Goal: Task Accomplishment & Management: Use online tool/utility

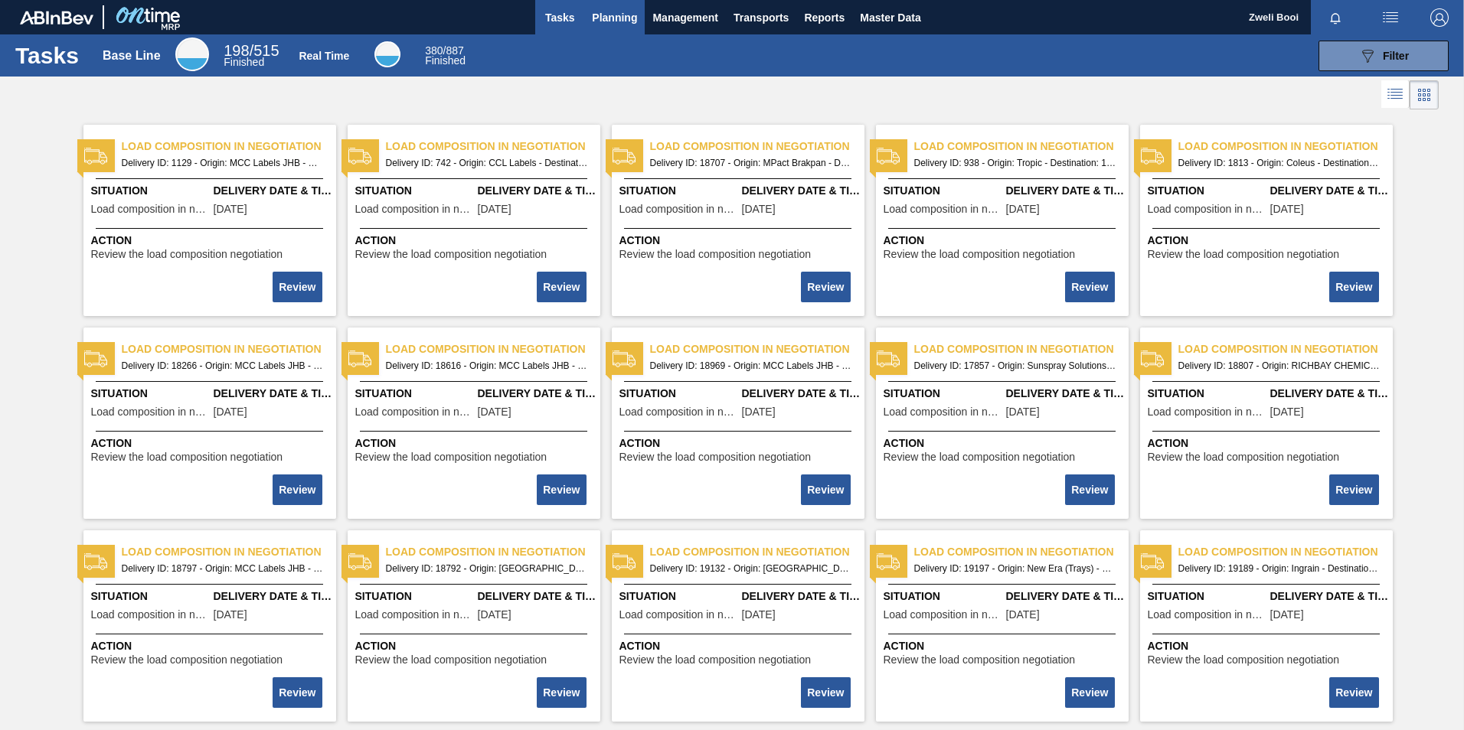
click at [611, 24] on span "Planning" at bounding box center [614, 17] width 45 height 18
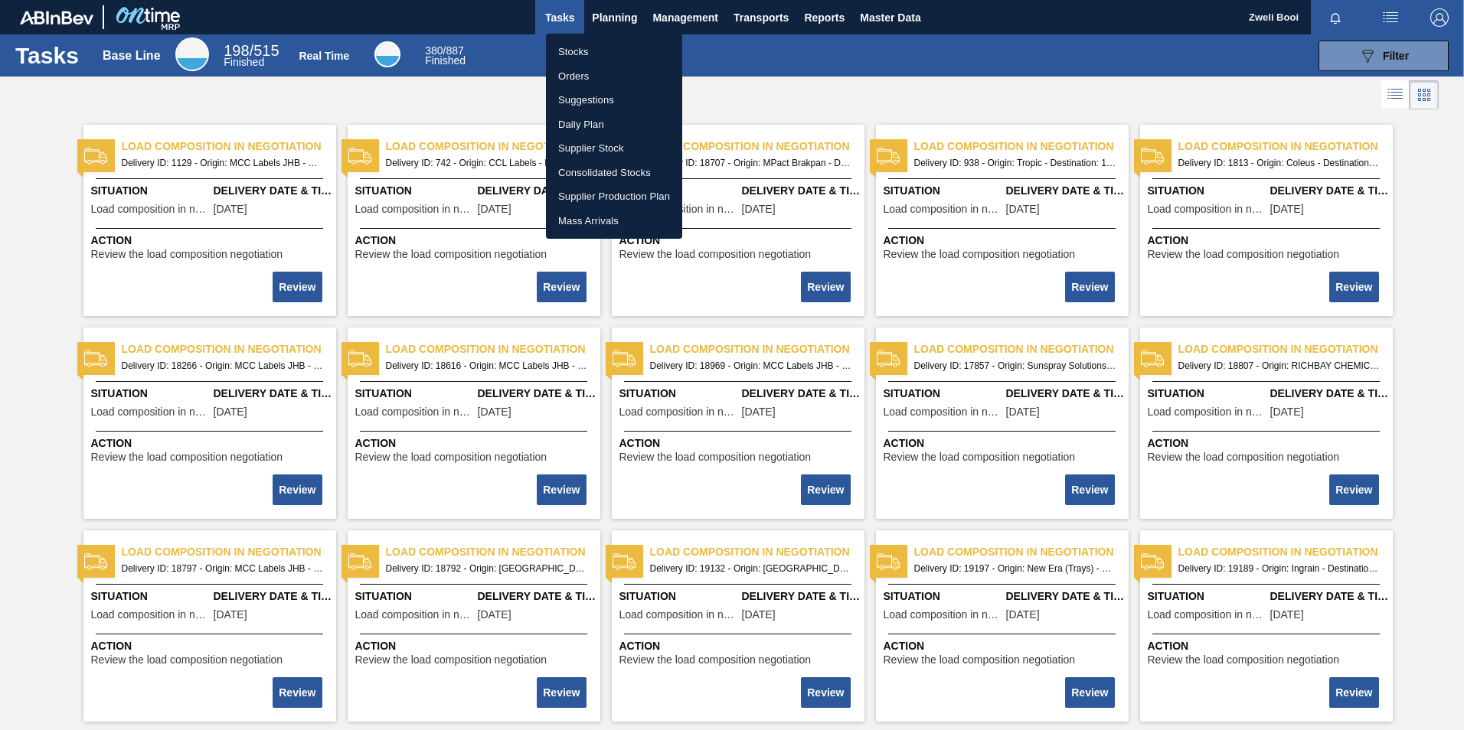
click at [579, 51] on li "Stocks" at bounding box center [614, 52] width 136 height 24
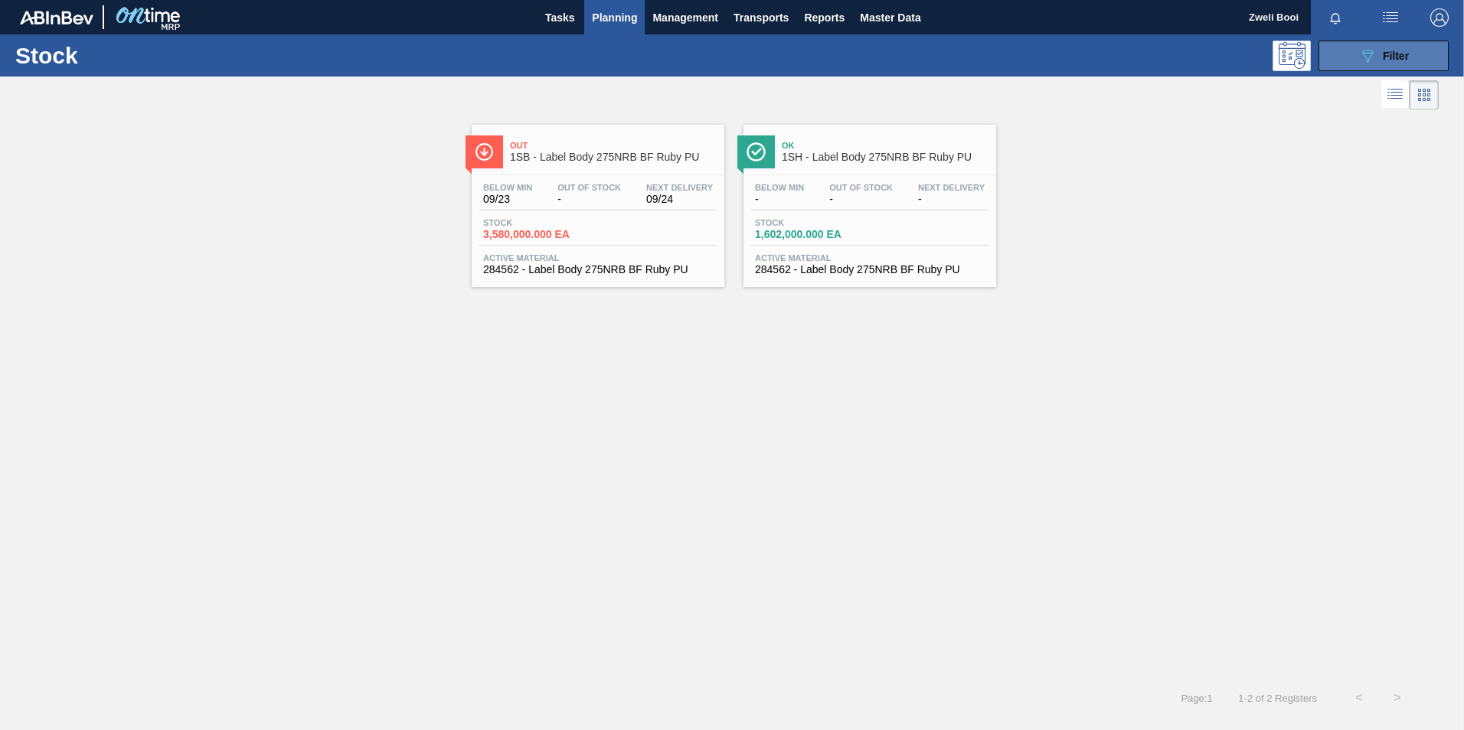
click at [1335, 53] on button "089F7B8B-B2A5-4AFE-B5C0-19BA573D28AC Filter" at bounding box center [1383, 56] width 130 height 31
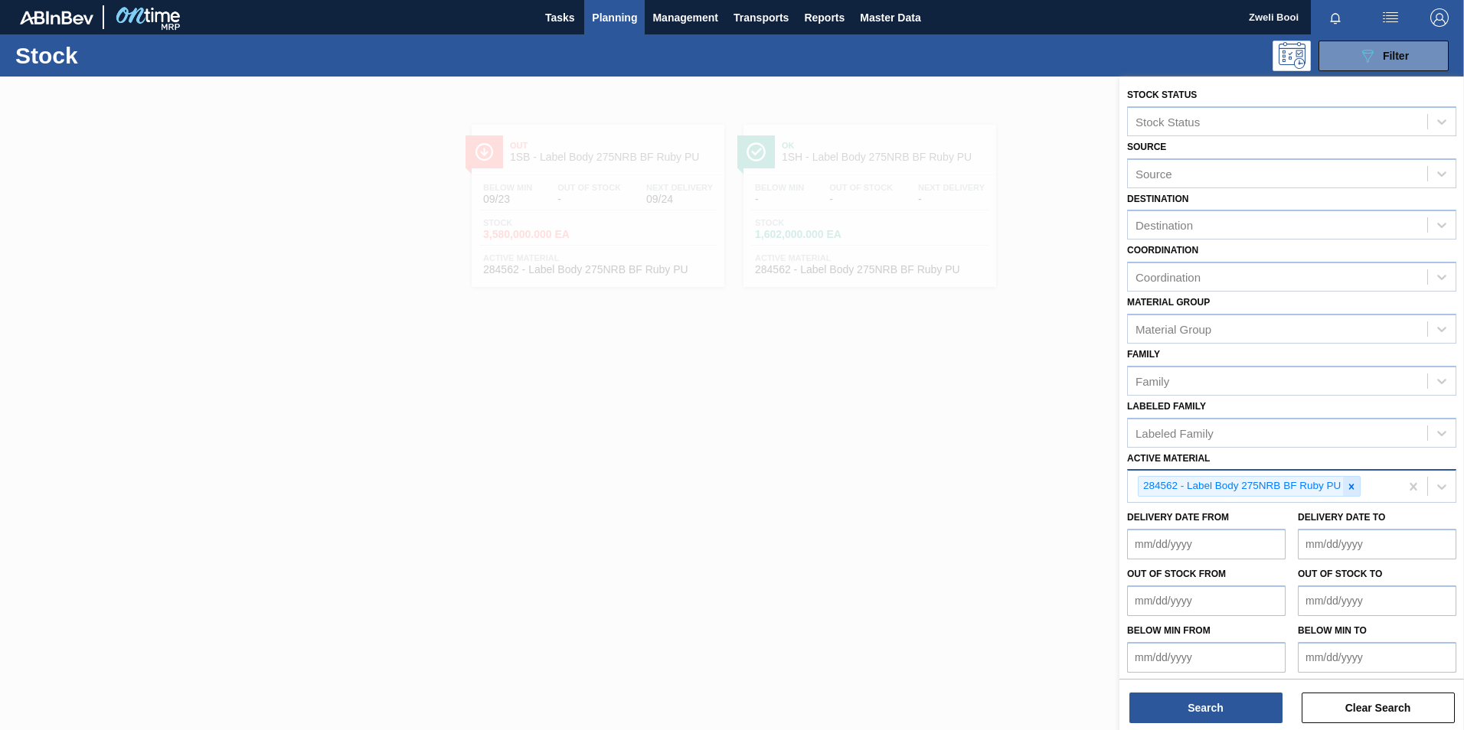
click at [1358, 486] on div at bounding box center [1351, 486] width 17 height 19
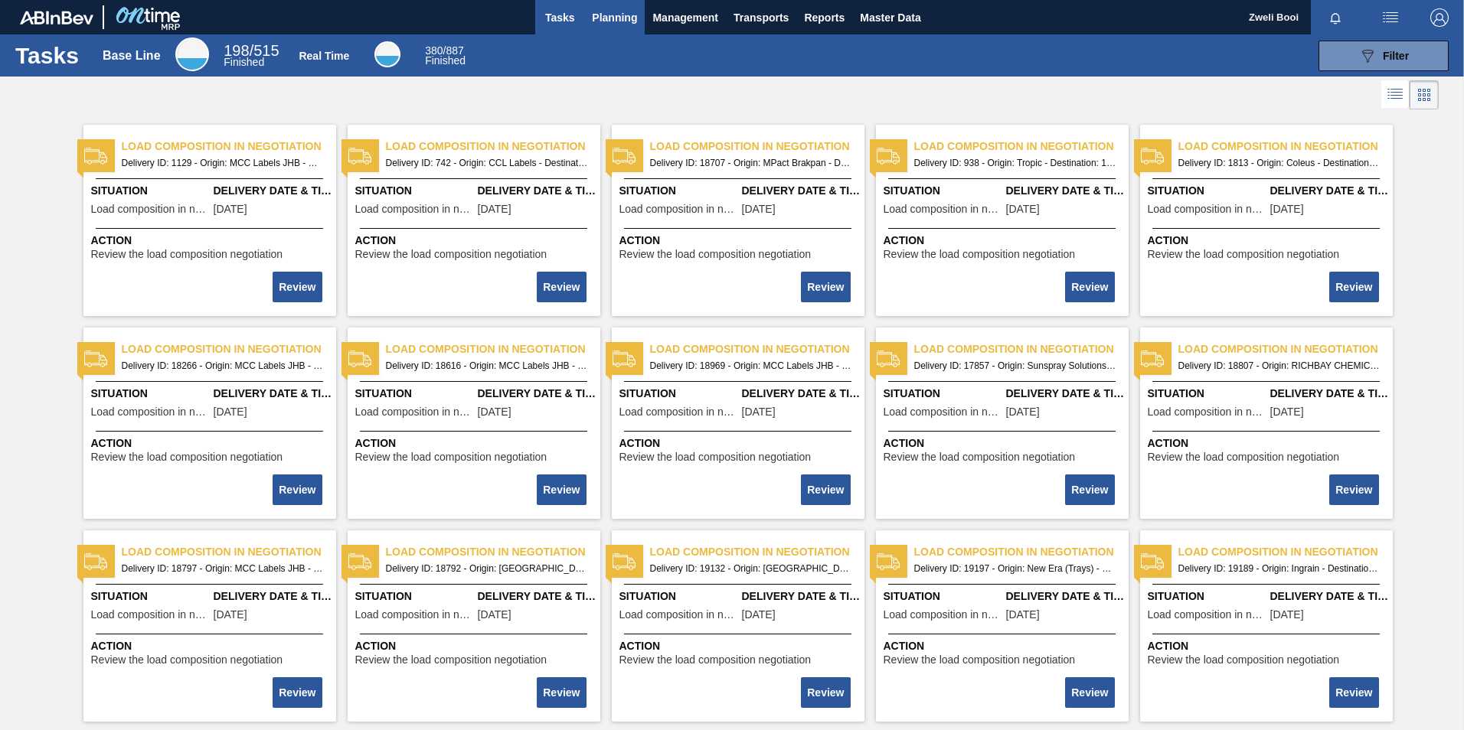
click at [594, 23] on span "Planning" at bounding box center [614, 17] width 45 height 18
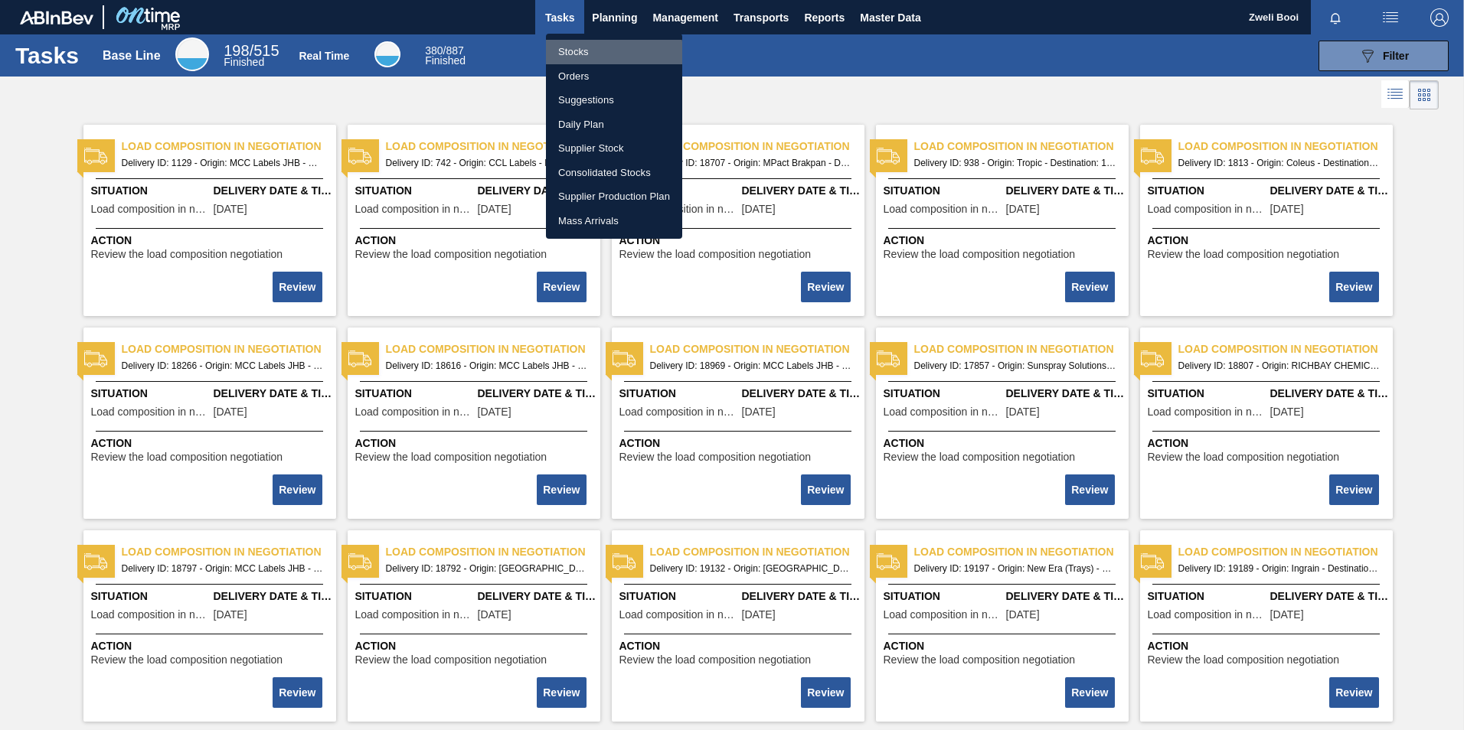
click at [569, 55] on li "Stocks" at bounding box center [614, 52] width 136 height 24
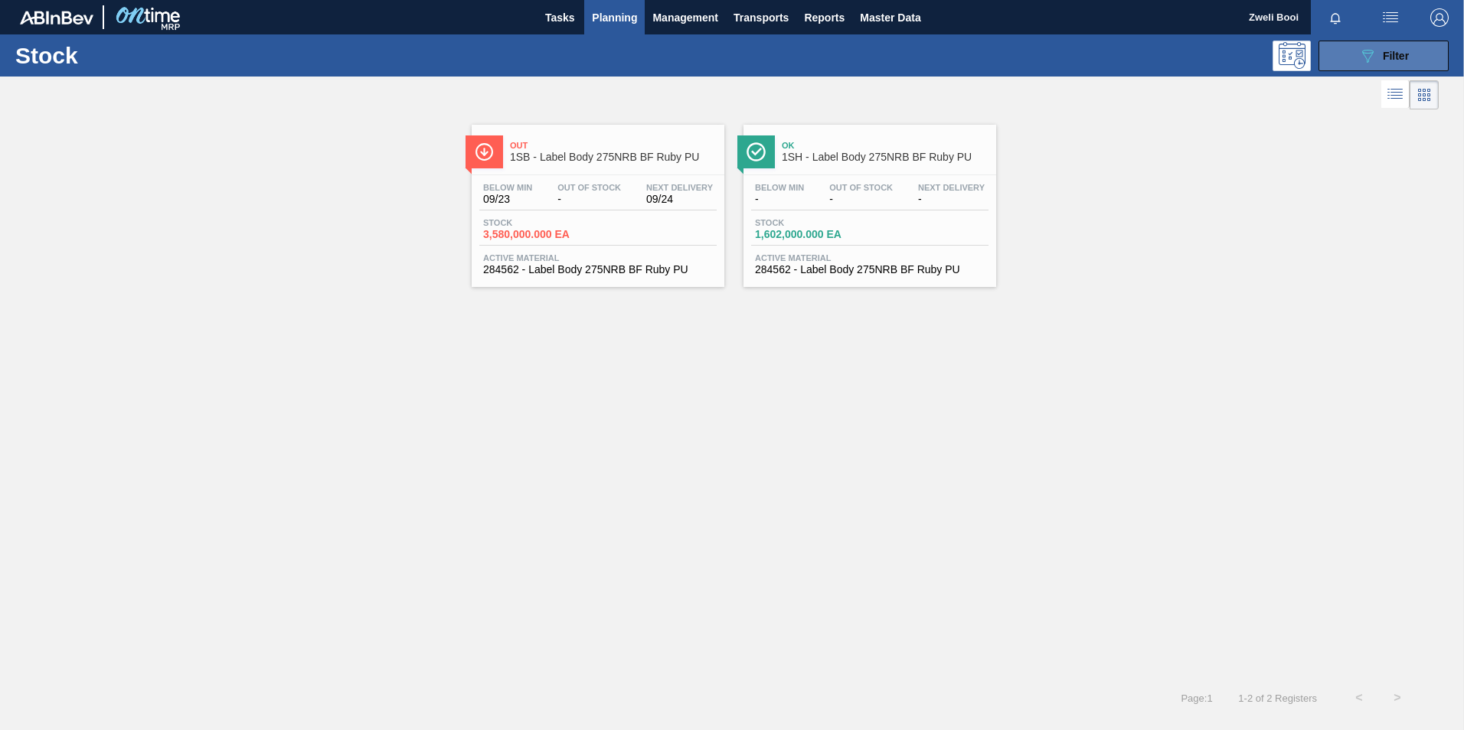
click at [1386, 58] on span "Filter" at bounding box center [1395, 56] width 26 height 12
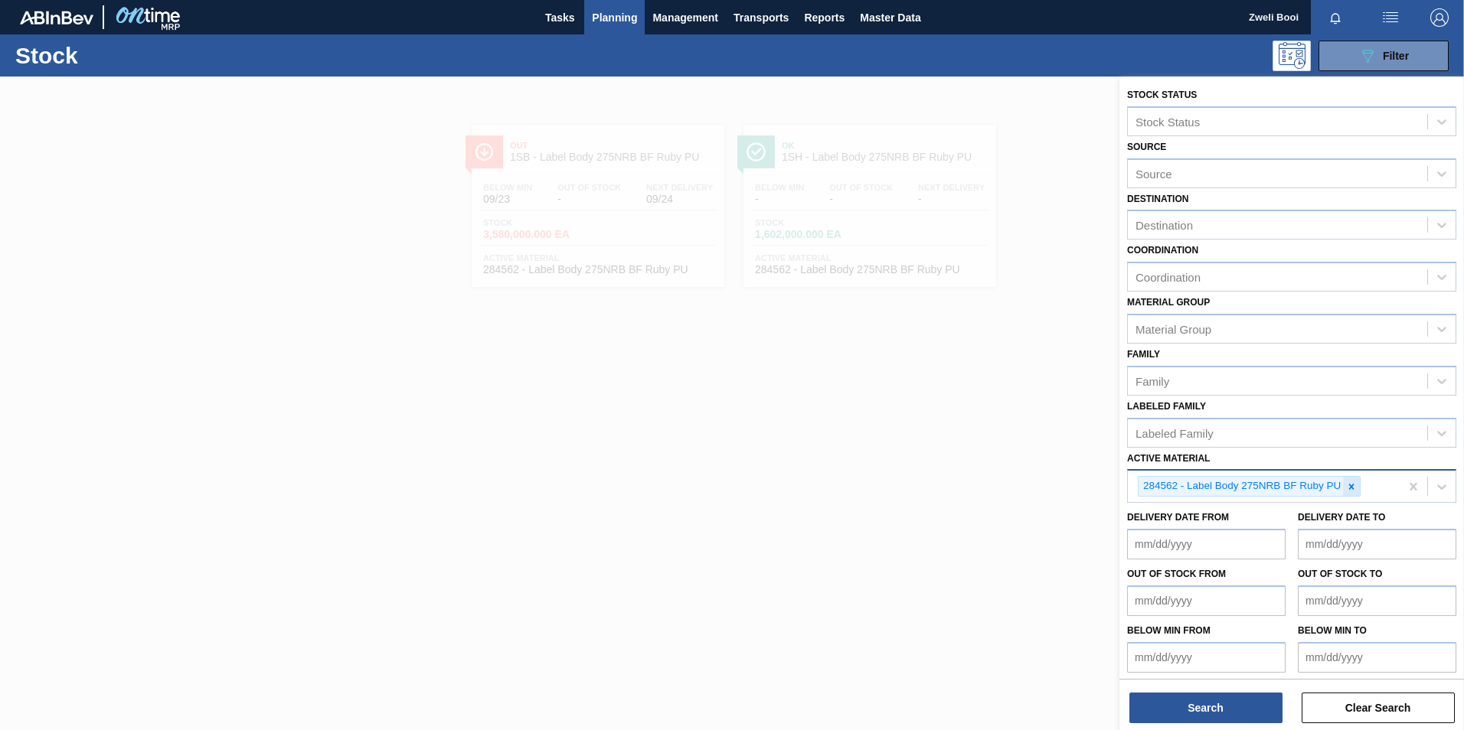
click at [1347, 485] on icon at bounding box center [1351, 486] width 11 height 11
paste Material "160150"
type Material "160150"
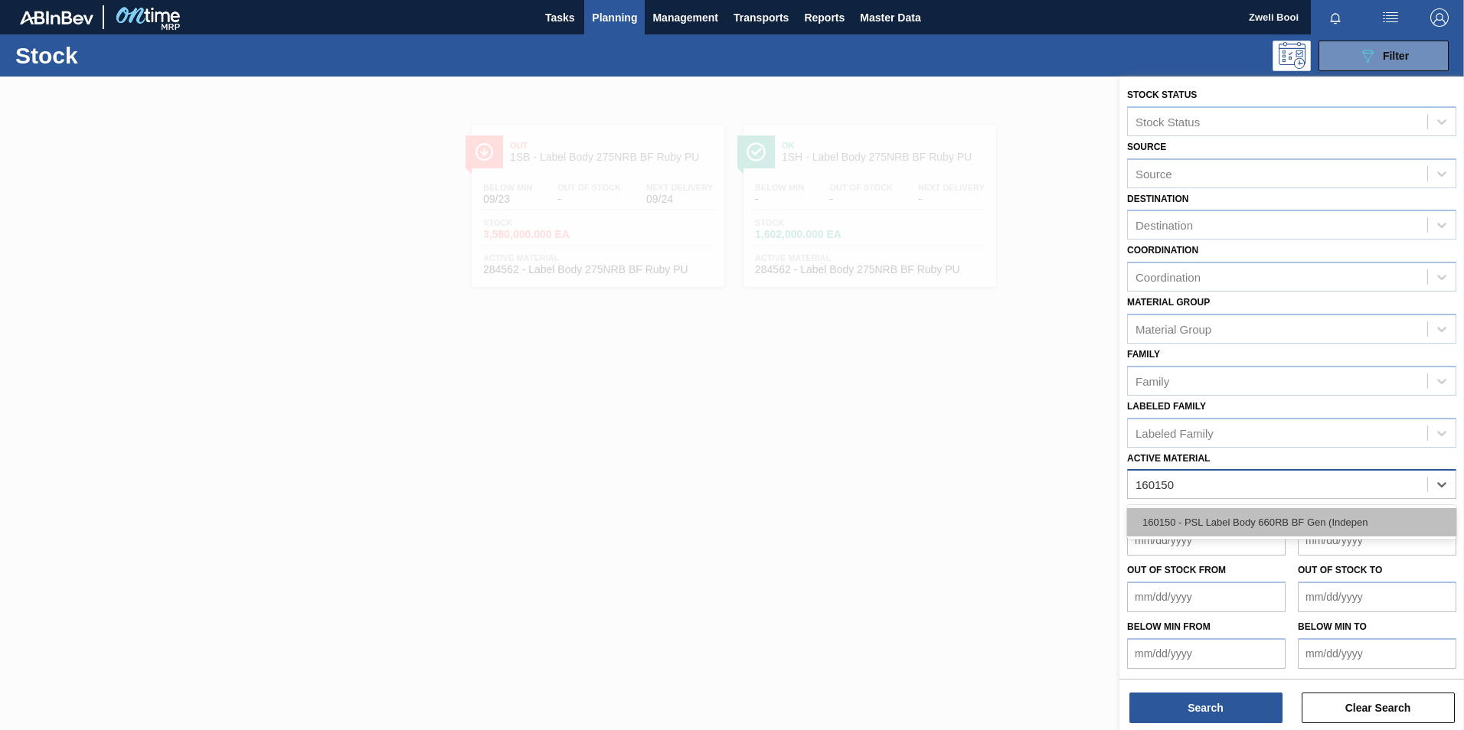
click at [1191, 525] on div "160150 - PSL Label Body 660RB BF Gen (Indepen" at bounding box center [1291, 522] width 329 height 28
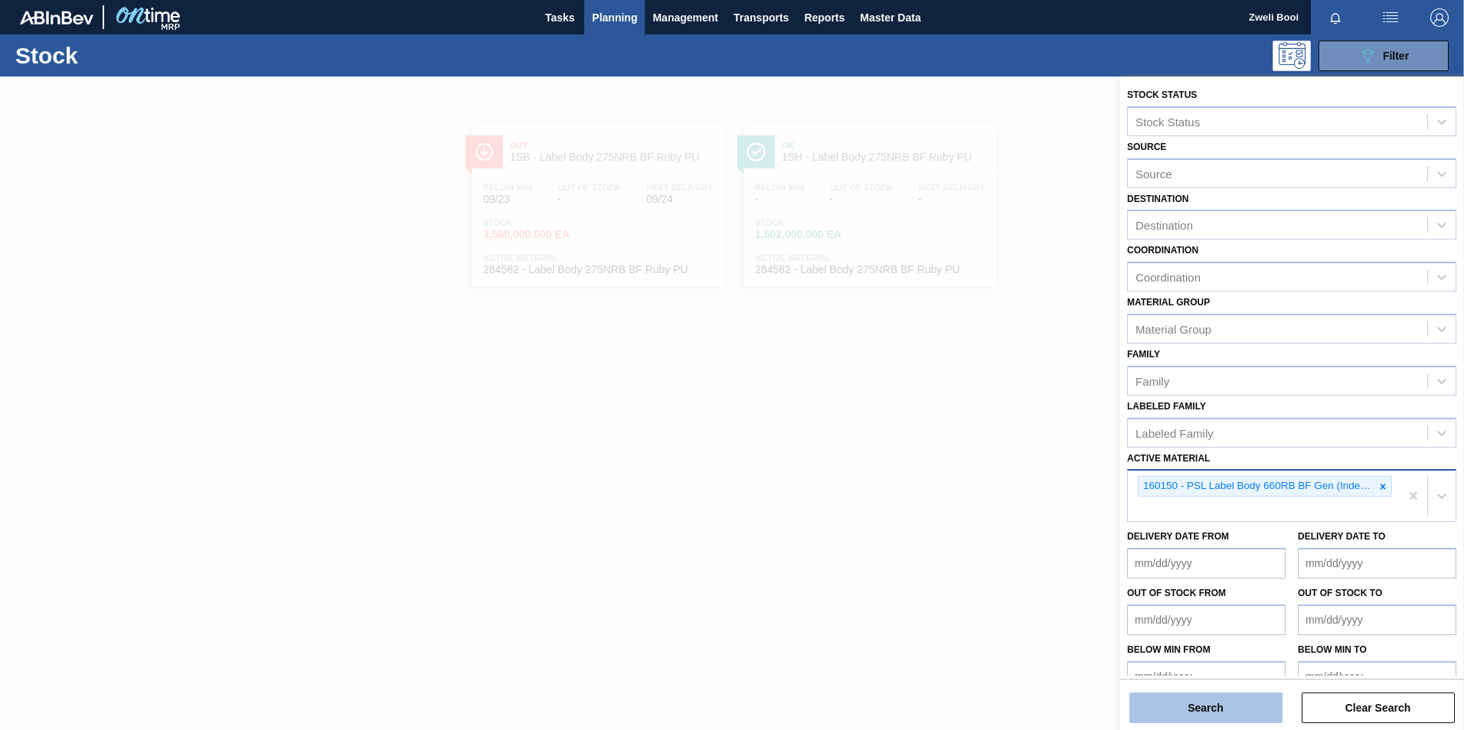
click at [1222, 713] on button "Search" at bounding box center [1205, 708] width 153 height 31
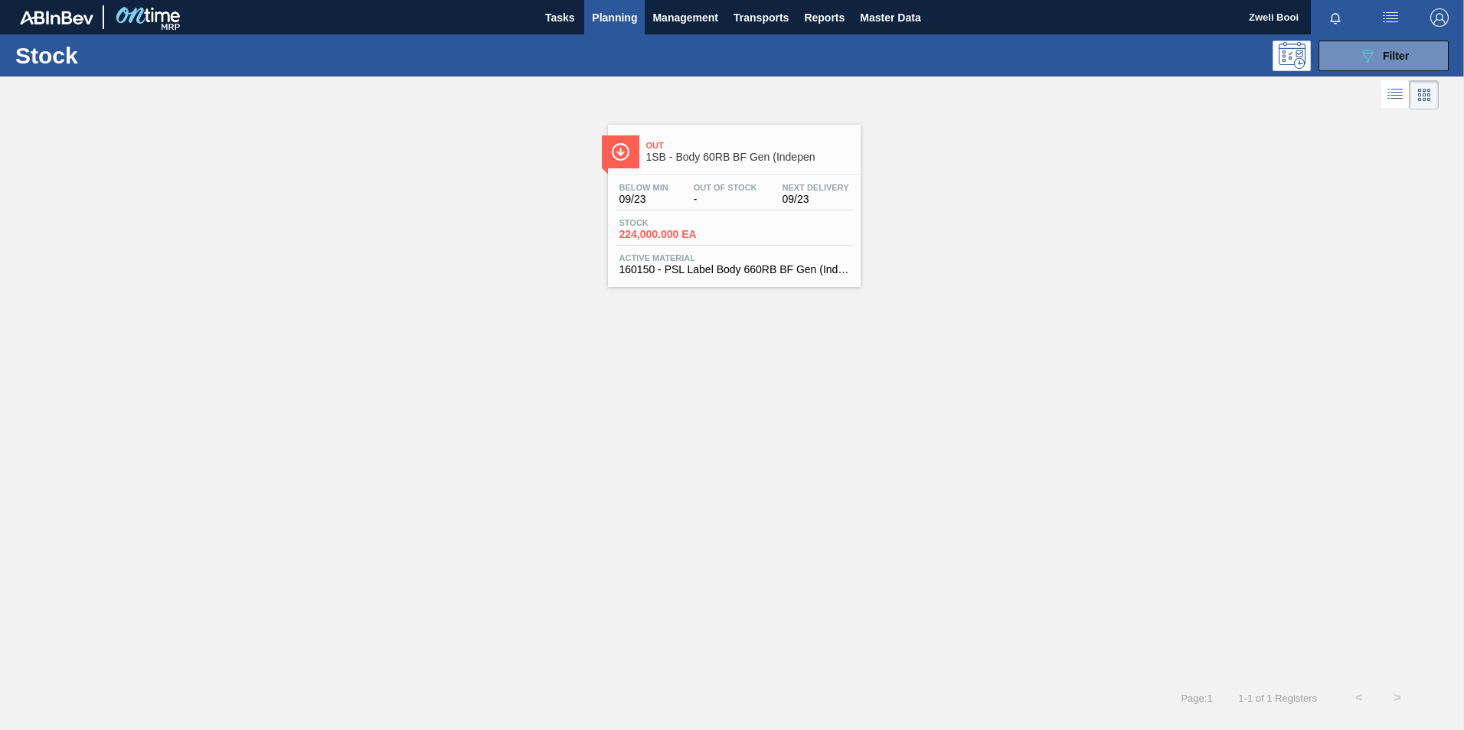
click at [806, 243] on div "Stock 224,000.000 EA" at bounding box center [733, 232] width 237 height 28
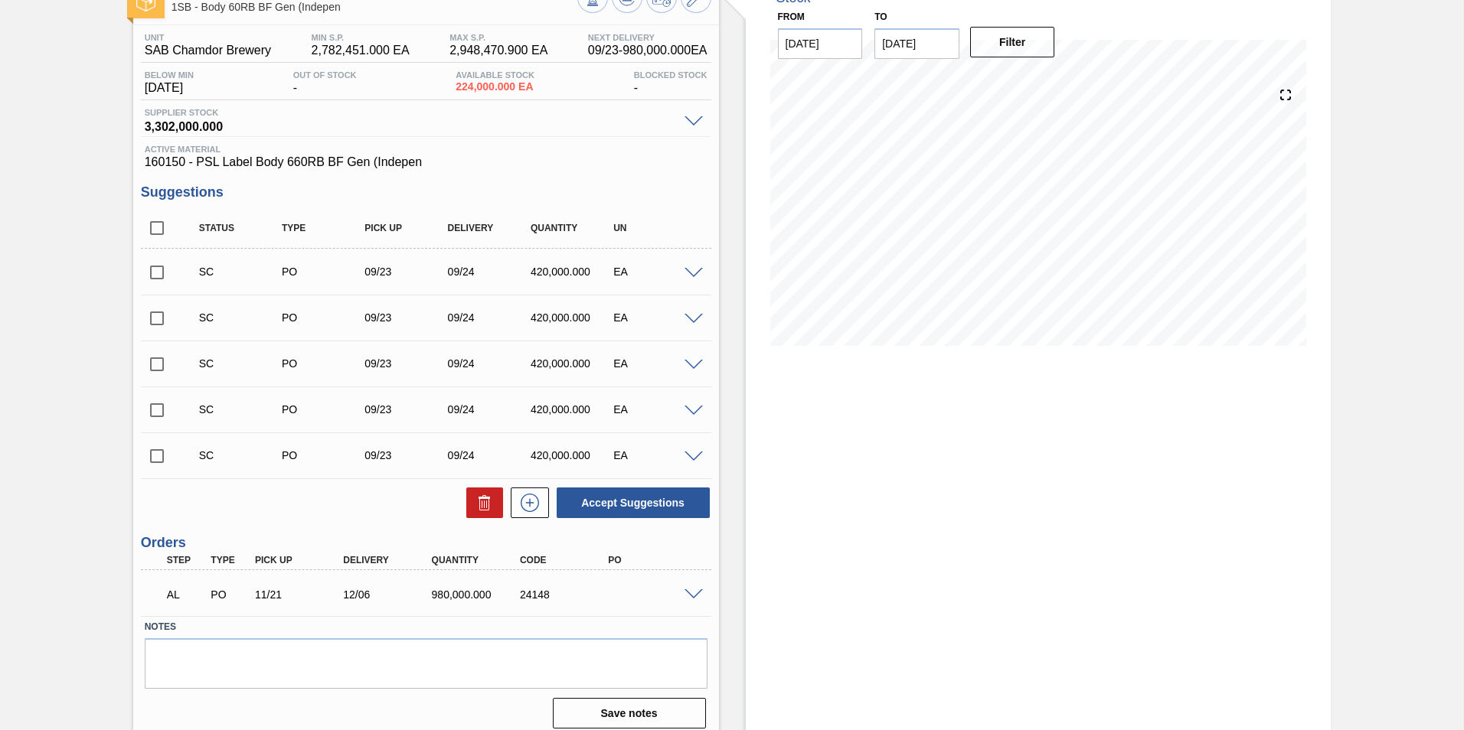
scroll to position [113, 0]
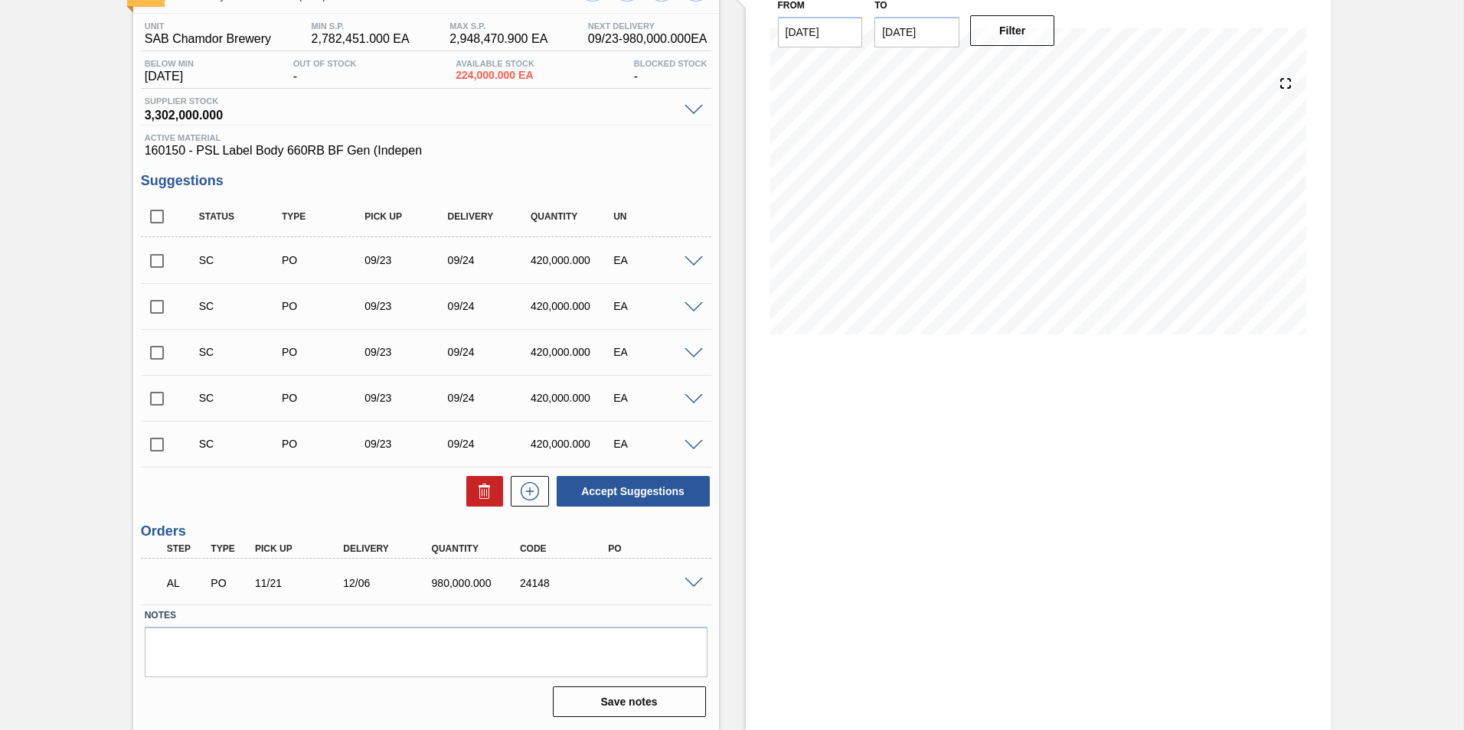
click at [693, 584] on span at bounding box center [693, 583] width 18 height 11
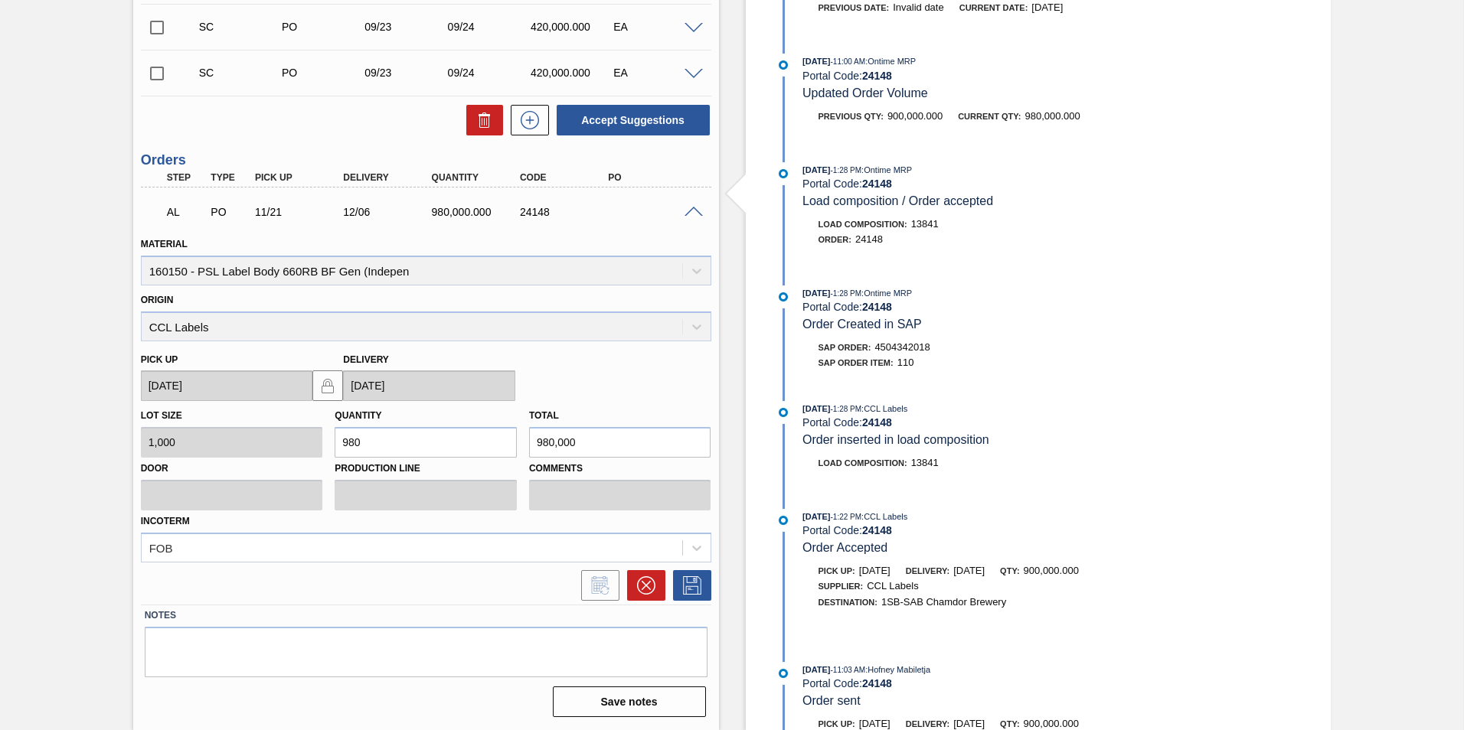
scroll to position [306, 0]
click at [654, 583] on button at bounding box center [646, 585] width 38 height 31
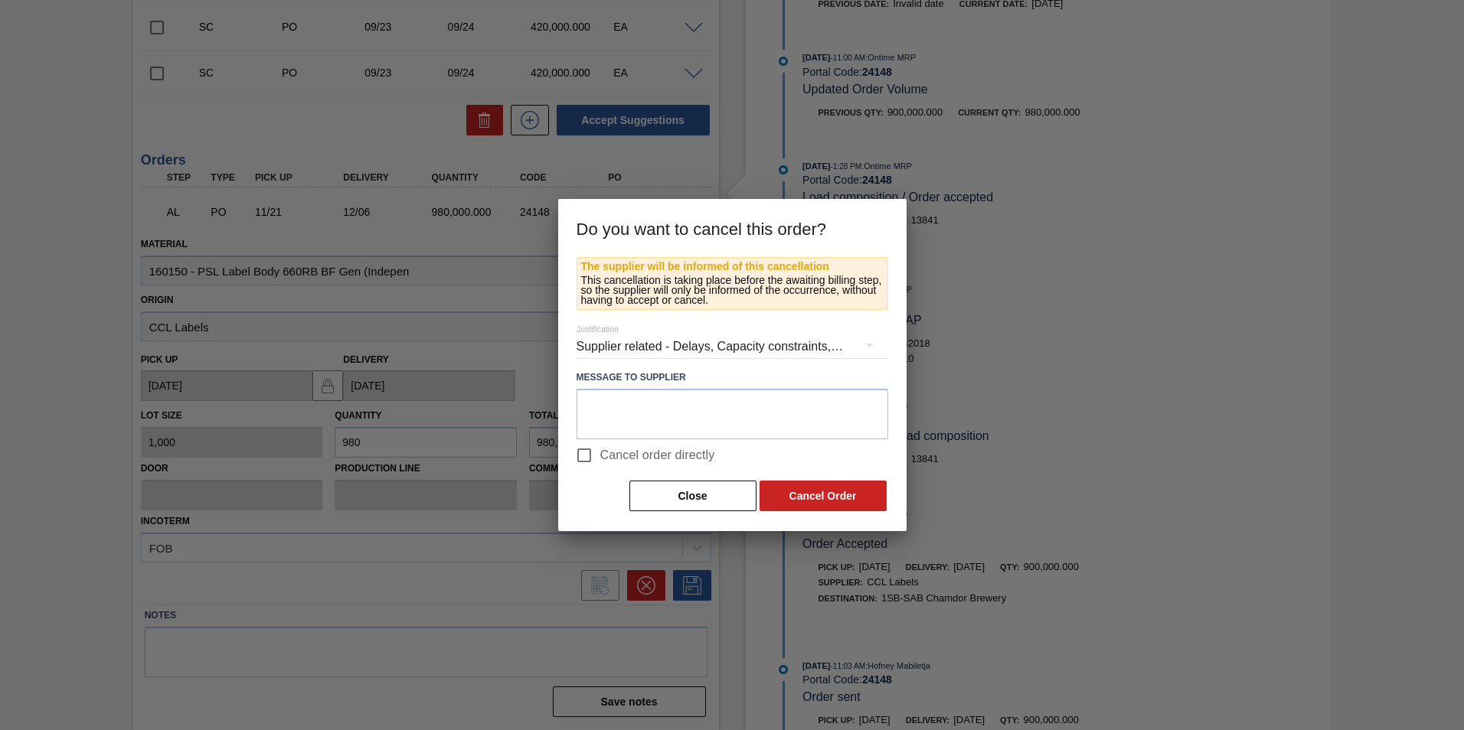
click at [592, 455] on input "Cancel order directly" at bounding box center [584, 455] width 32 height 32
checkbox input "true"
click at [873, 501] on button "Cancel Order" at bounding box center [822, 496] width 127 height 31
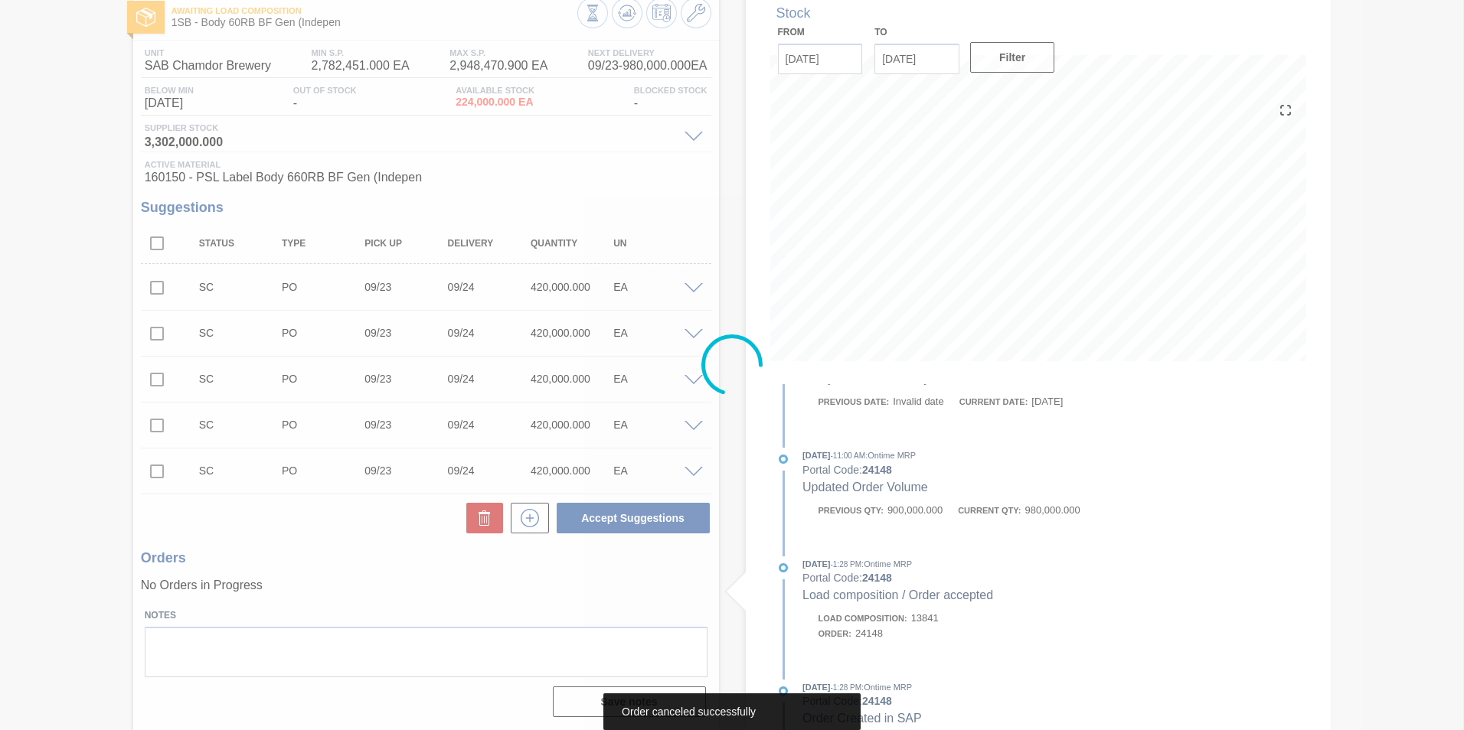
scroll to position [86, 0]
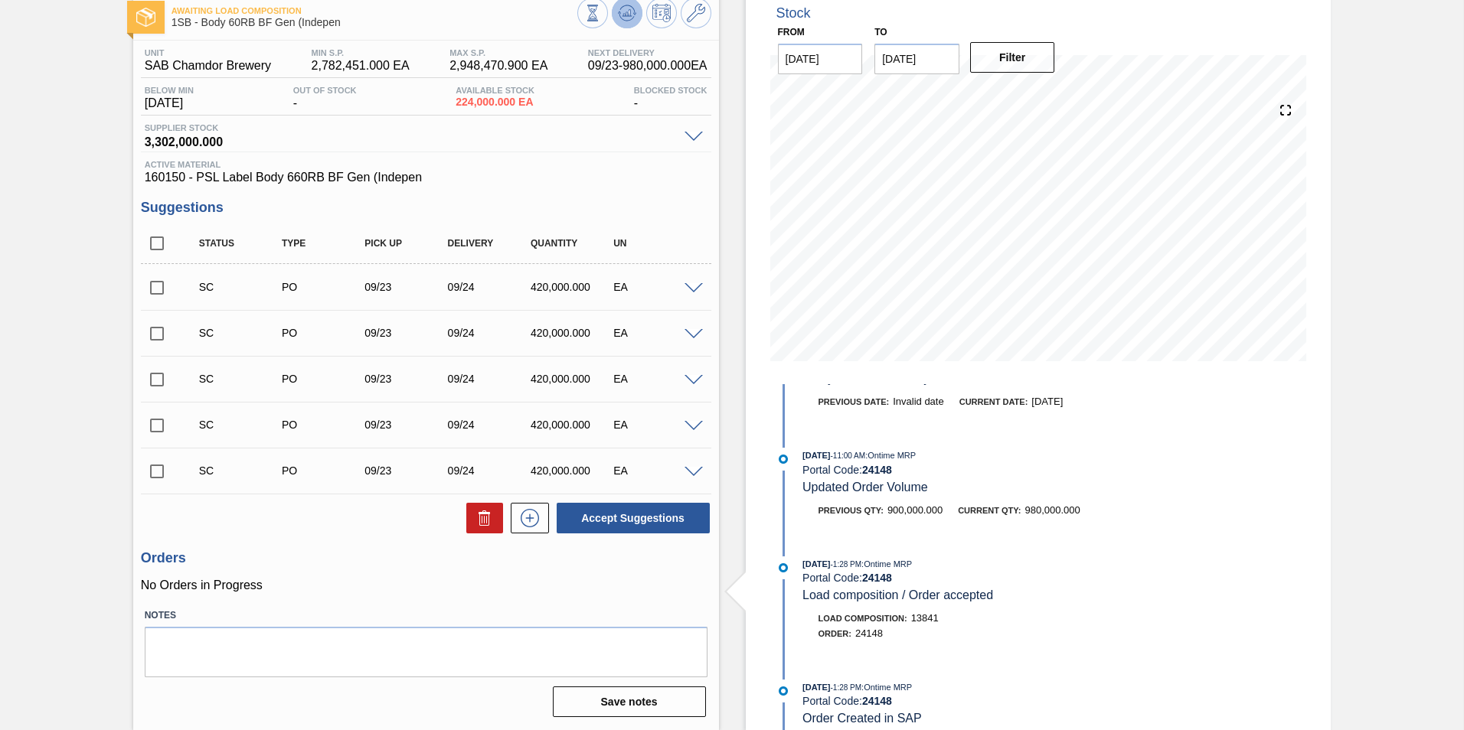
click at [628, 14] on icon at bounding box center [629, 13] width 2 height 6
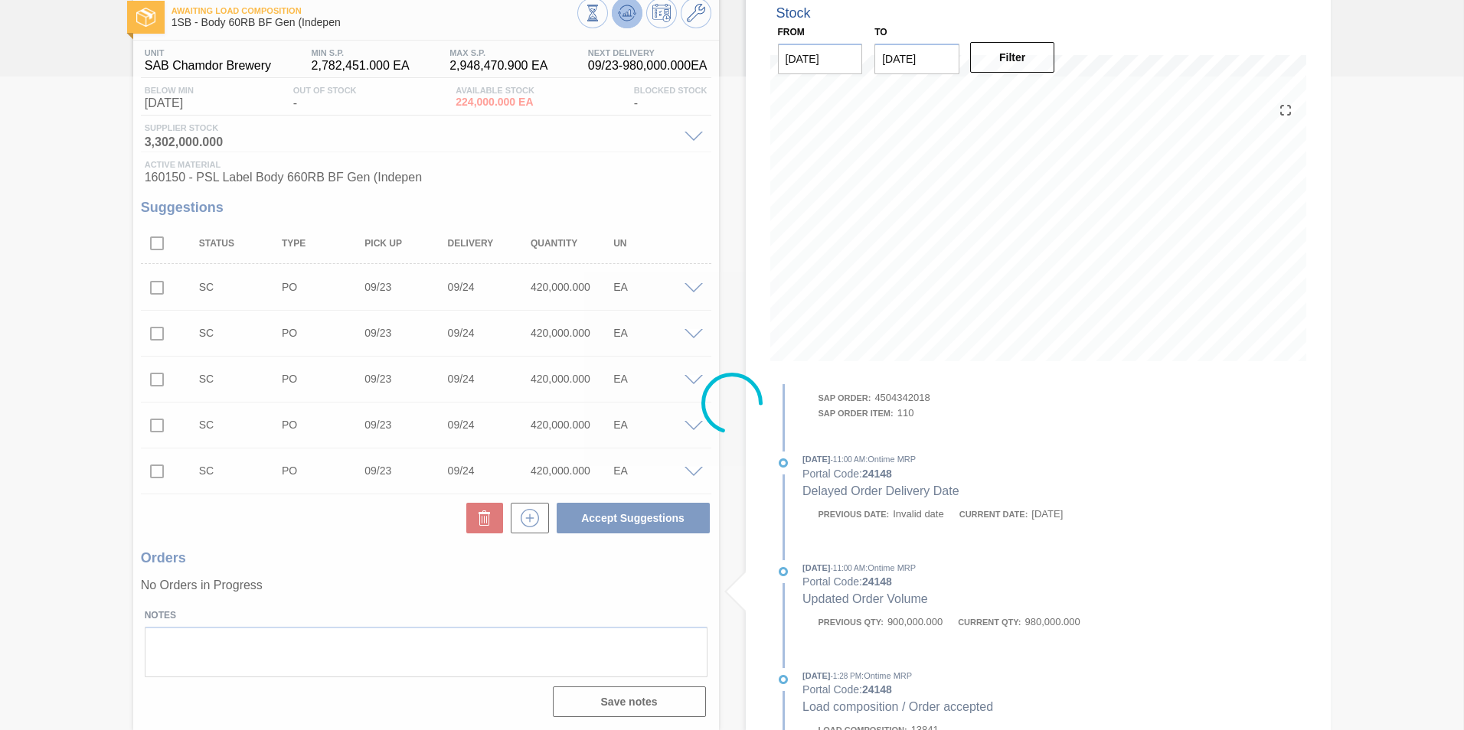
scroll to position [418, 0]
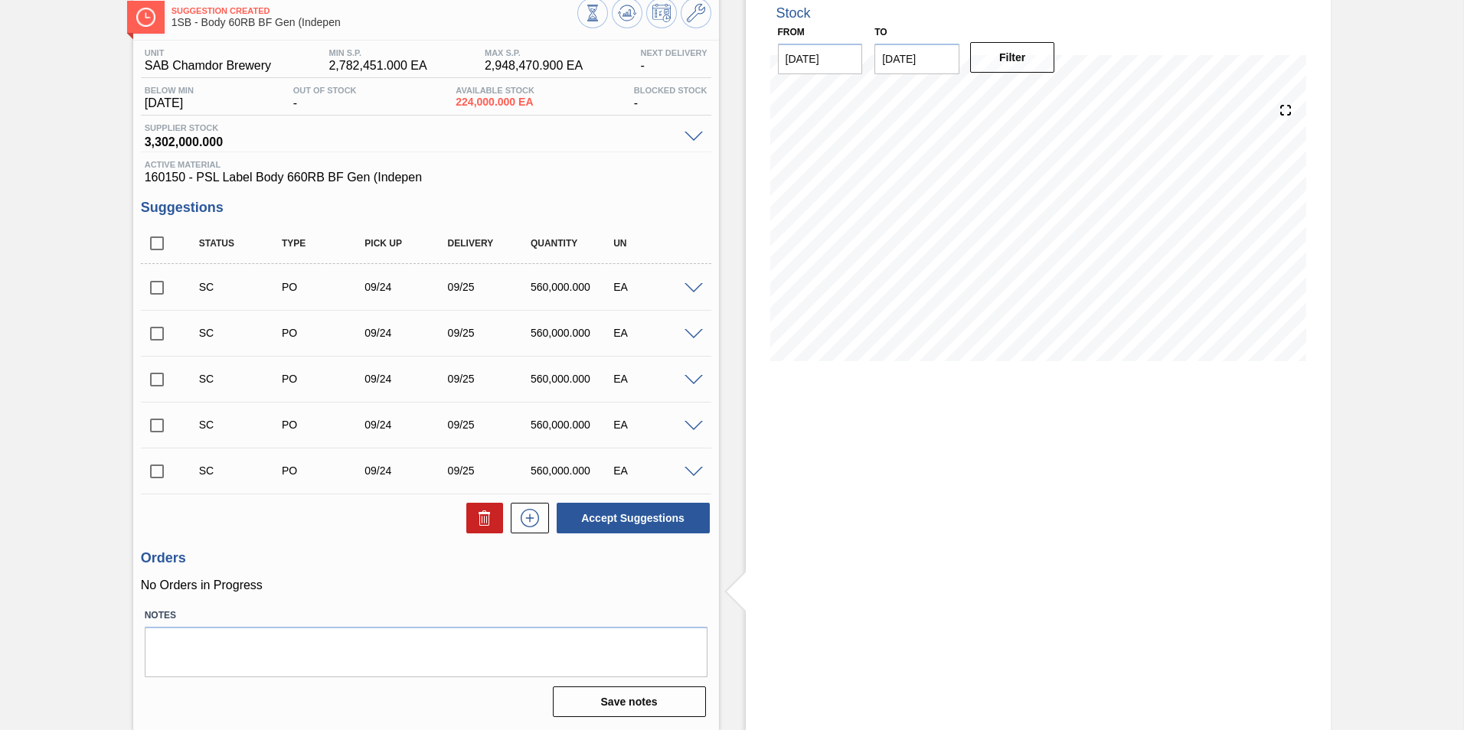
click at [698, 288] on span at bounding box center [693, 288] width 18 height 11
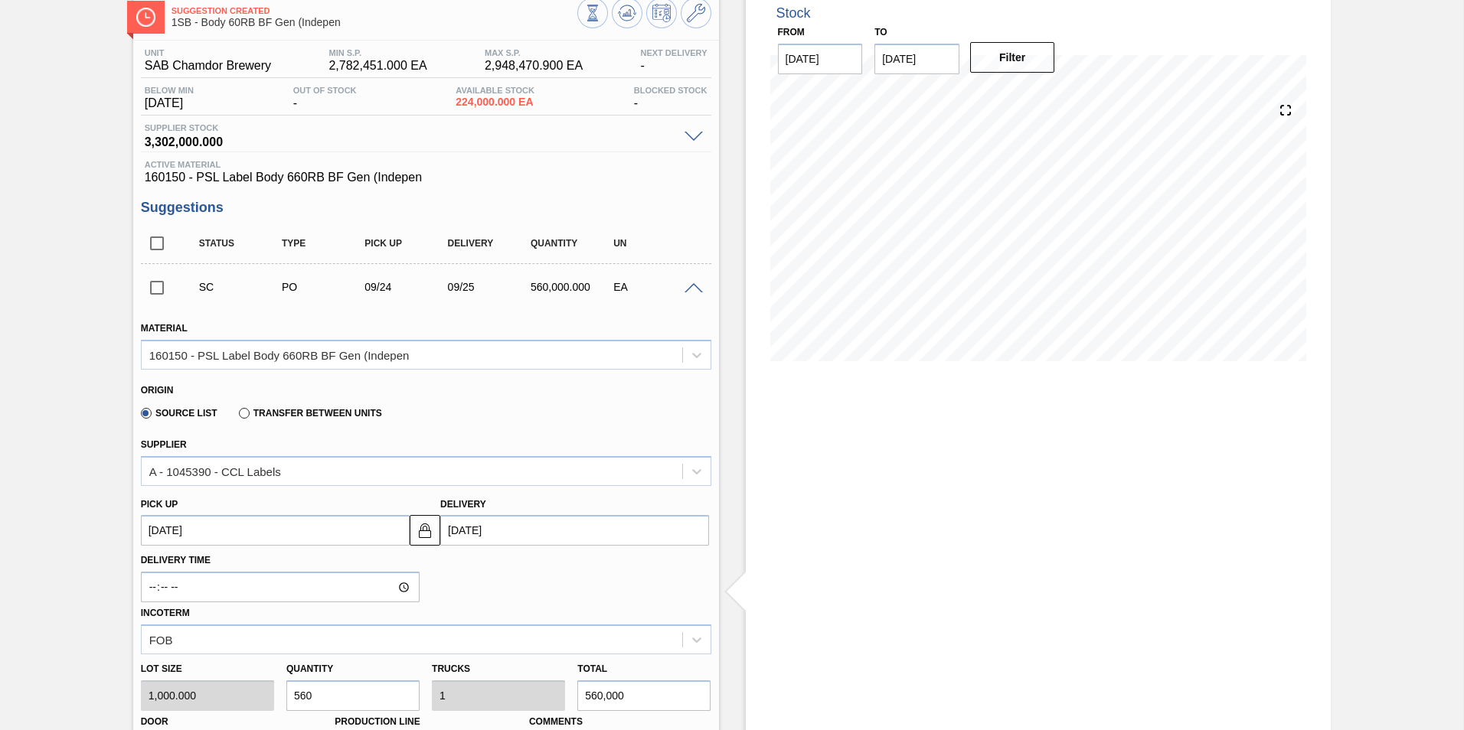
click at [698, 288] on span at bounding box center [693, 288] width 18 height 11
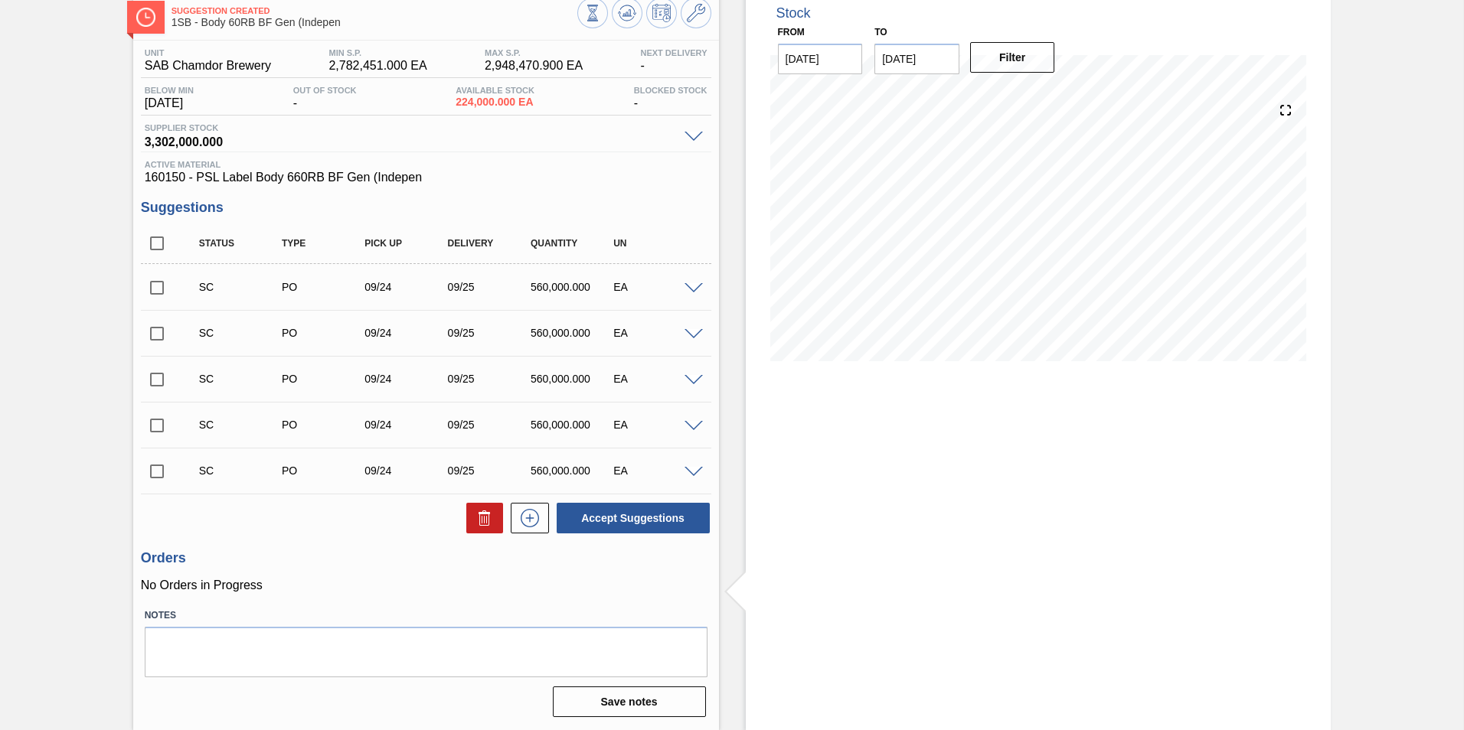
click at [160, 283] on input "checkbox" at bounding box center [157, 288] width 32 height 32
click at [665, 518] on button "Accept Suggestions" at bounding box center [633, 518] width 153 height 31
checkbox input "false"
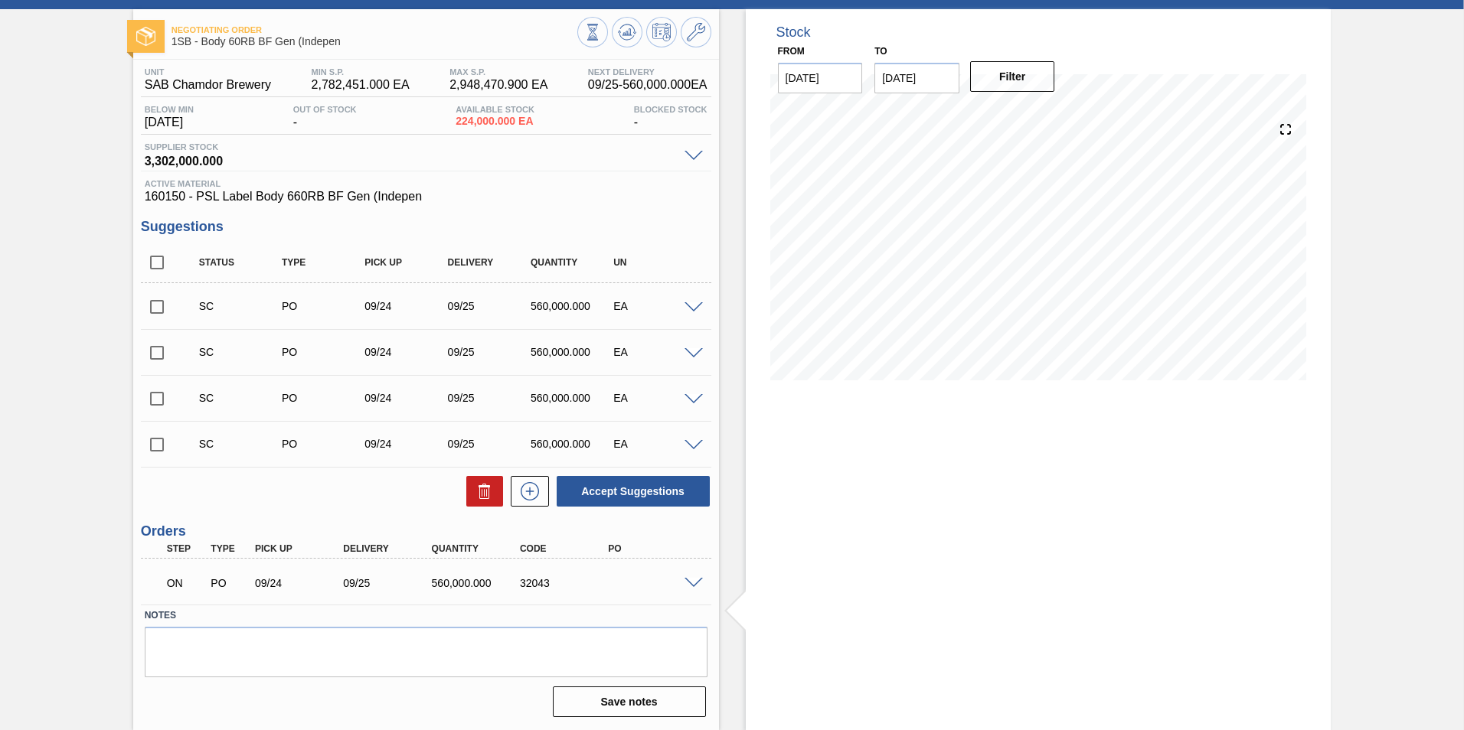
scroll to position [0, 0]
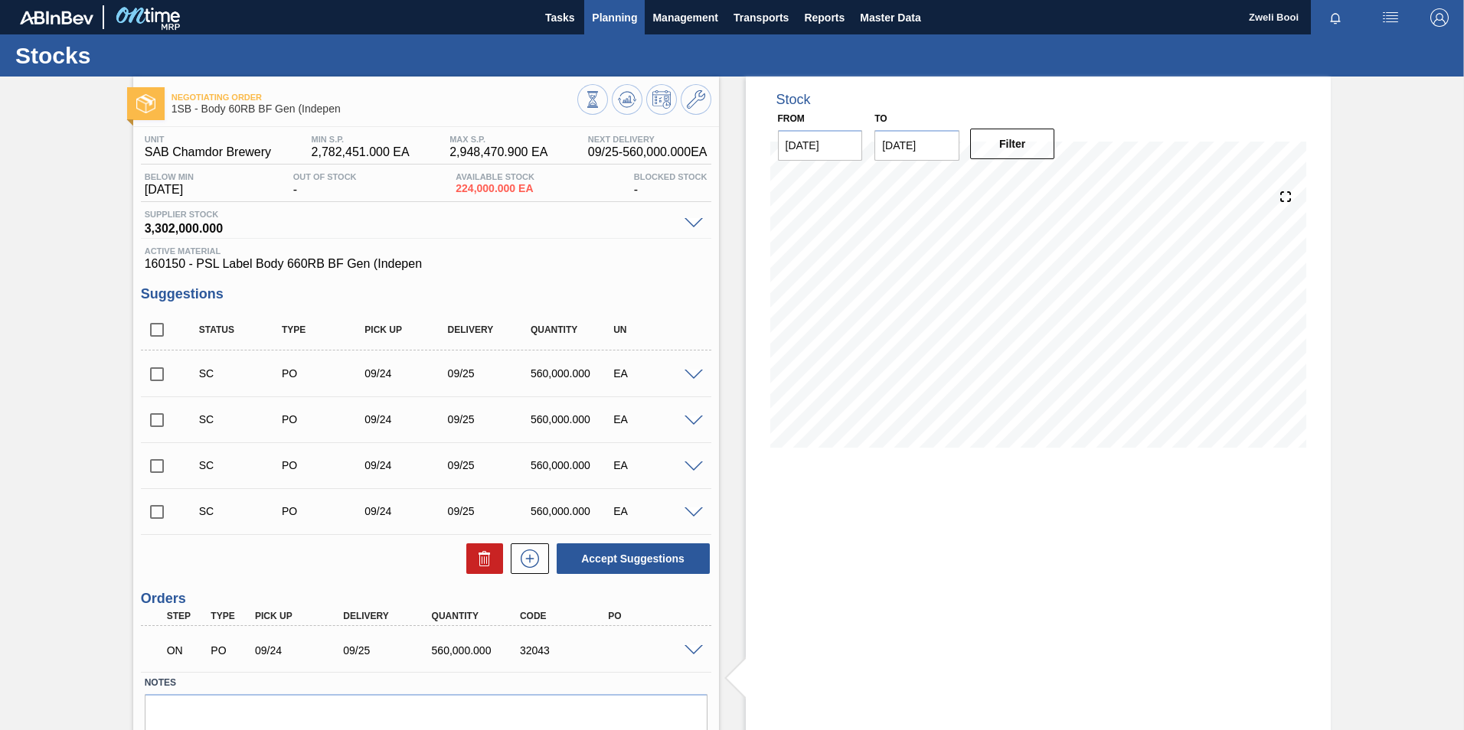
click at [615, 28] on button "Planning" at bounding box center [614, 17] width 60 height 34
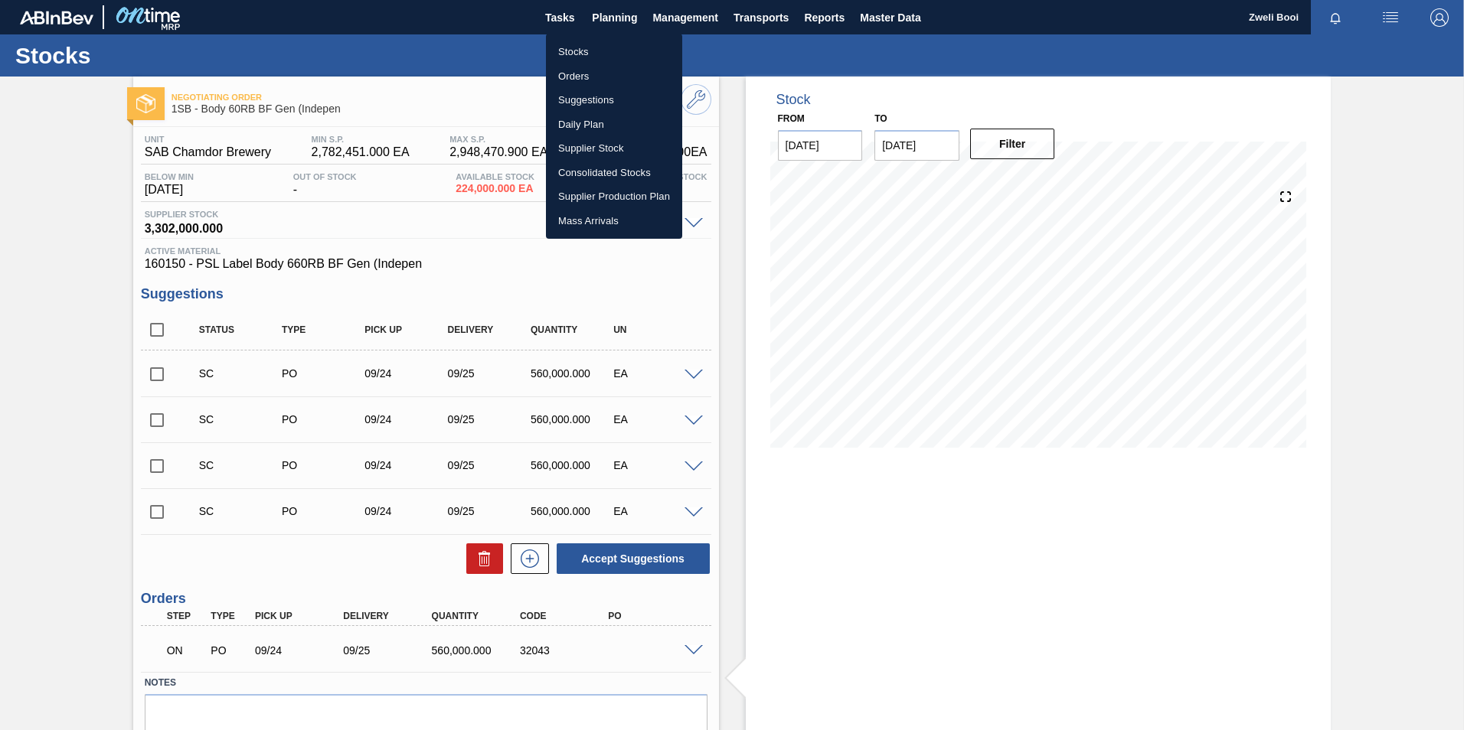
click at [592, 54] on li "Stocks" at bounding box center [614, 52] width 136 height 24
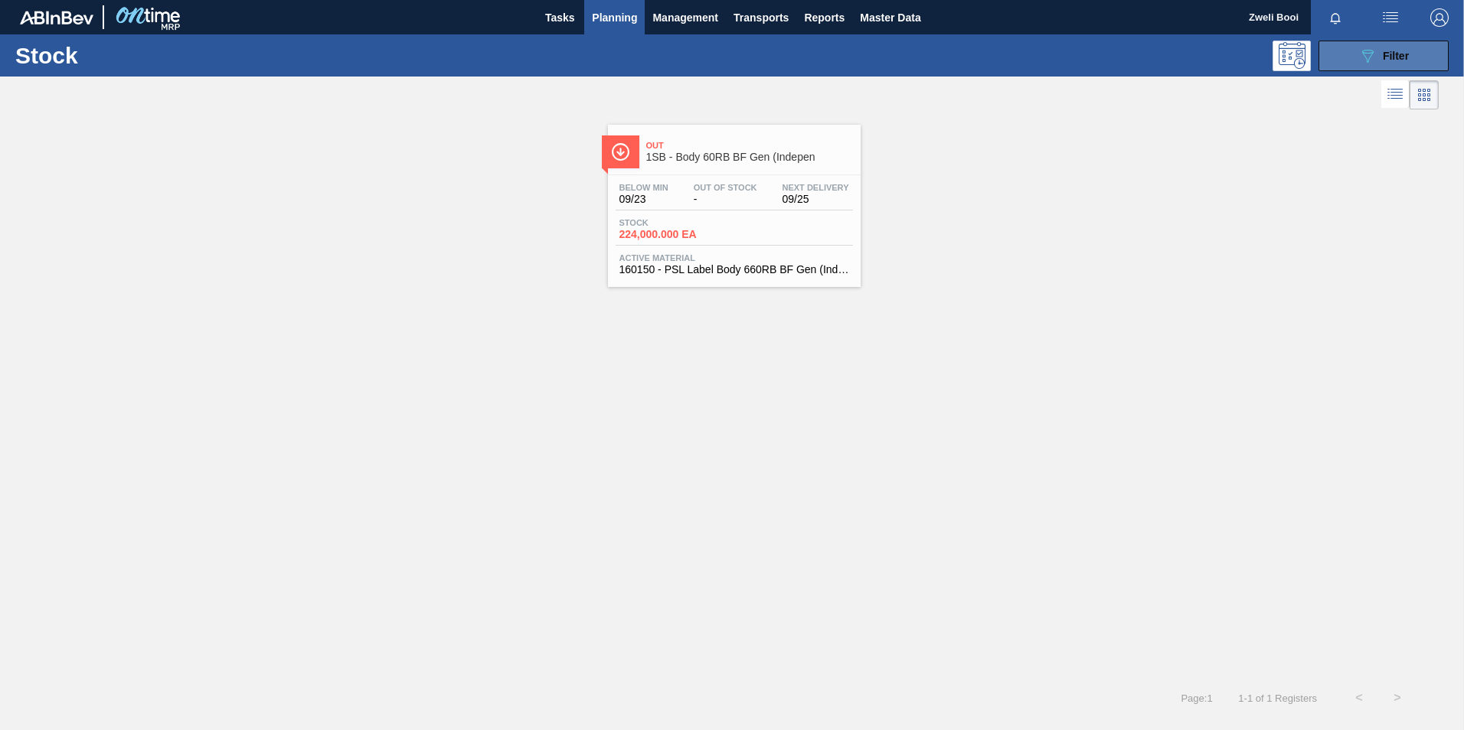
click at [1365, 57] on icon at bounding box center [1367, 56] width 11 height 13
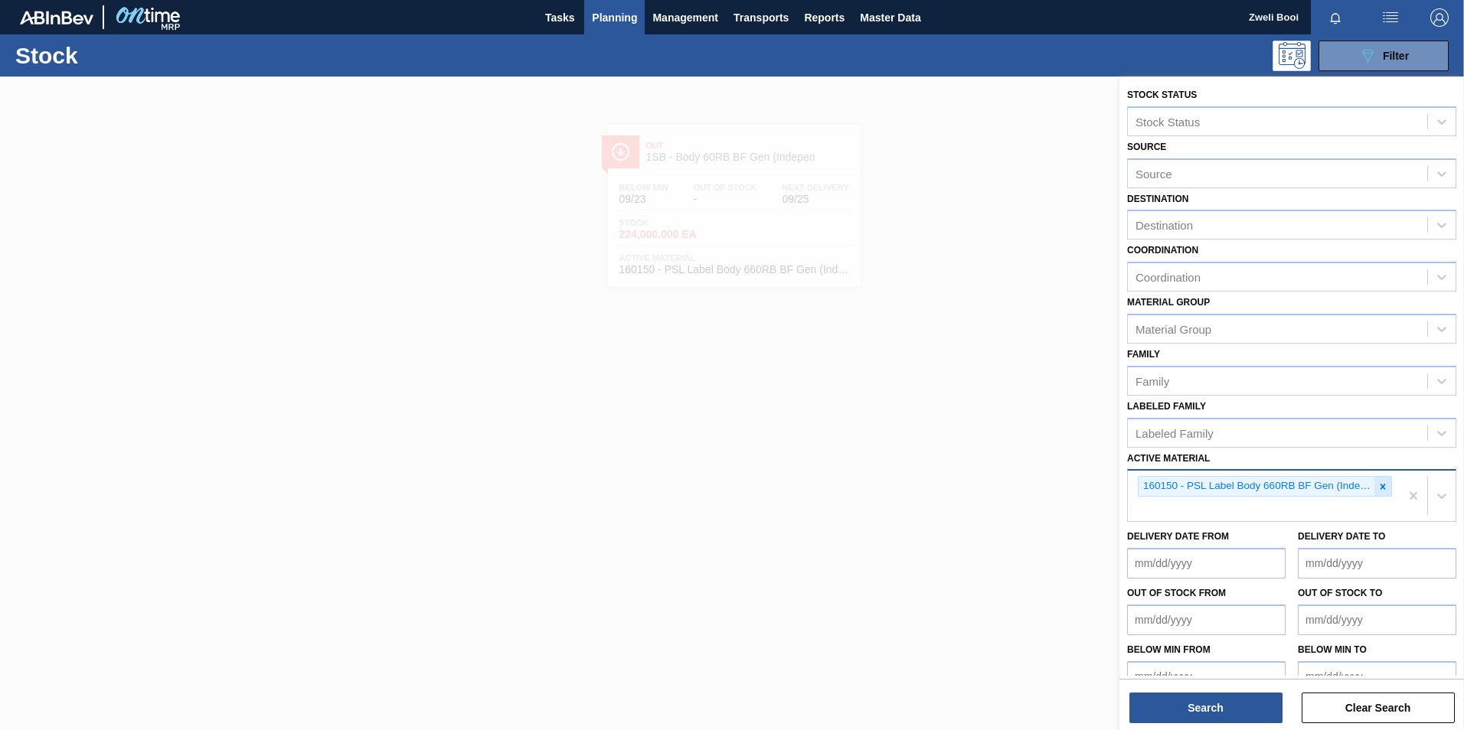
click at [1374, 484] on div at bounding box center [1382, 486] width 17 height 19
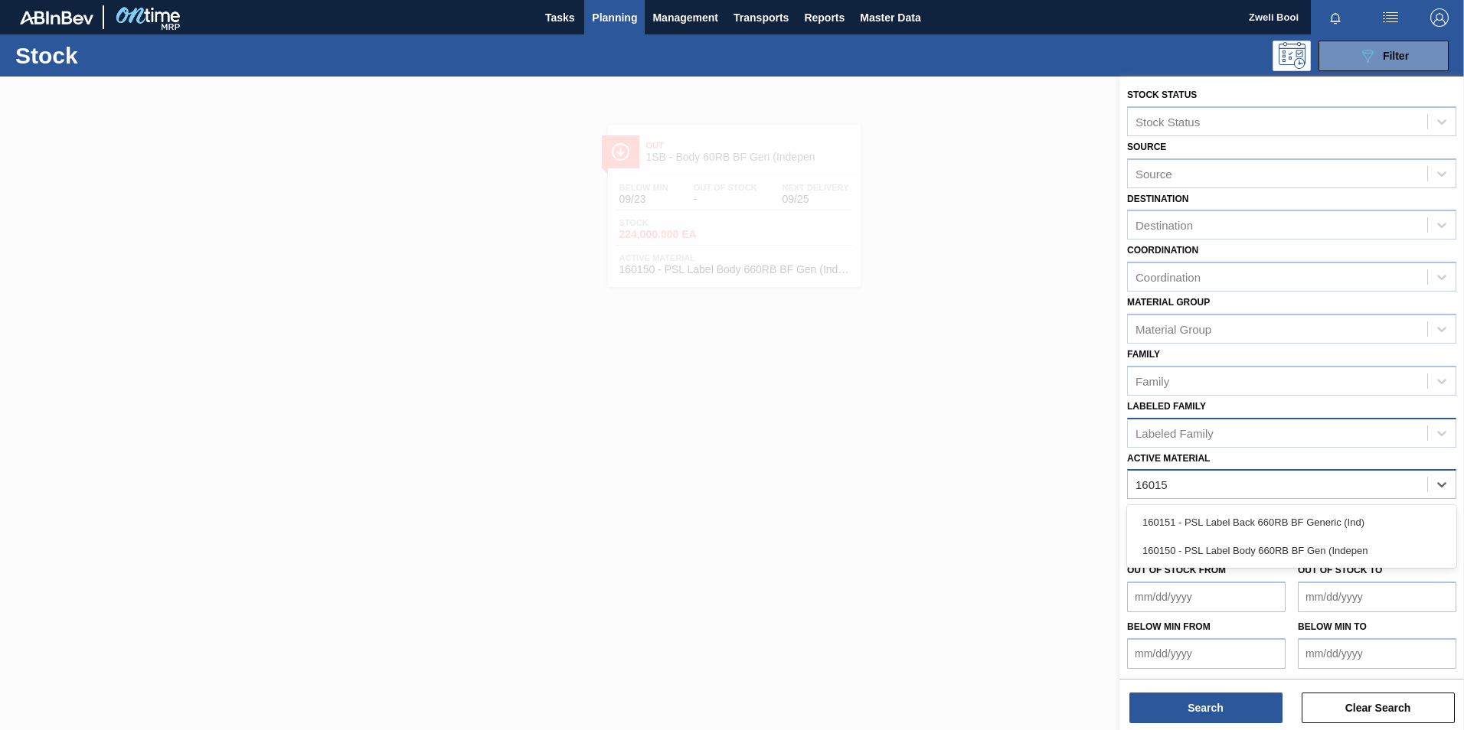
type Material "160151"
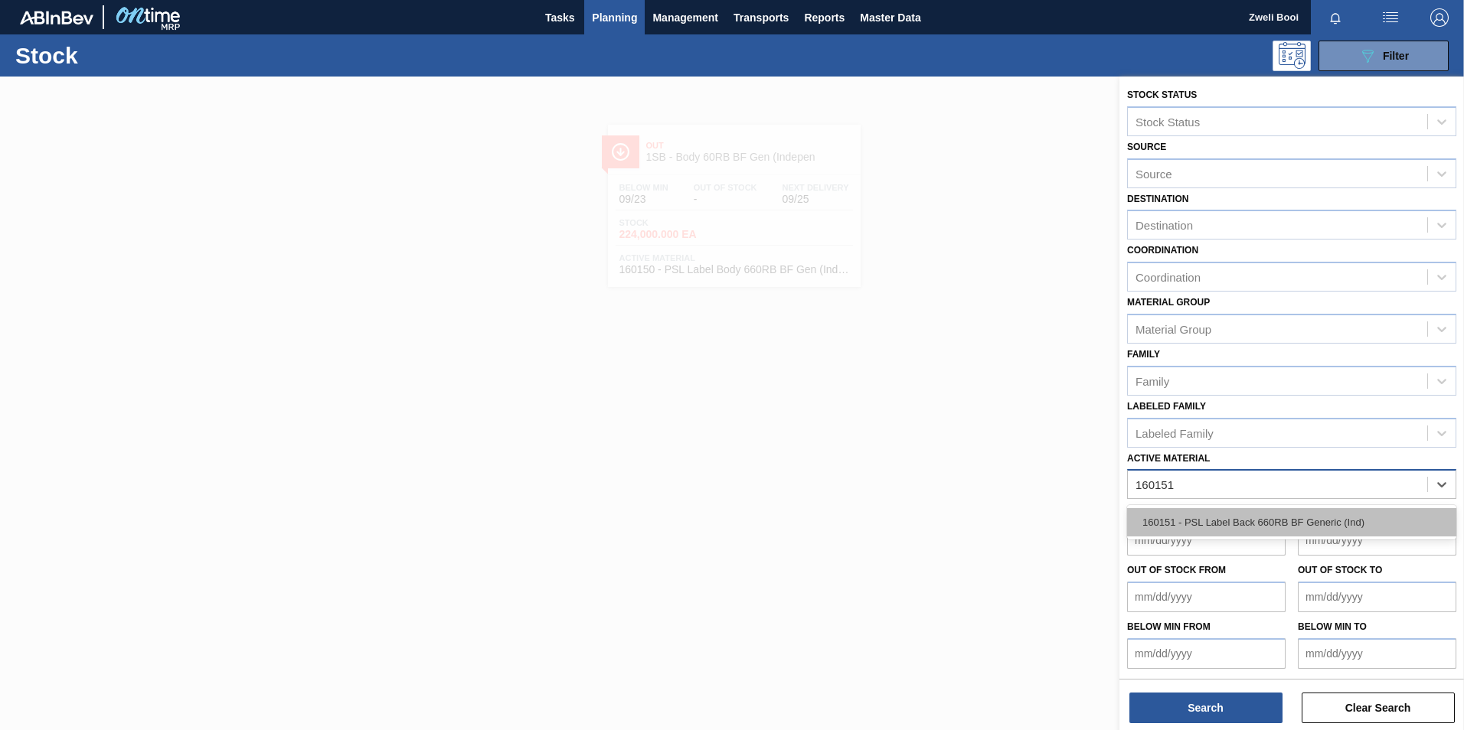
click at [1346, 517] on div "160151 - PSL Label Back 660RB BF Generic (Ind)" at bounding box center [1291, 522] width 329 height 28
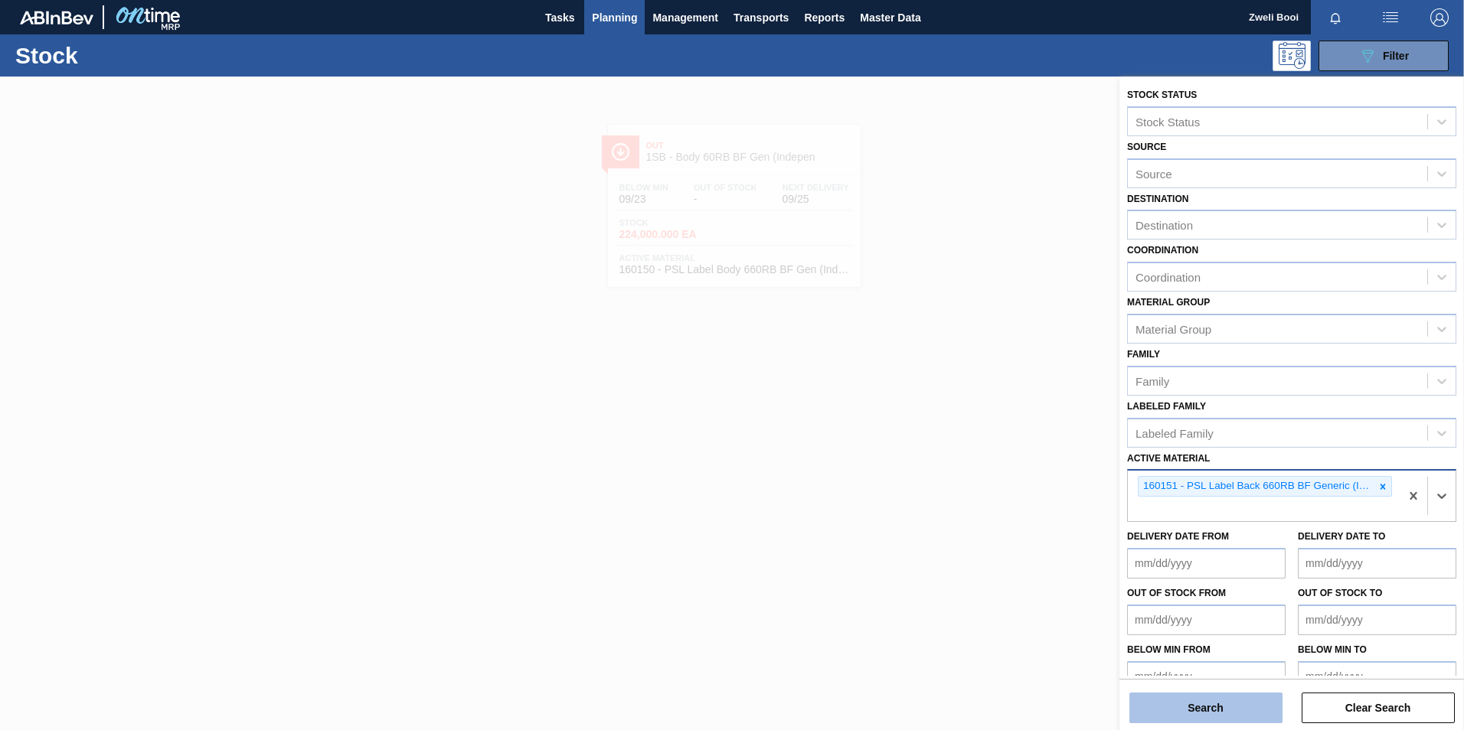
click at [1261, 701] on button "Search" at bounding box center [1205, 708] width 153 height 31
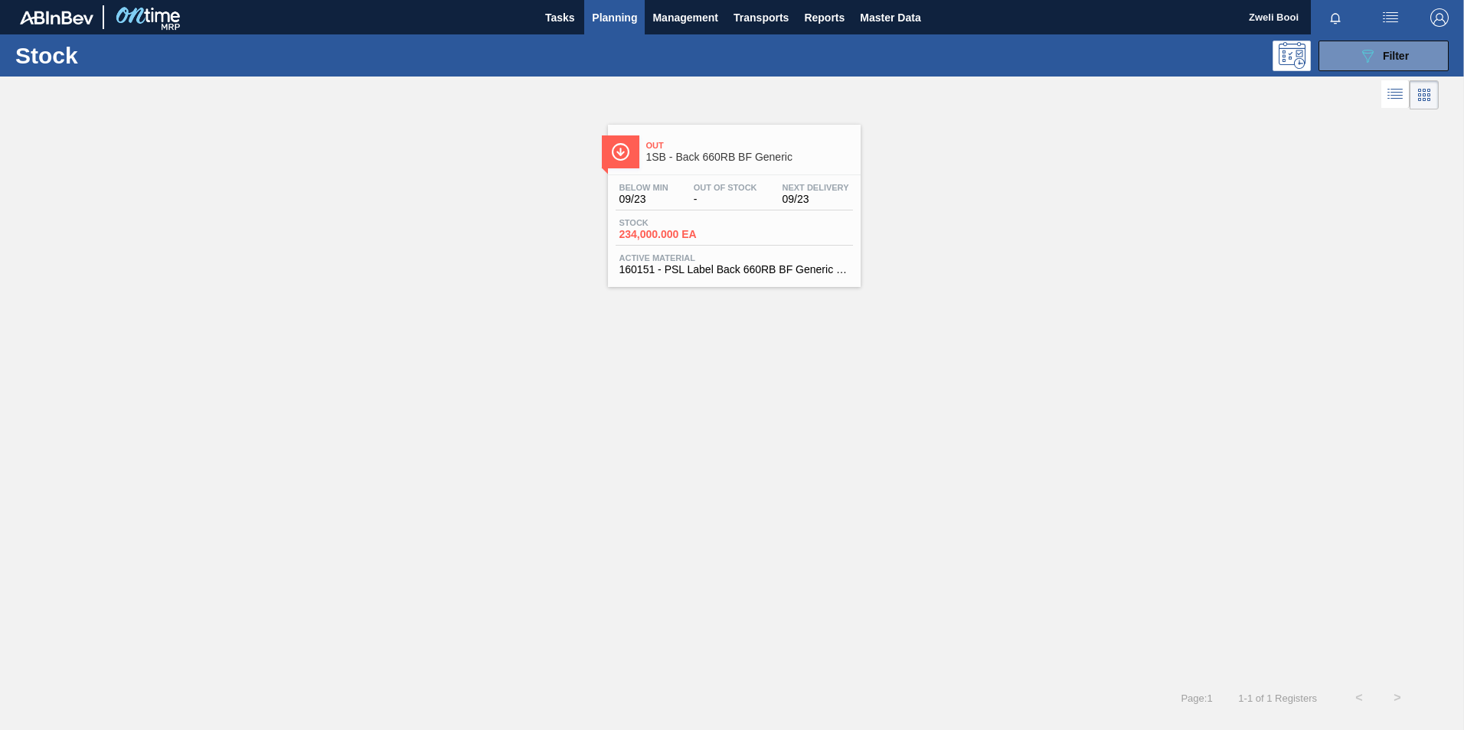
click at [775, 295] on div "Out 1SB - Back 660RB BF Generic Below Min 09/23 Out Of Stock - Next Delivery 09…" at bounding box center [732, 396] width 1464 height 566
click at [785, 247] on div "Below Min 09/23 Out Of Stock - Next Delivery 09/23 Stock 234,000.000 EA Active …" at bounding box center [734, 227] width 253 height 104
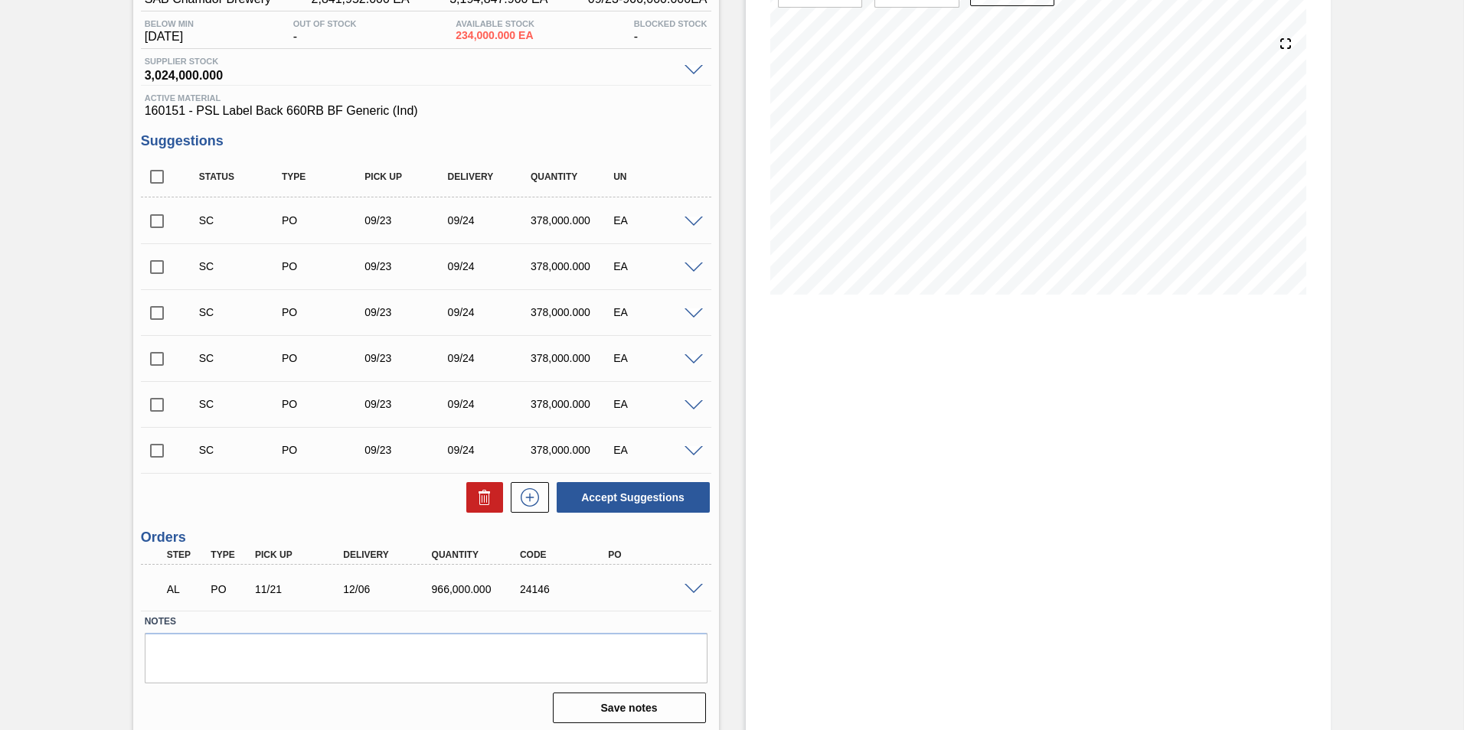
scroll to position [159, 0]
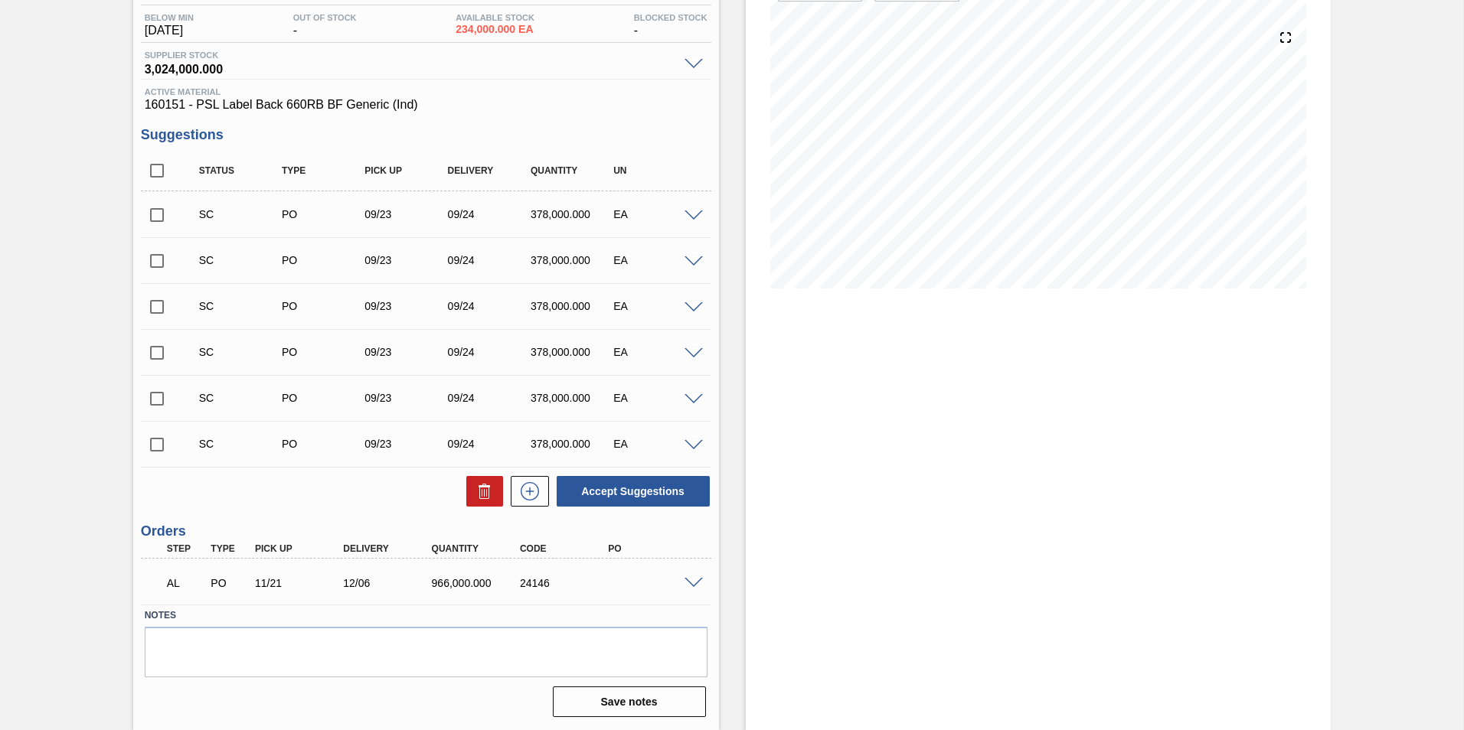
click at [692, 580] on span at bounding box center [693, 583] width 18 height 11
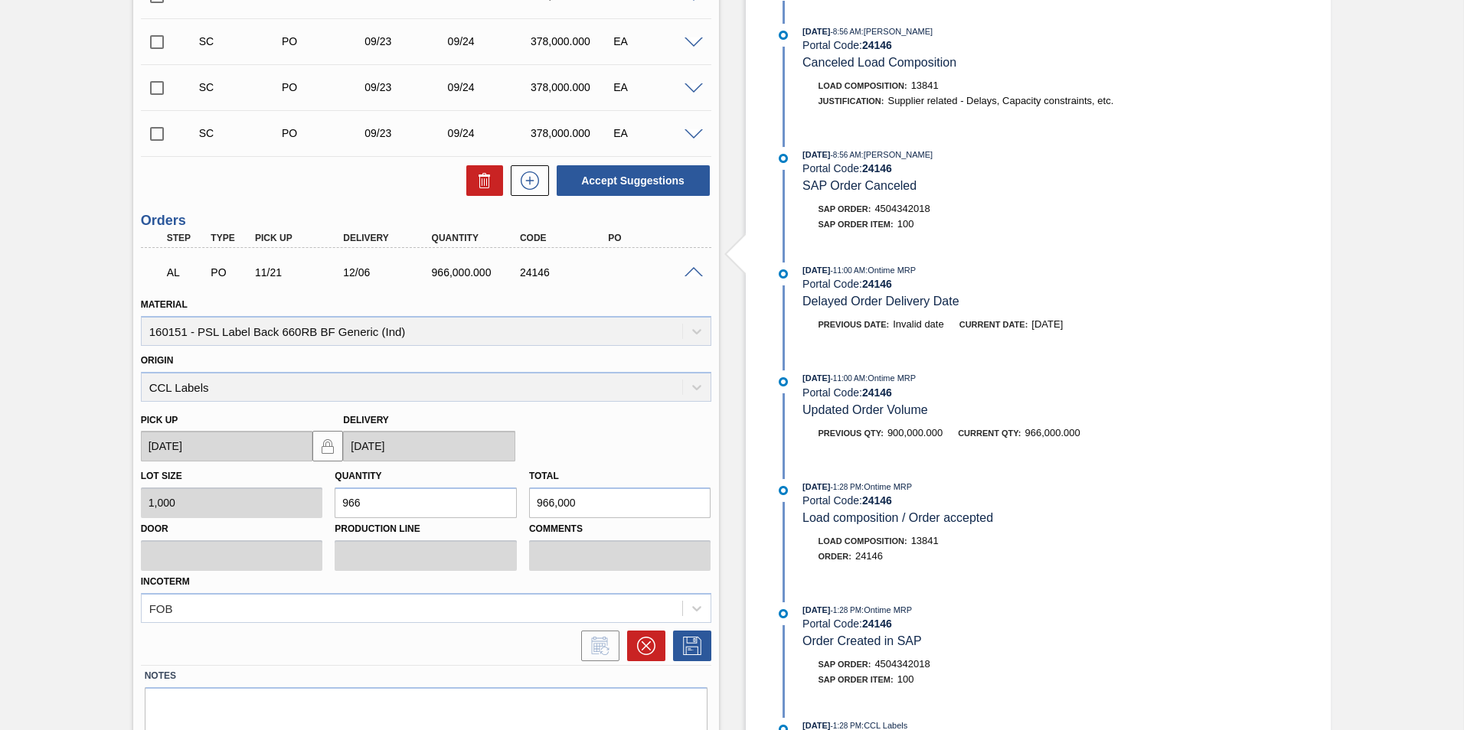
scroll to position [454, 0]
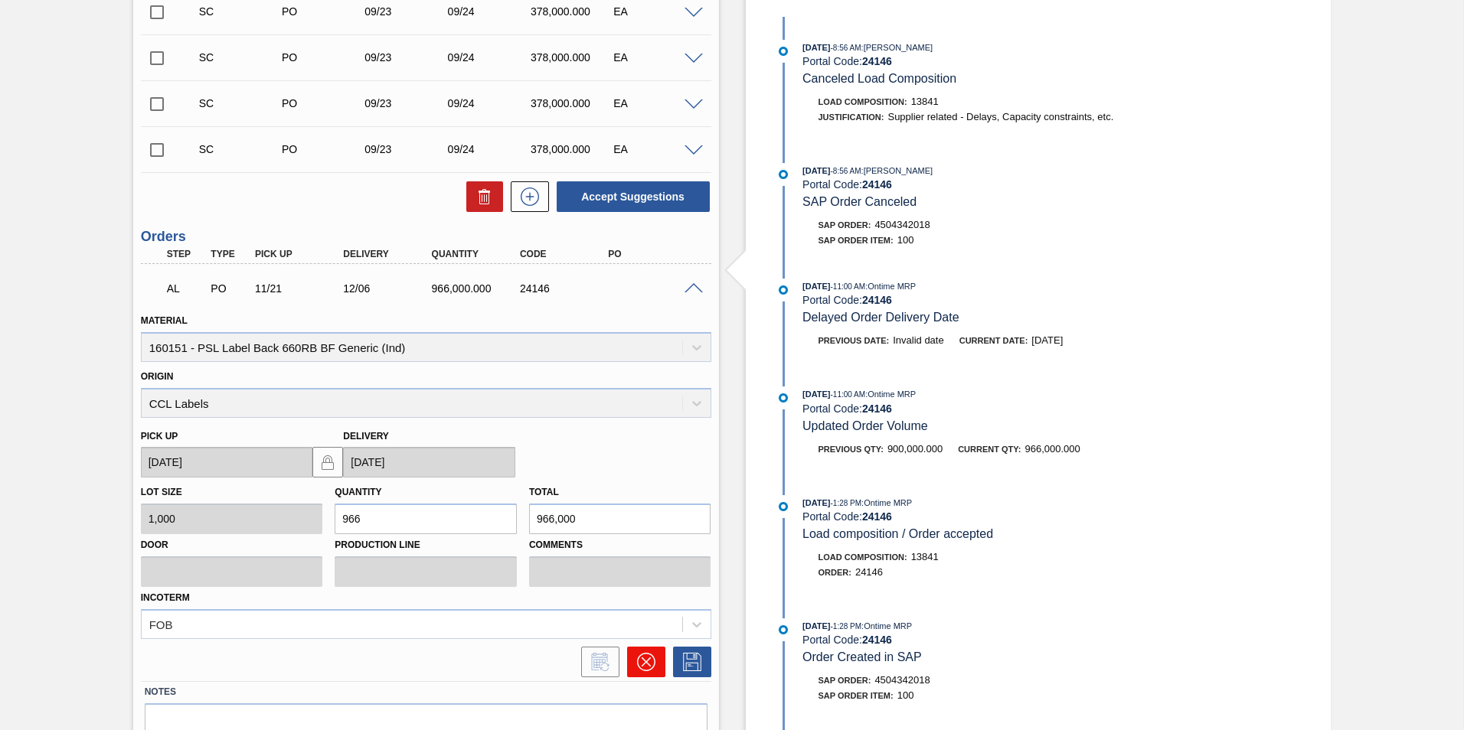
click at [651, 657] on icon at bounding box center [645, 662] width 18 height 18
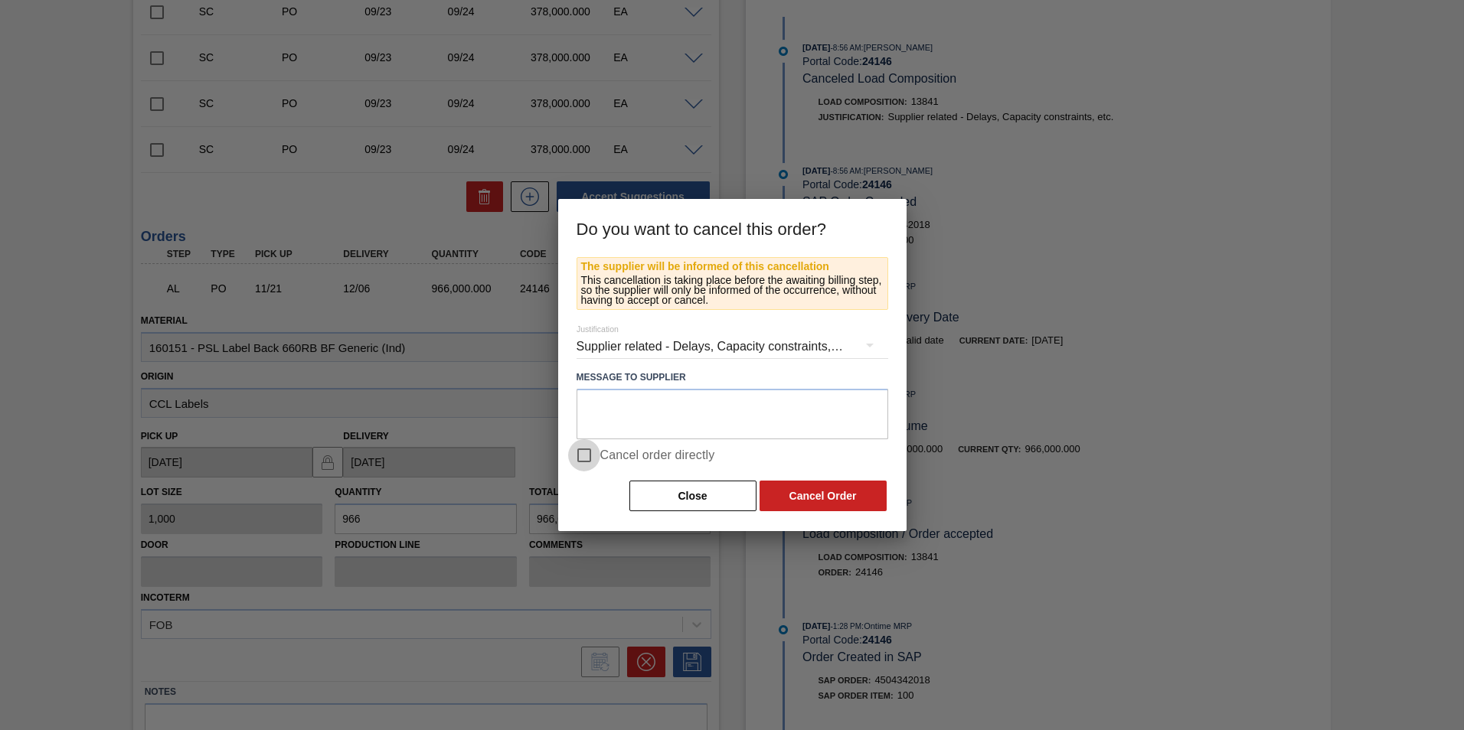
click at [590, 458] on input "Cancel order directly" at bounding box center [584, 455] width 32 height 32
checkbox input "true"
click at [811, 503] on button "Cancel Order" at bounding box center [822, 496] width 127 height 31
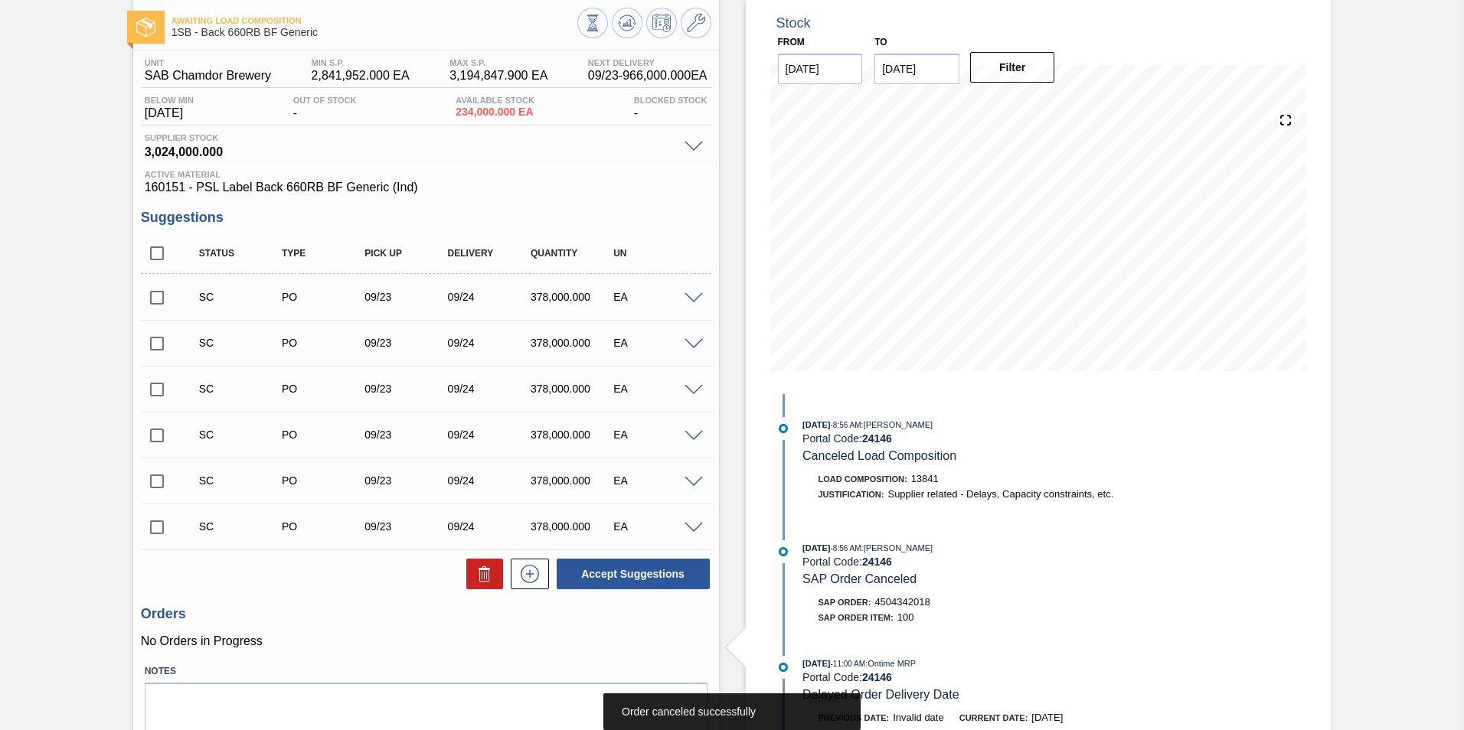
scroll to position [0, 0]
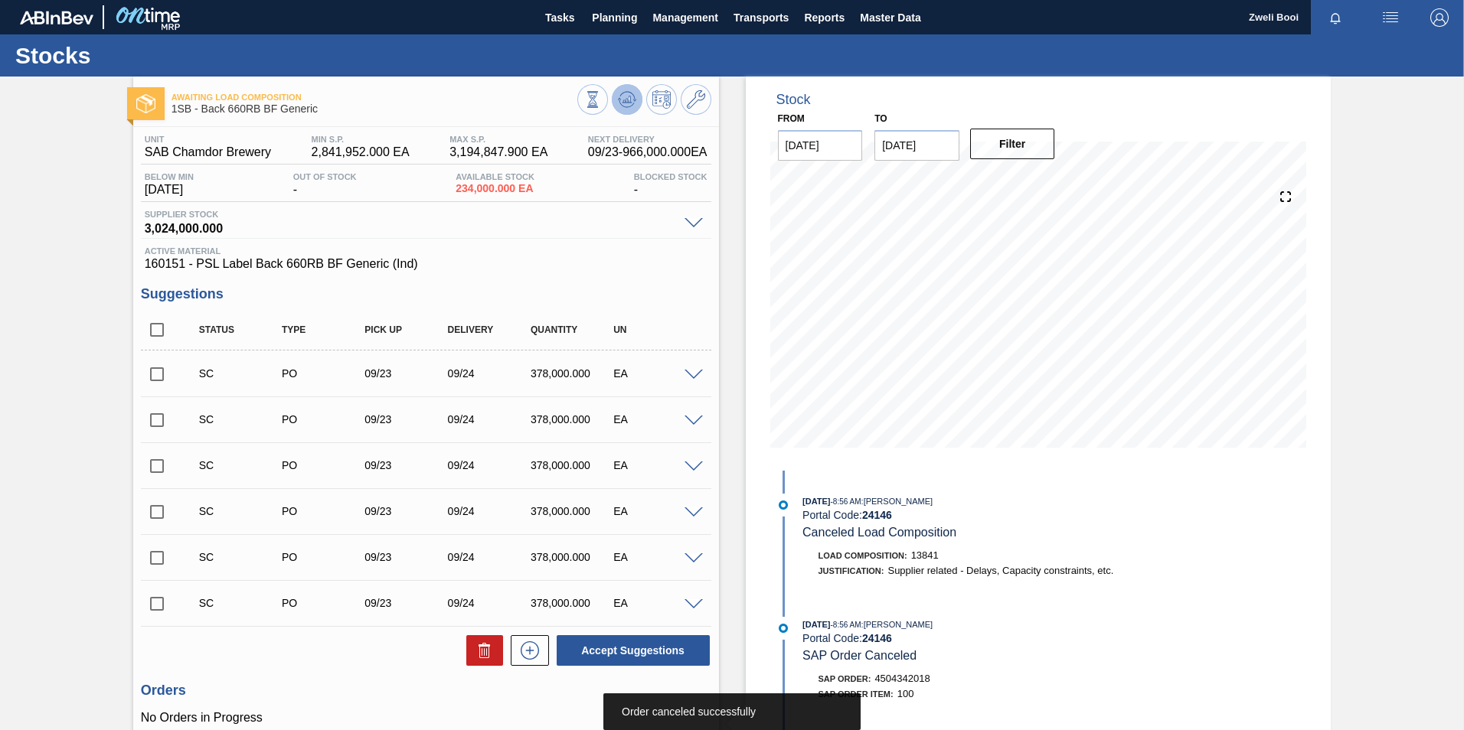
click at [624, 102] on icon at bounding box center [627, 99] width 18 height 18
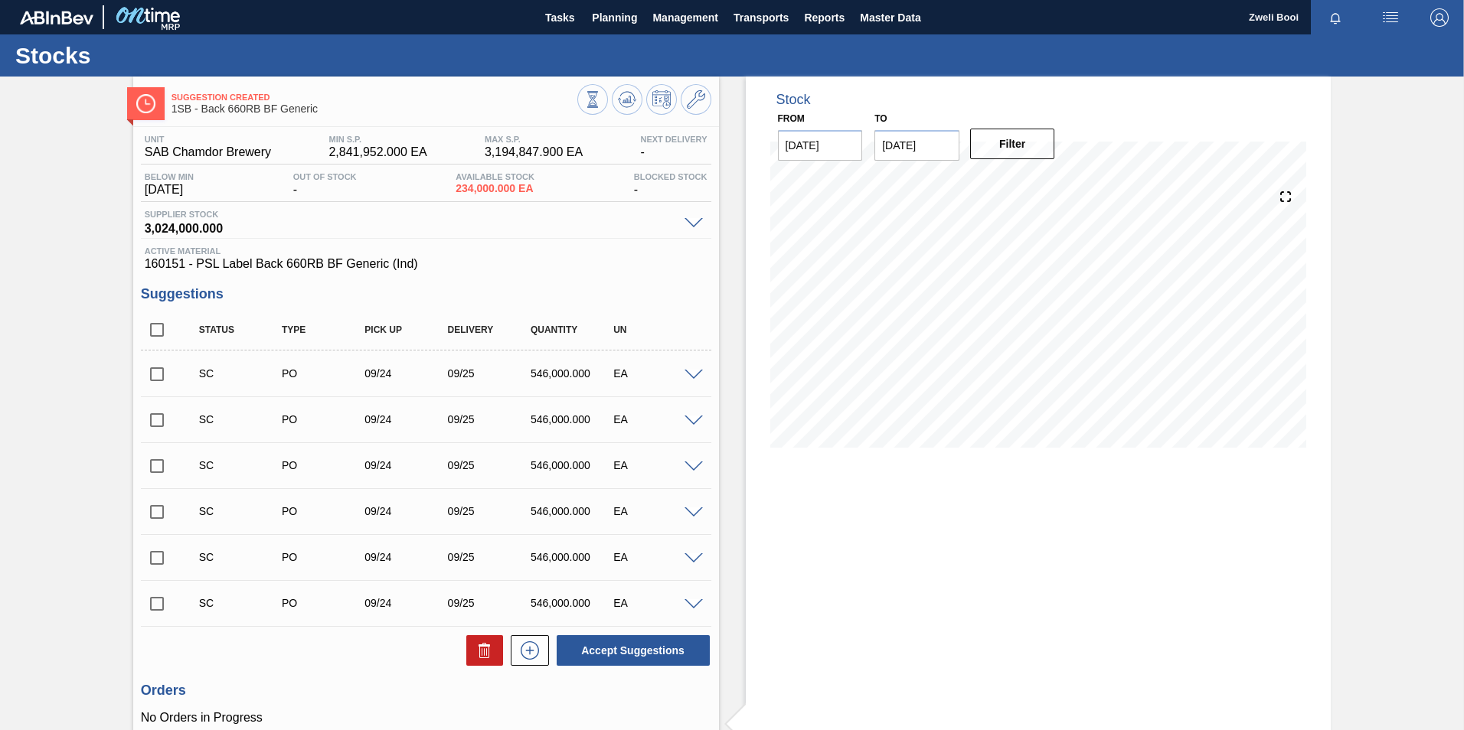
click at [158, 372] on input "checkbox" at bounding box center [157, 374] width 32 height 32
click at [640, 658] on button "Accept Suggestions" at bounding box center [633, 650] width 153 height 31
checkbox input "false"
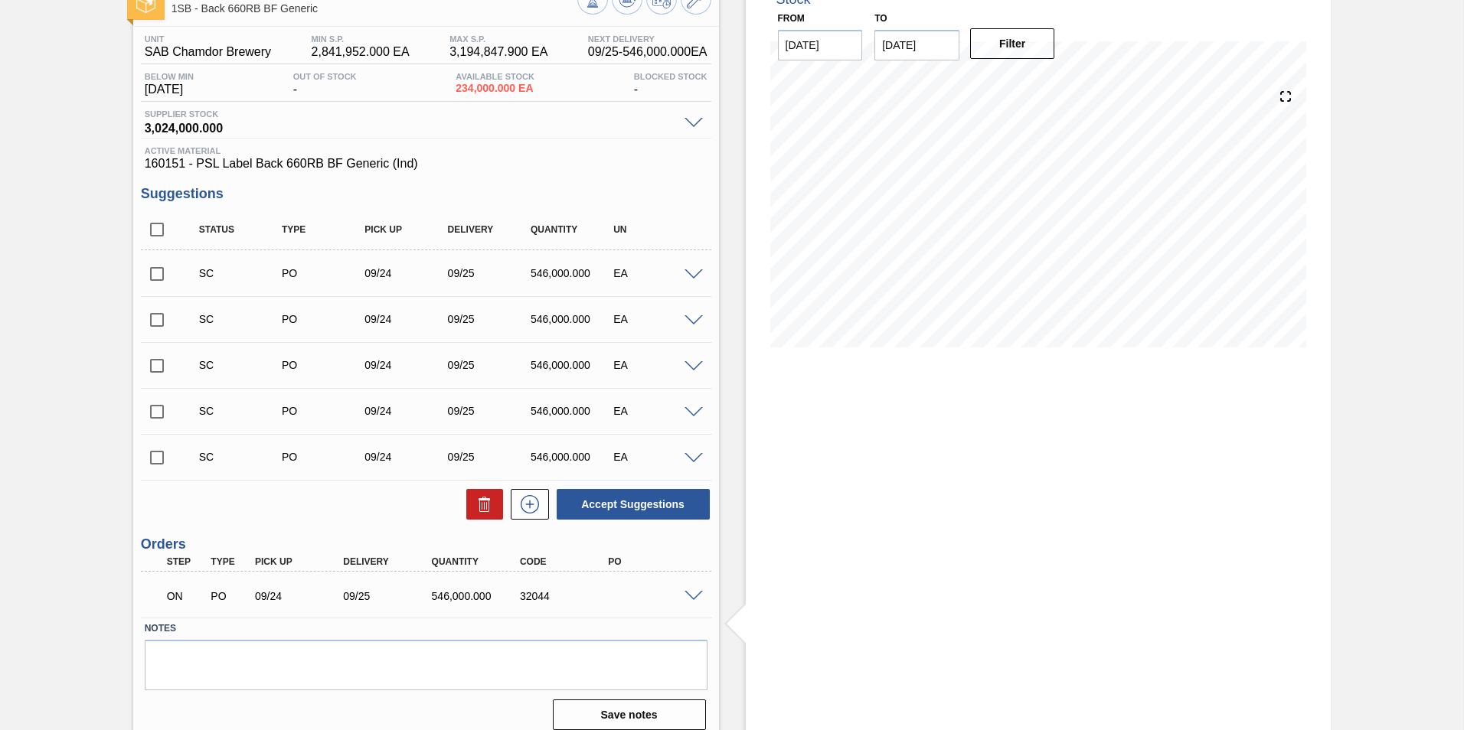
scroll to position [113, 0]
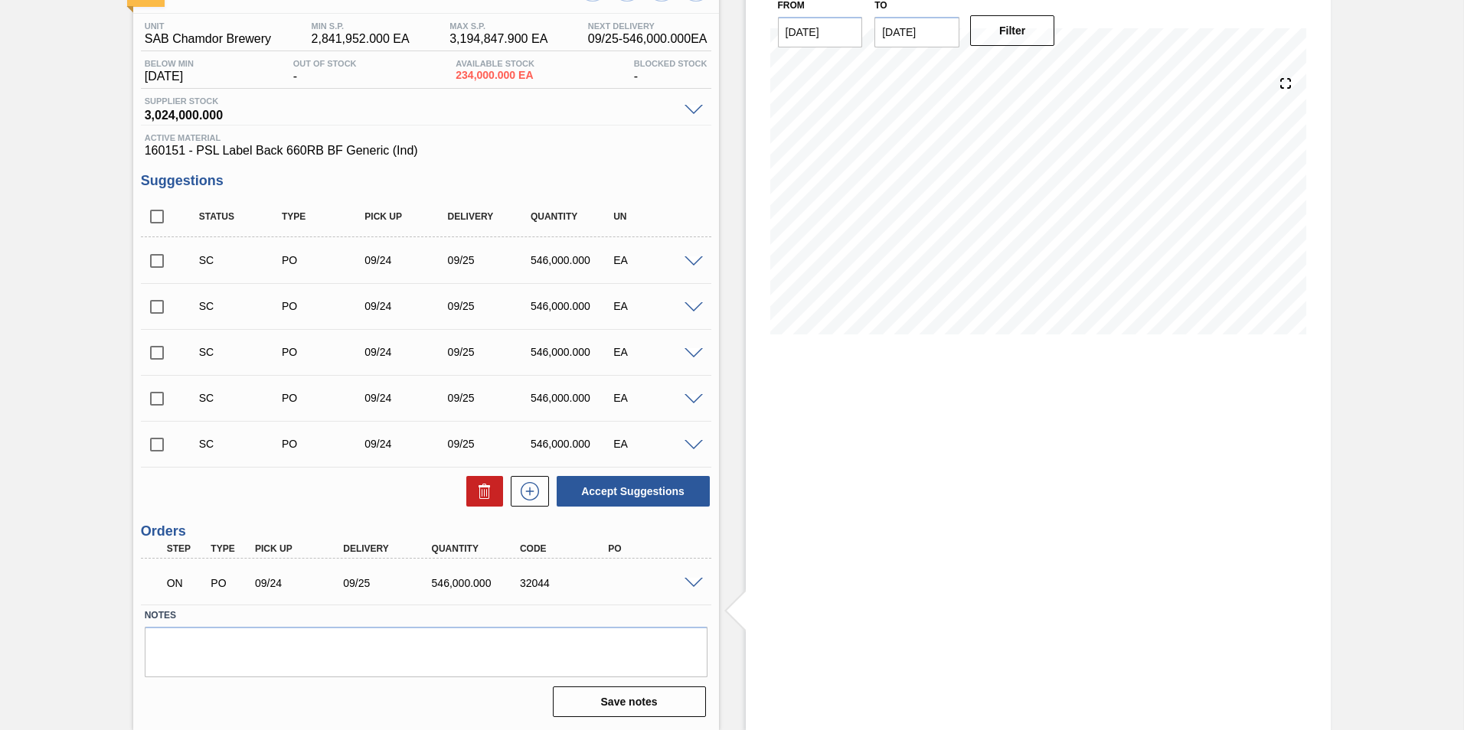
click at [698, 583] on span at bounding box center [693, 583] width 18 height 11
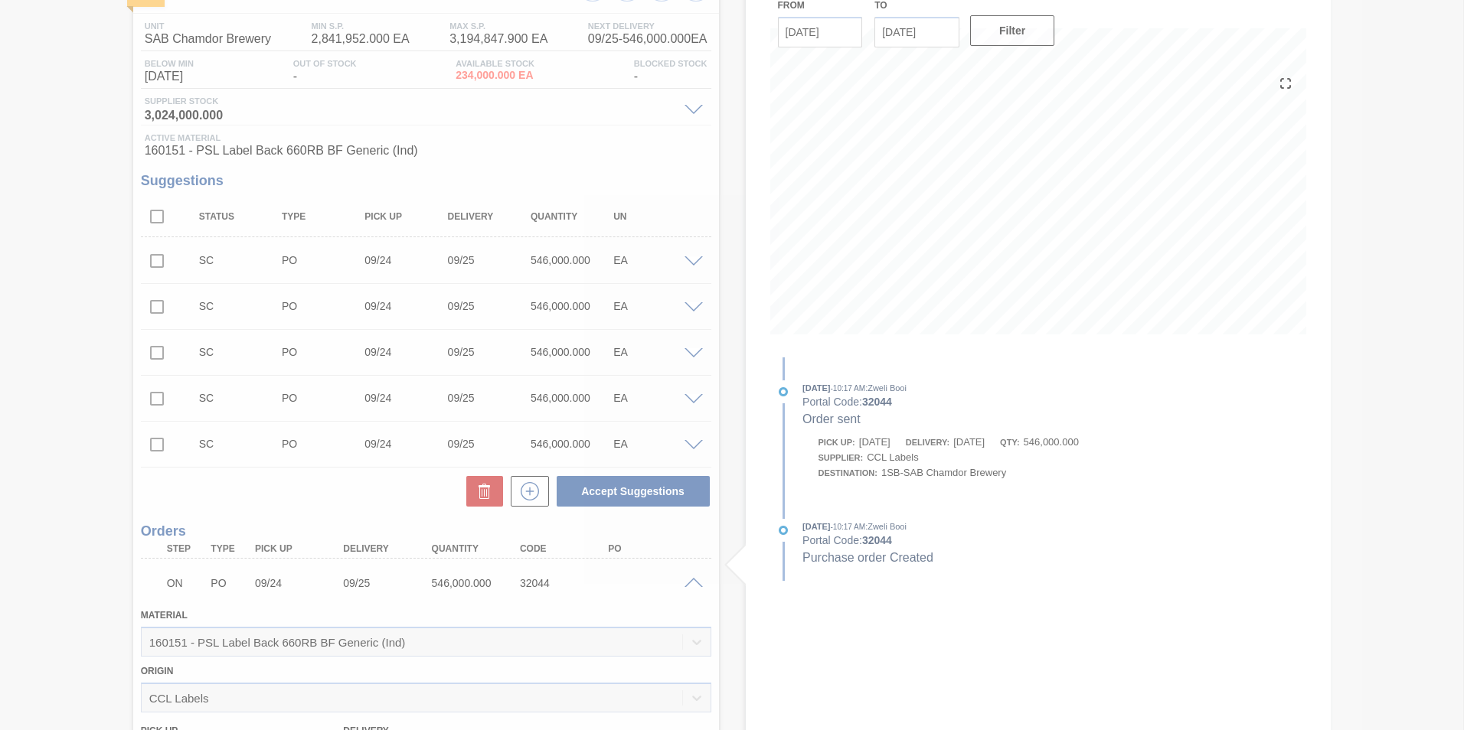
click at [693, 580] on div at bounding box center [732, 365] width 1464 height 730
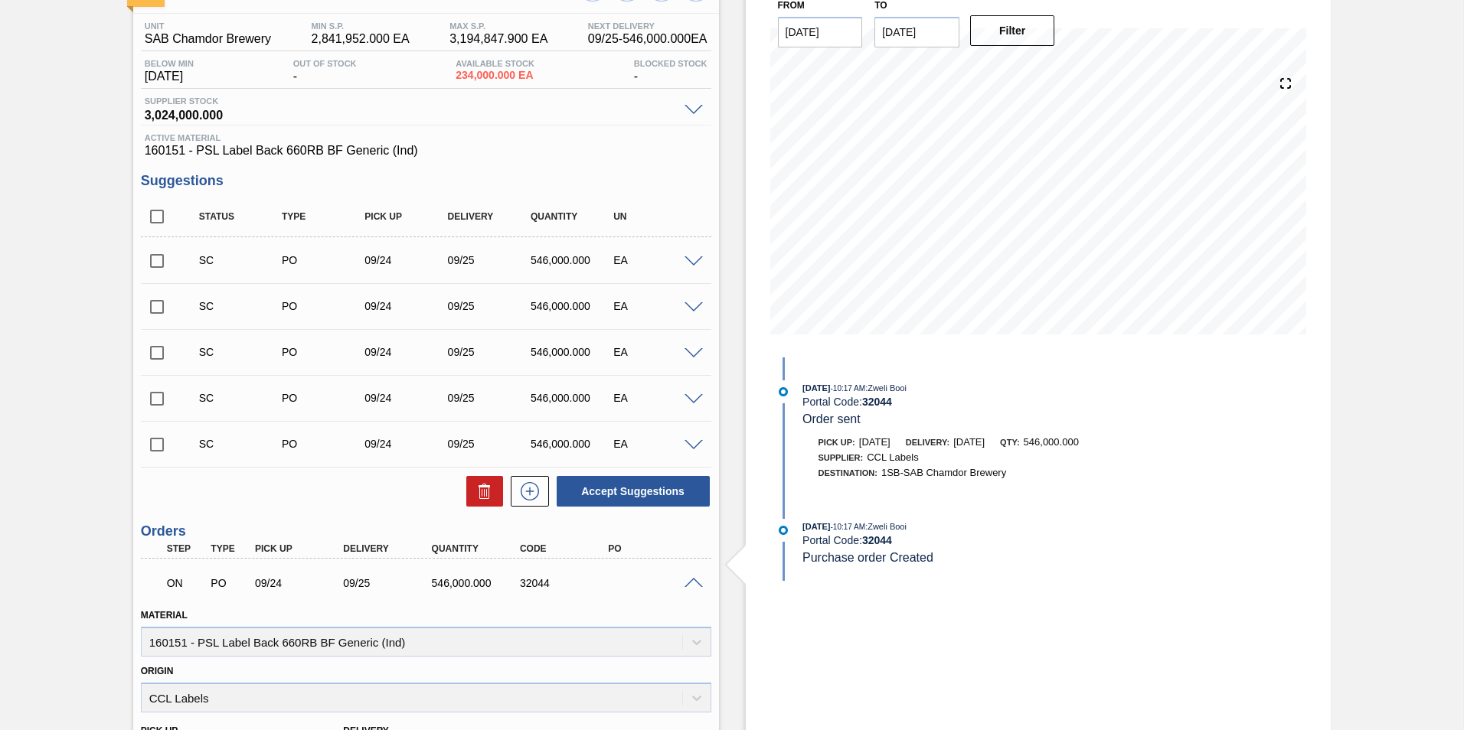
click at [692, 582] on span at bounding box center [693, 583] width 18 height 11
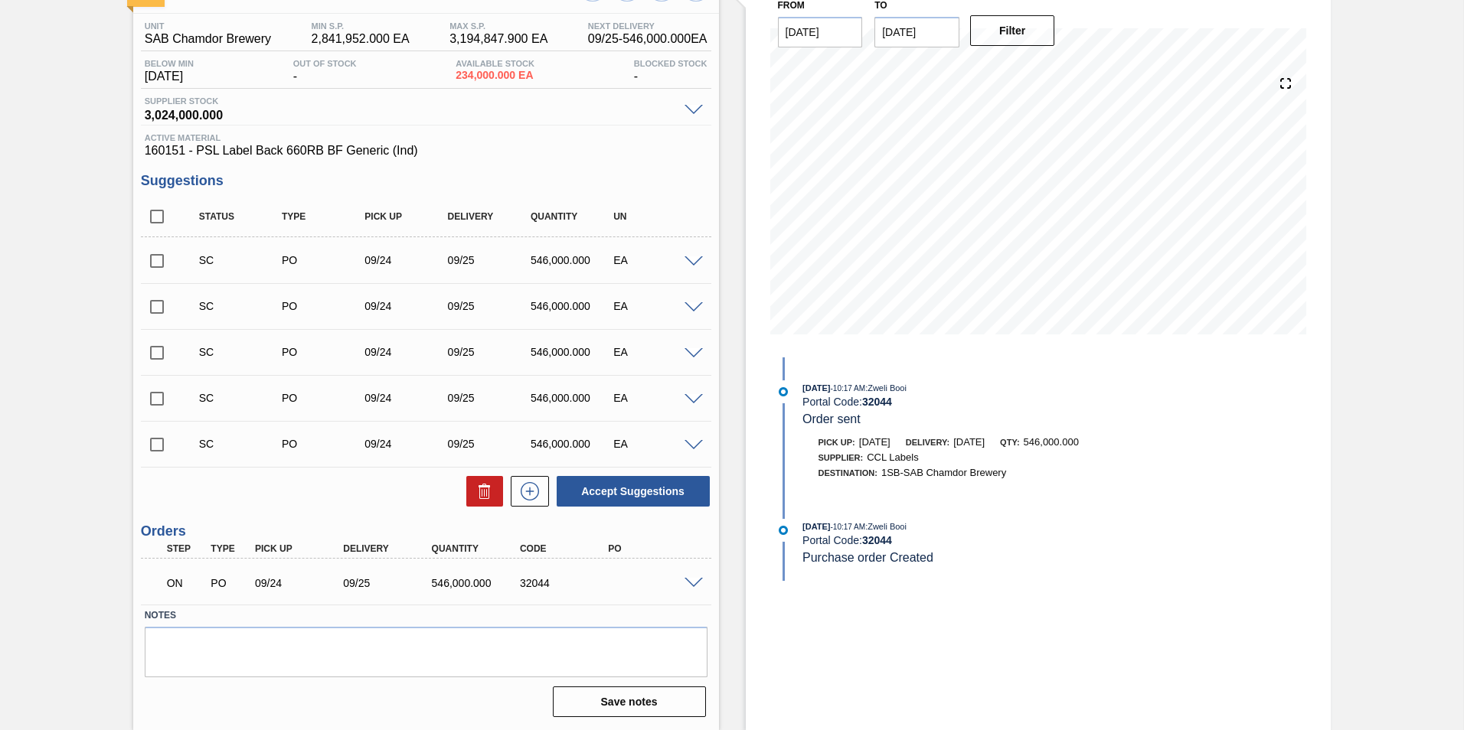
click at [695, 588] on div "ON PO 09/24 09/25 546,000.000 32044" at bounding box center [426, 582] width 570 height 38
click at [690, 583] on span at bounding box center [693, 583] width 18 height 11
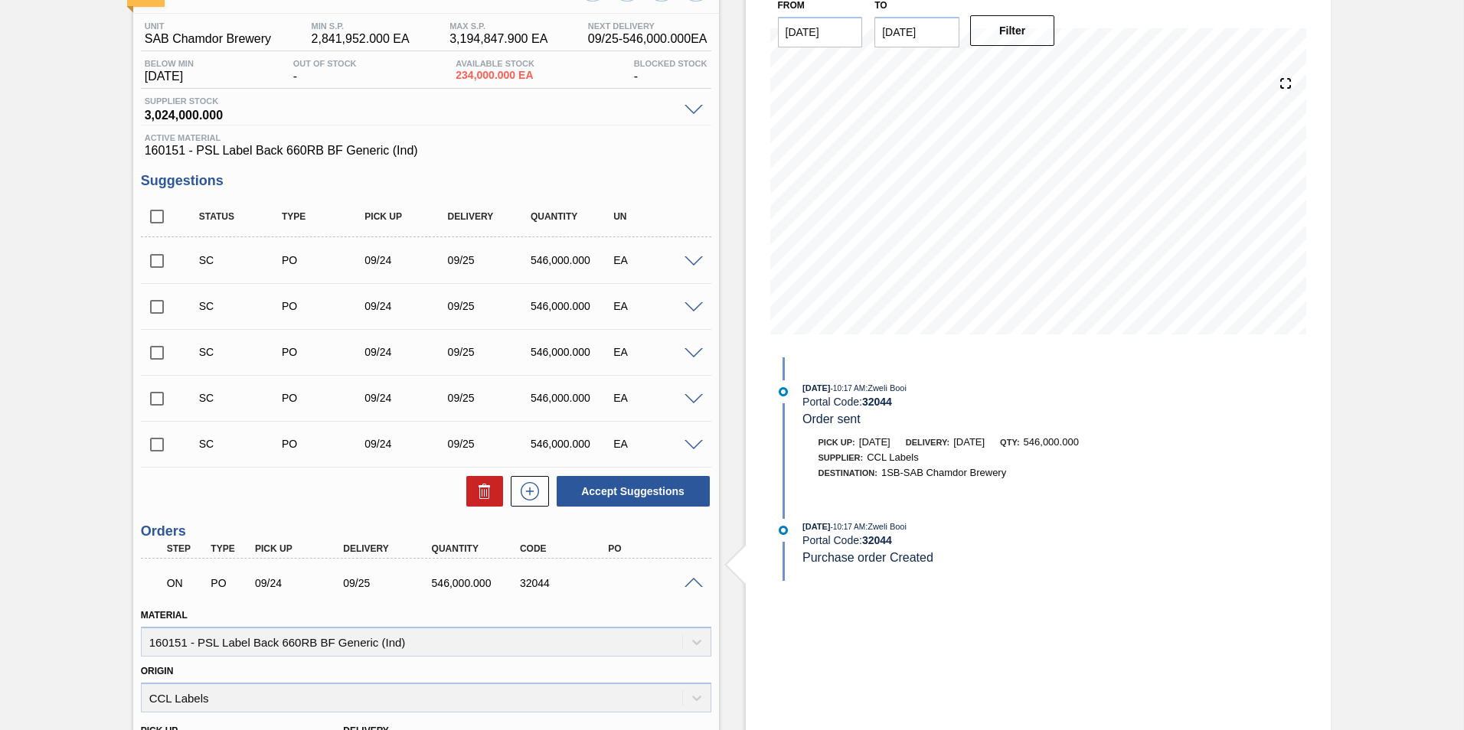
click at [690, 583] on span at bounding box center [693, 583] width 18 height 11
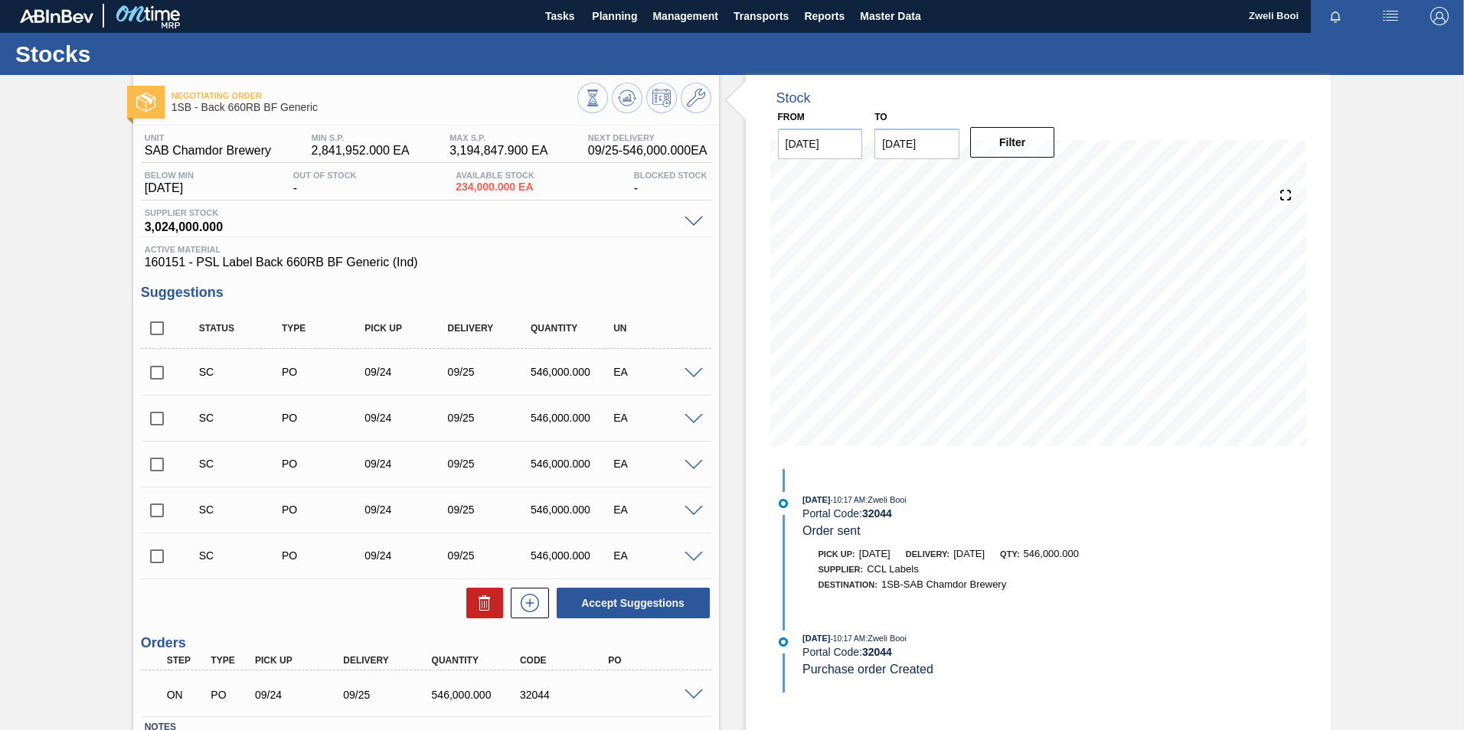
scroll to position [0, 0]
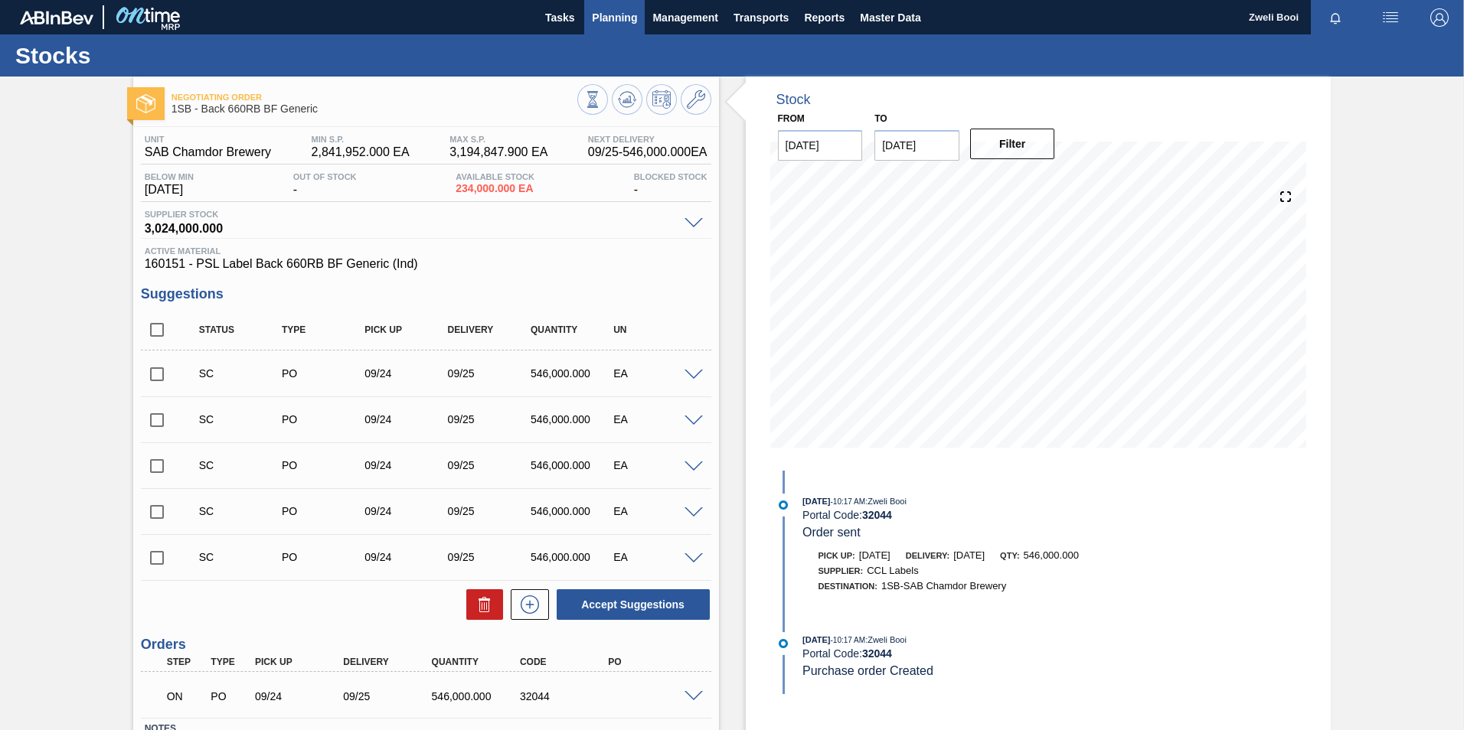
click at [611, 11] on span "Planning" at bounding box center [614, 17] width 45 height 18
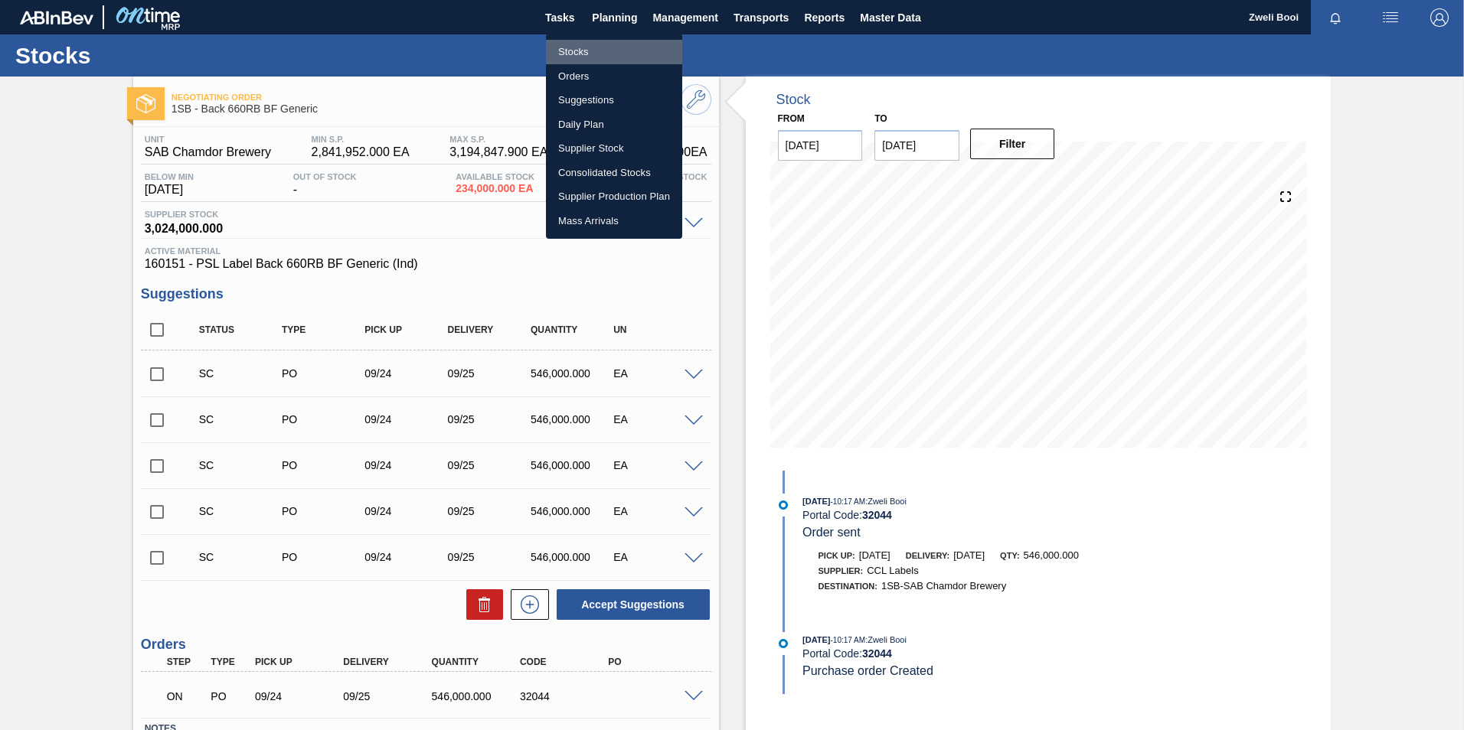
click at [574, 51] on li "Stocks" at bounding box center [614, 52] width 136 height 24
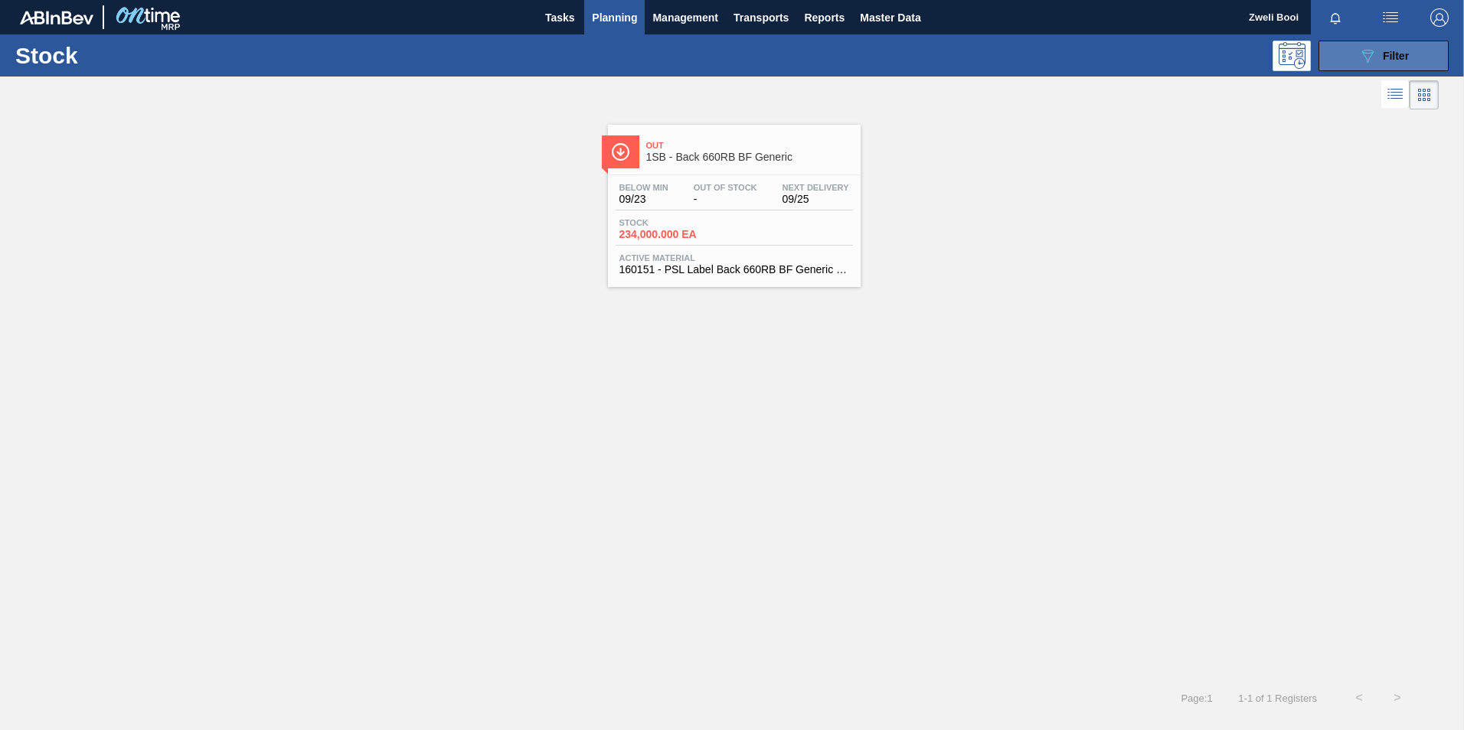
click at [1399, 51] on span "Filter" at bounding box center [1395, 56] width 26 height 12
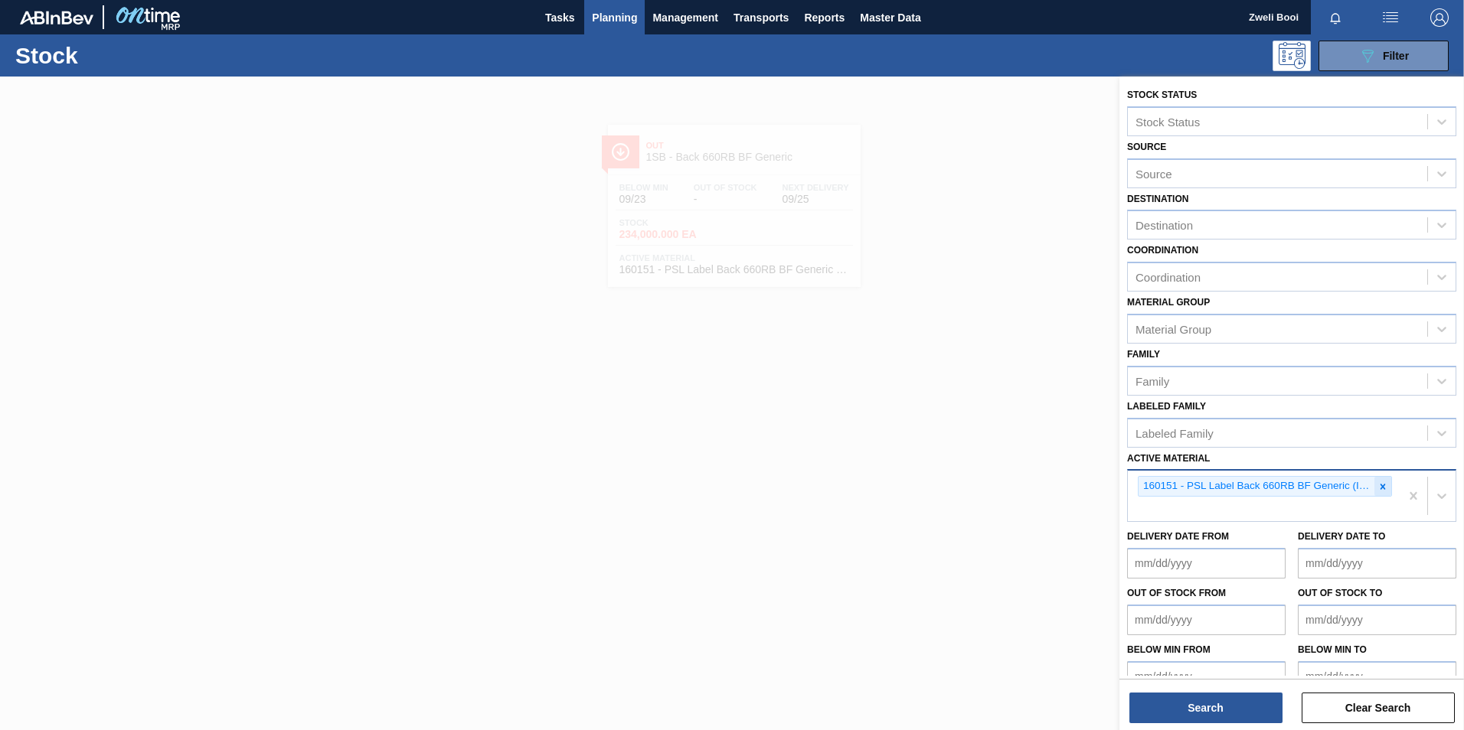
click at [1381, 481] on icon at bounding box center [1382, 486] width 11 height 11
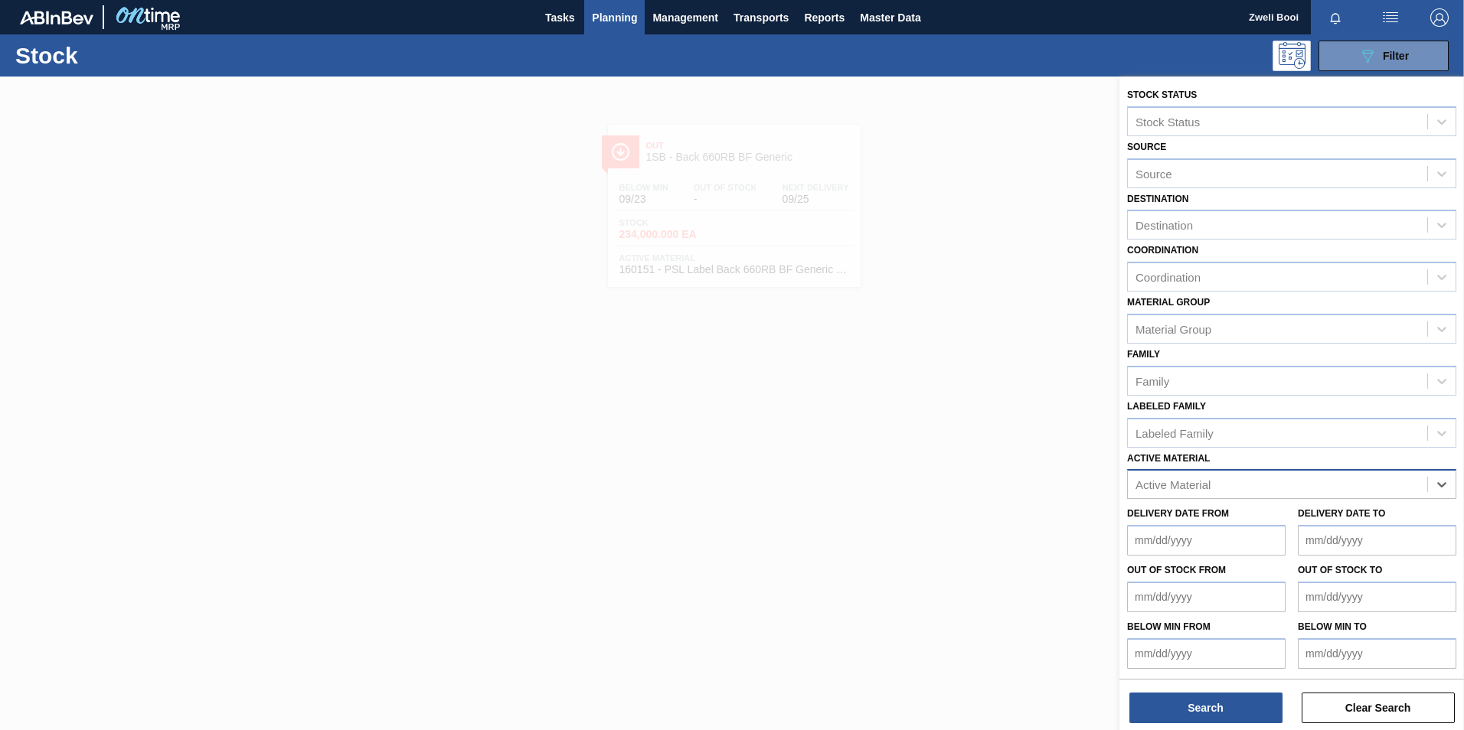
paste Material "256696"
type Material "256696"
click at [1202, 517] on div "256696 - Label Neck 660RB BF Mango (Grain)" at bounding box center [1291, 522] width 329 height 28
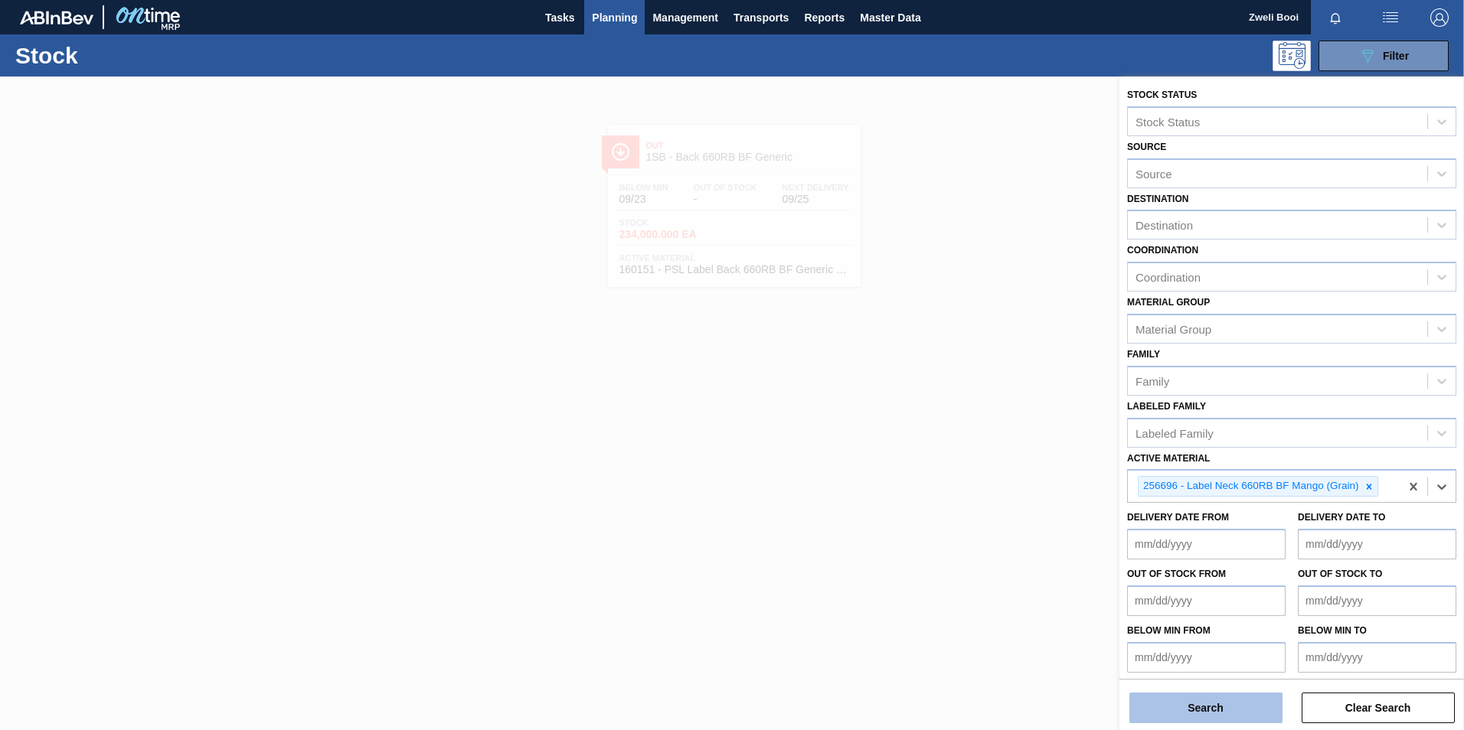
click at [1241, 705] on button "Search" at bounding box center [1205, 708] width 153 height 31
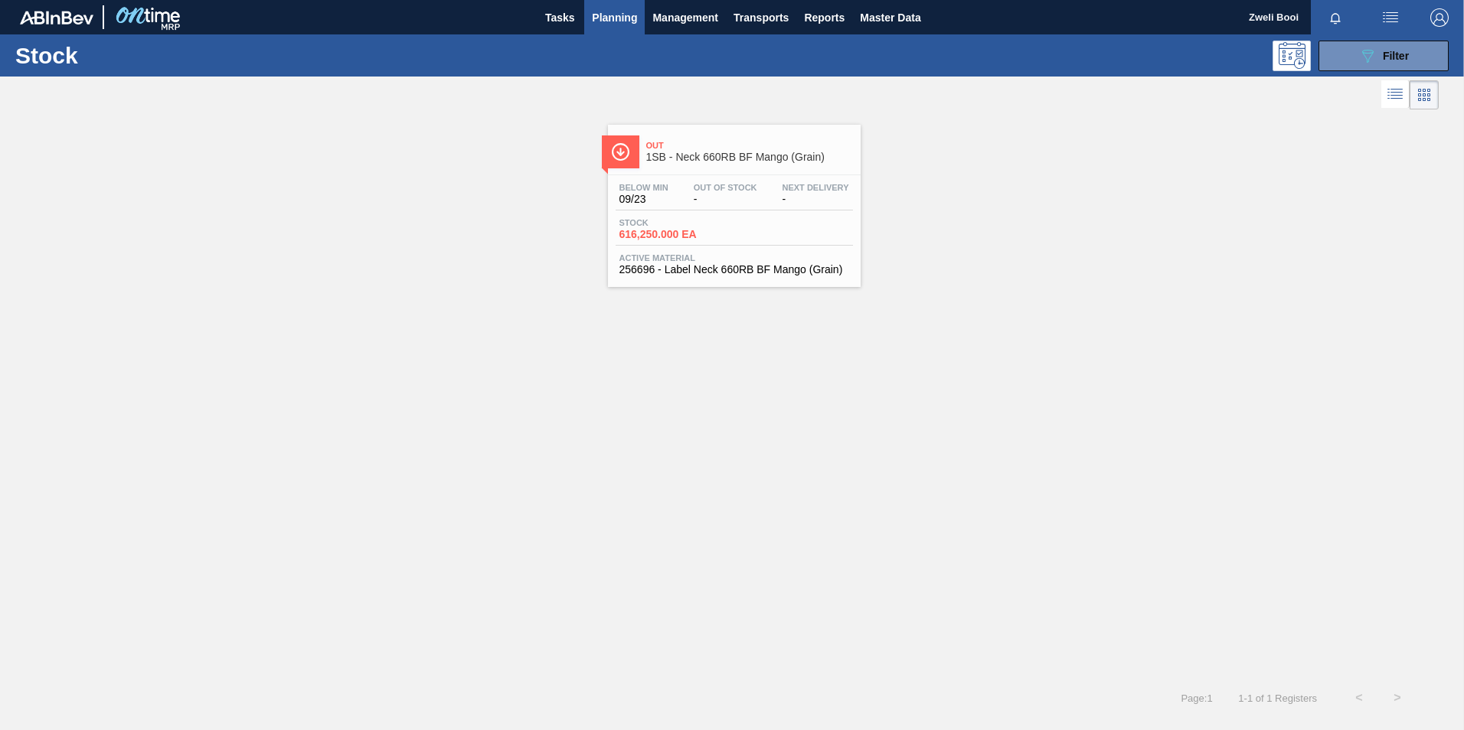
click at [721, 224] on span "Stock" at bounding box center [672, 222] width 107 height 9
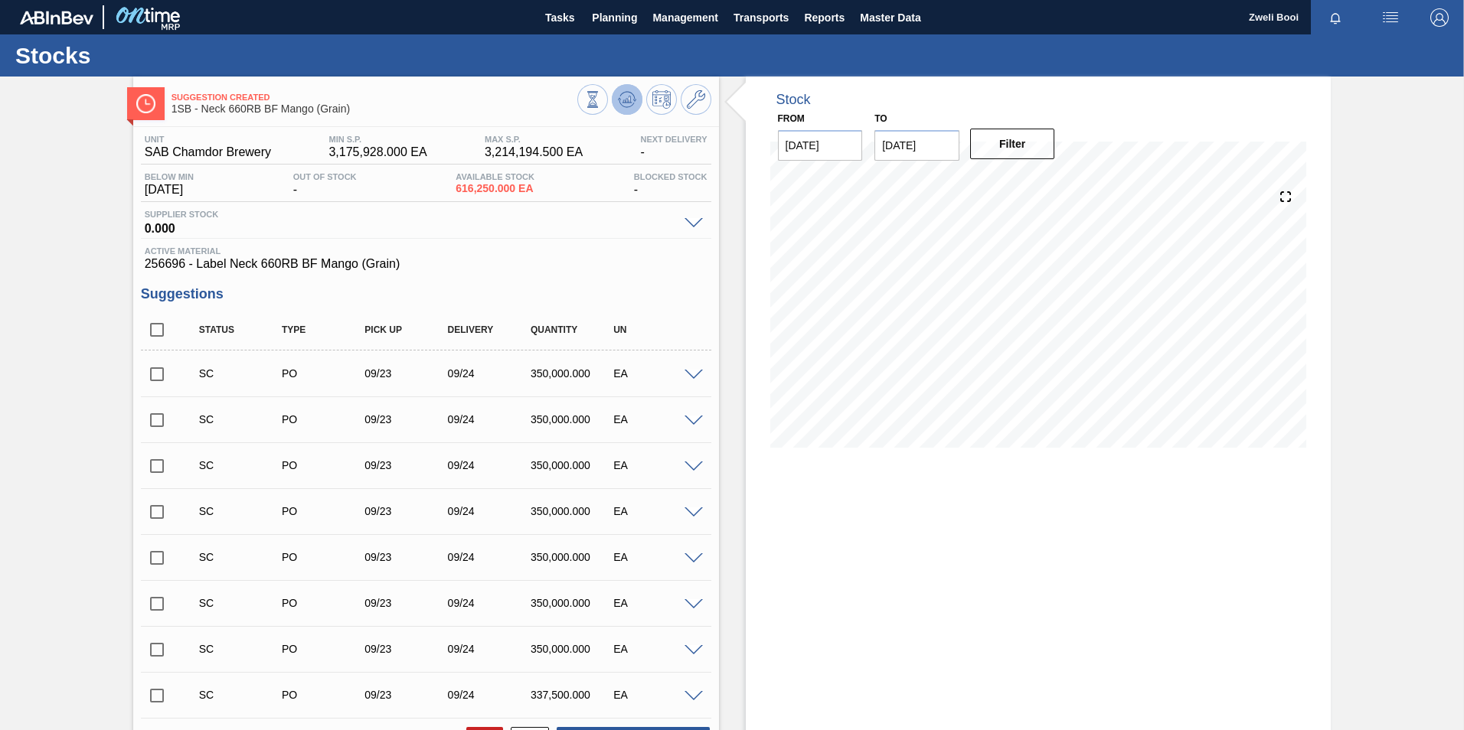
click at [632, 102] on icon at bounding box center [627, 99] width 18 height 18
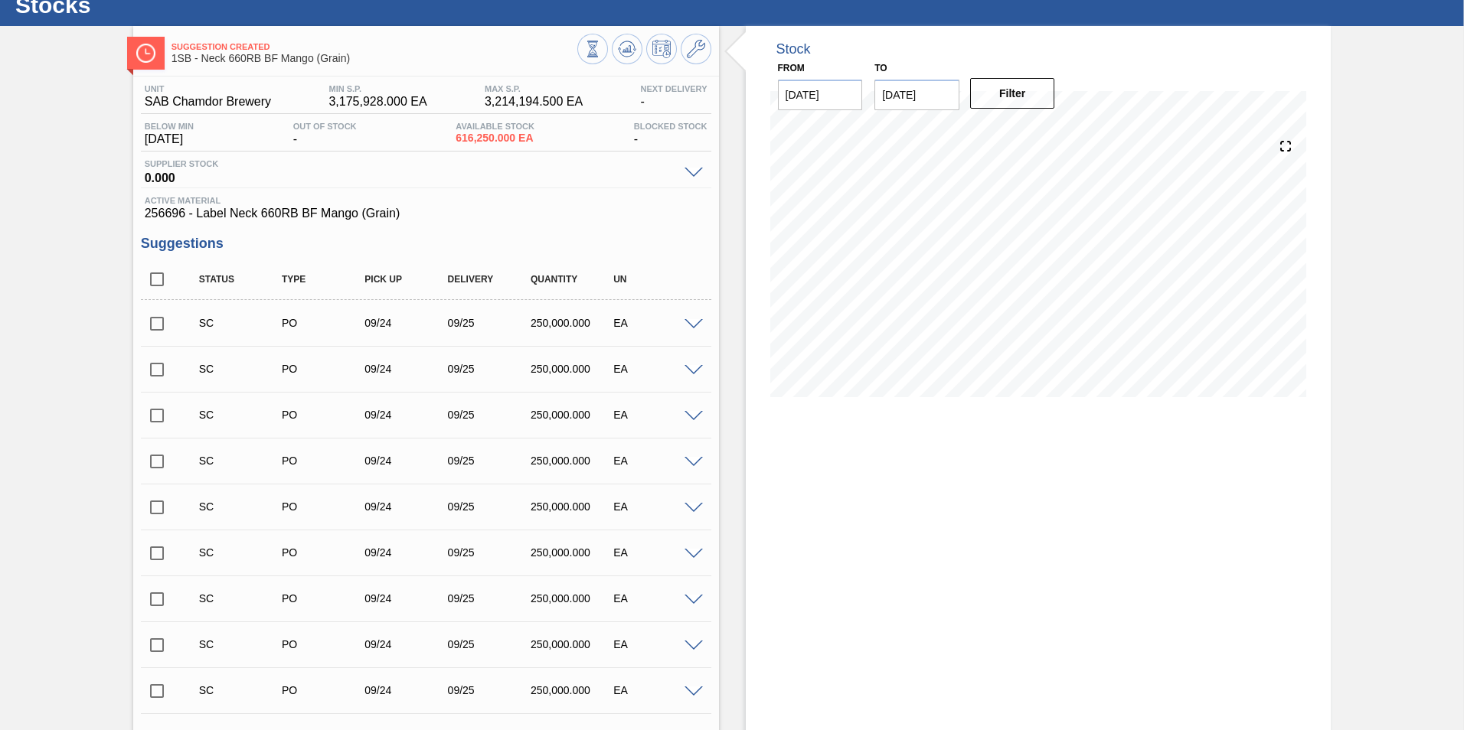
scroll to position [77, 0]
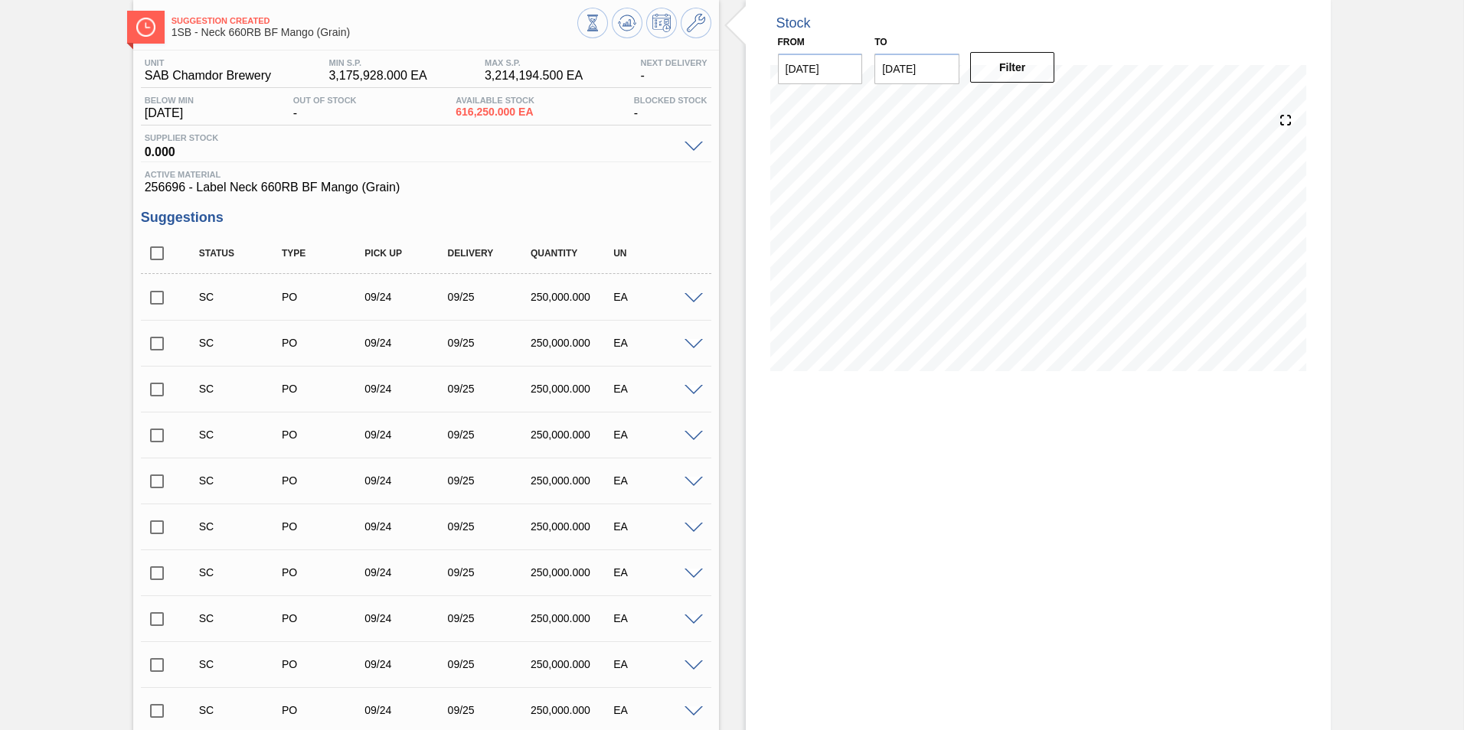
click at [161, 298] on input "checkbox" at bounding box center [157, 298] width 32 height 32
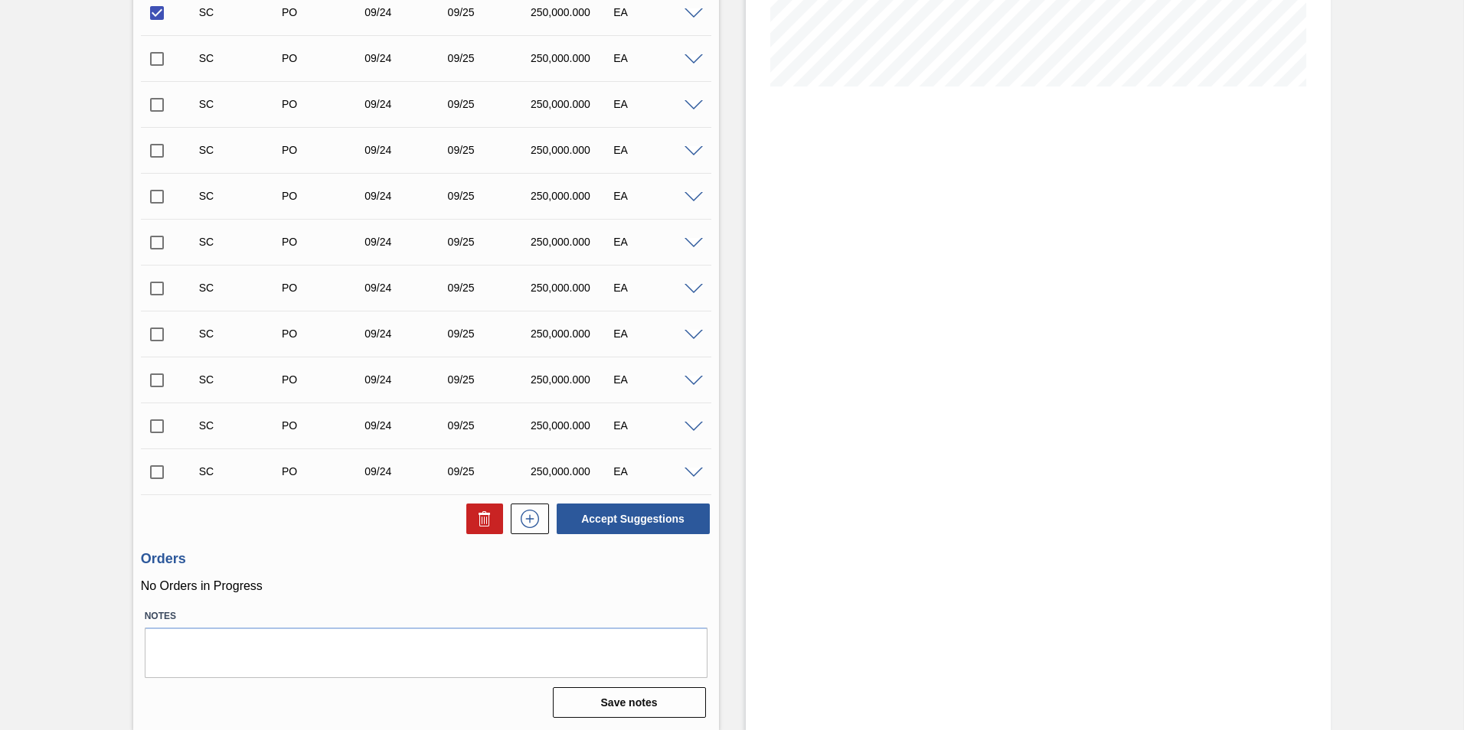
scroll to position [362, 0]
click at [651, 515] on button "Accept Suggestions" at bounding box center [633, 518] width 153 height 31
checkbox input "false"
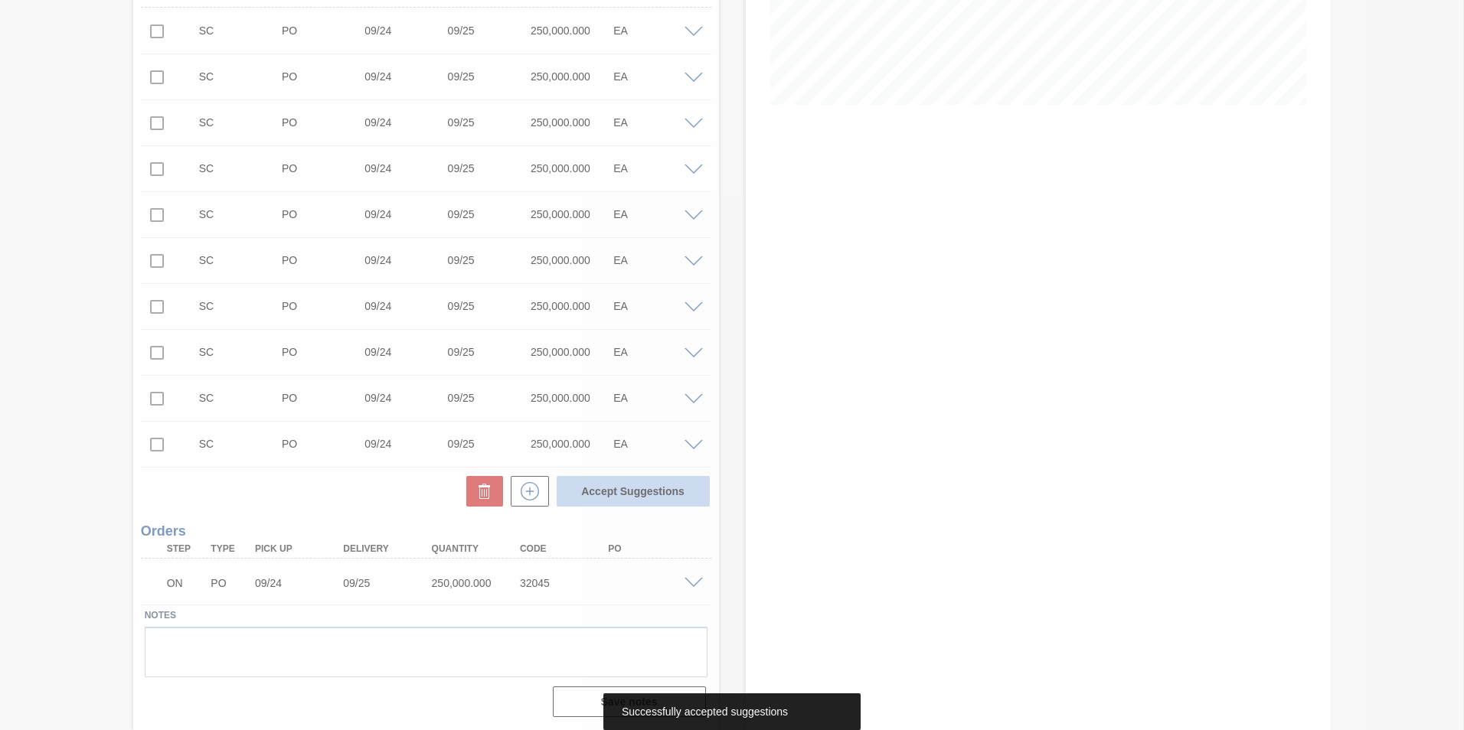
scroll to position [316, 0]
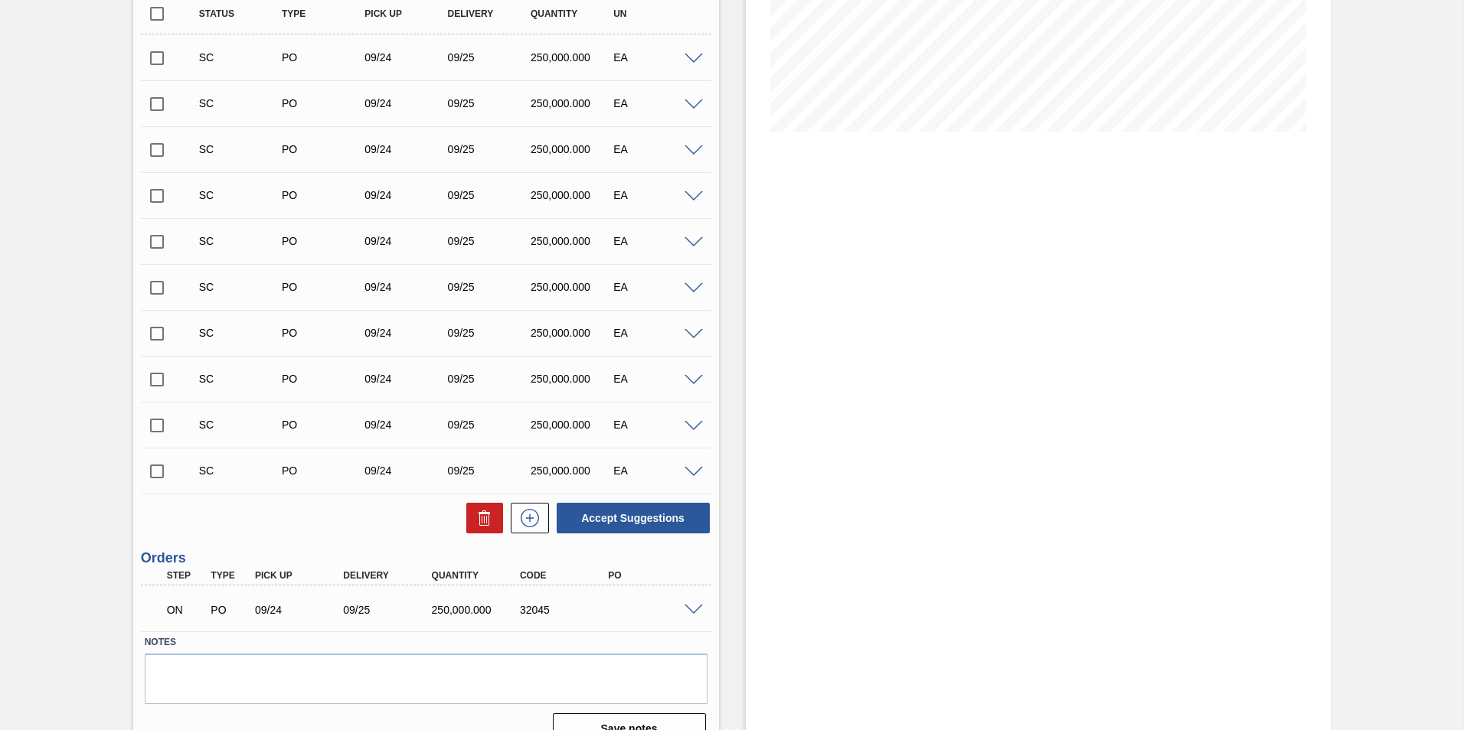
click at [692, 606] on span at bounding box center [693, 610] width 18 height 11
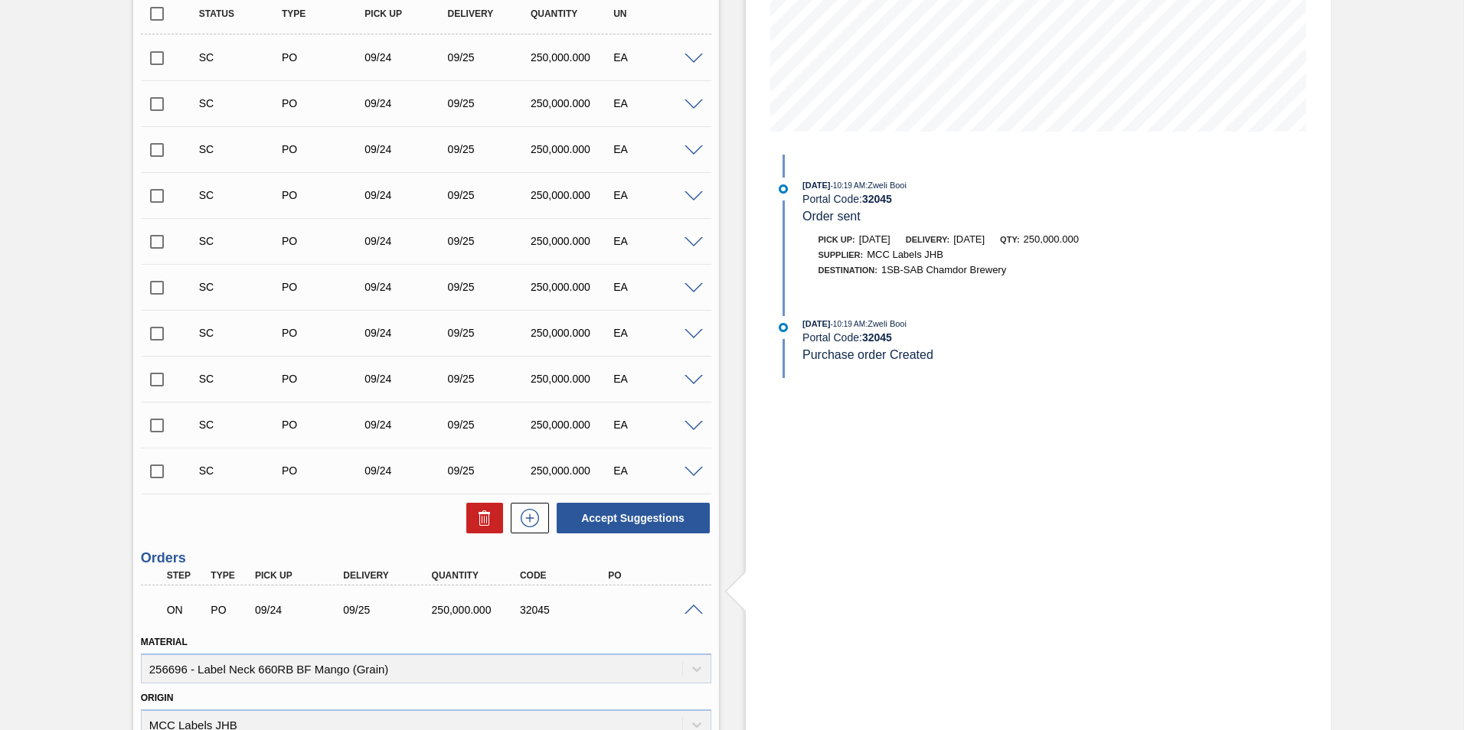
click at [692, 613] on span at bounding box center [693, 610] width 18 height 11
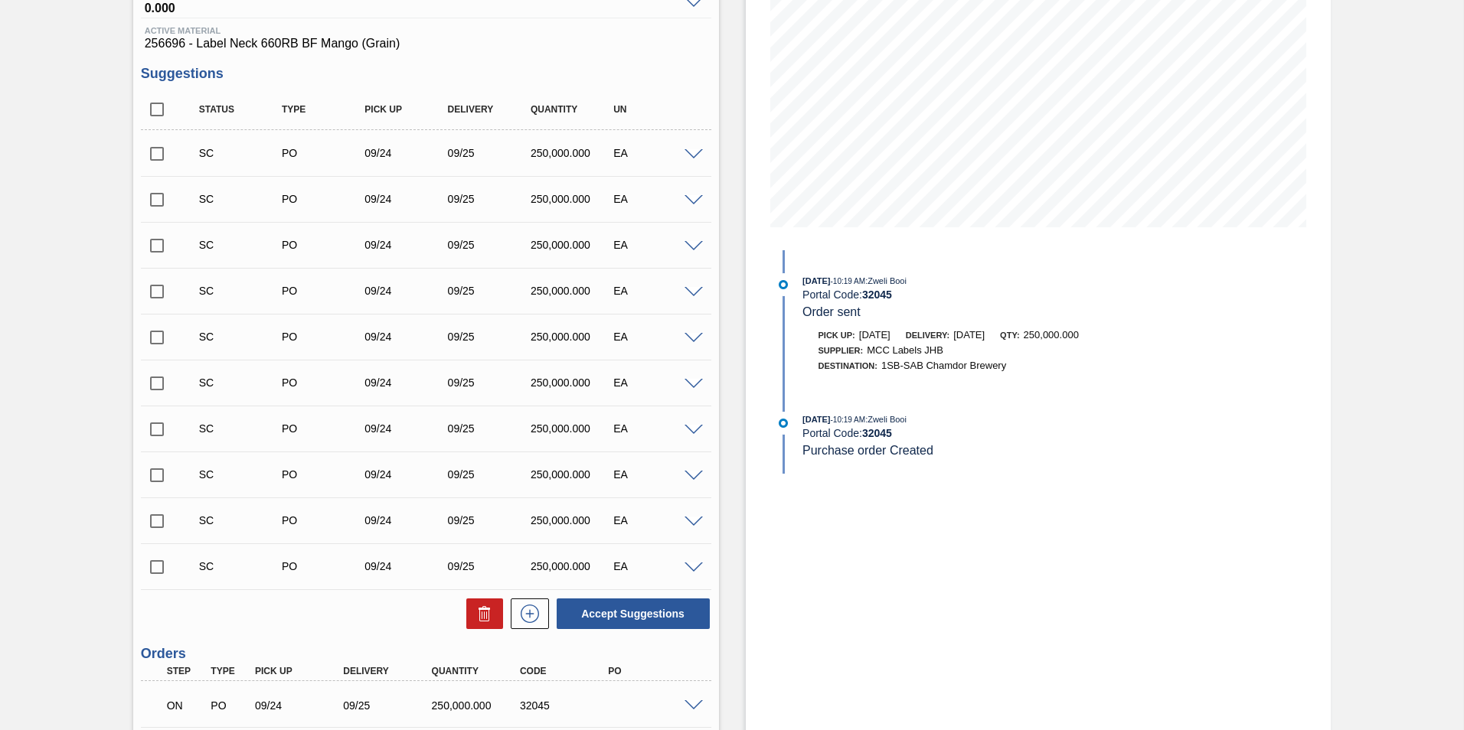
scroll to position [86, 0]
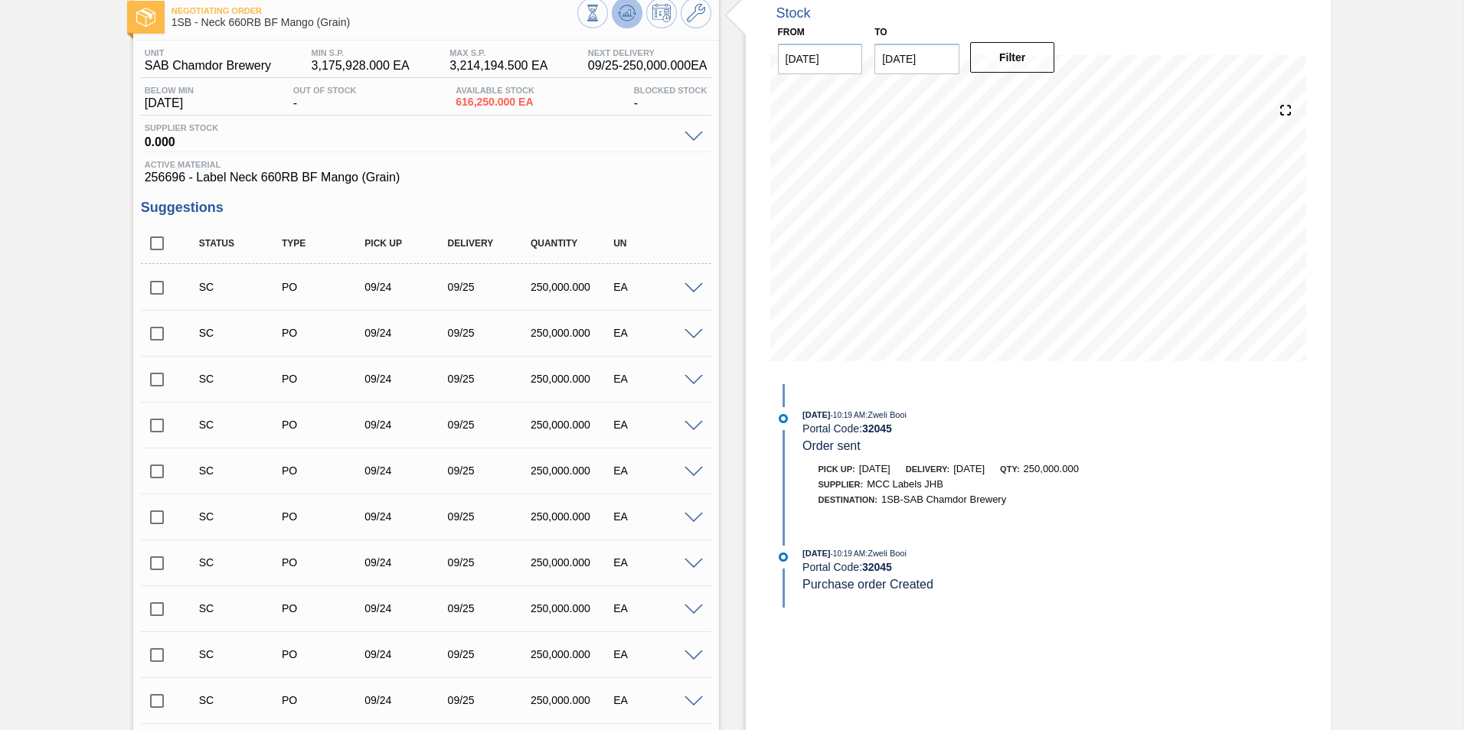
click at [623, 18] on icon at bounding box center [627, 13] width 18 height 18
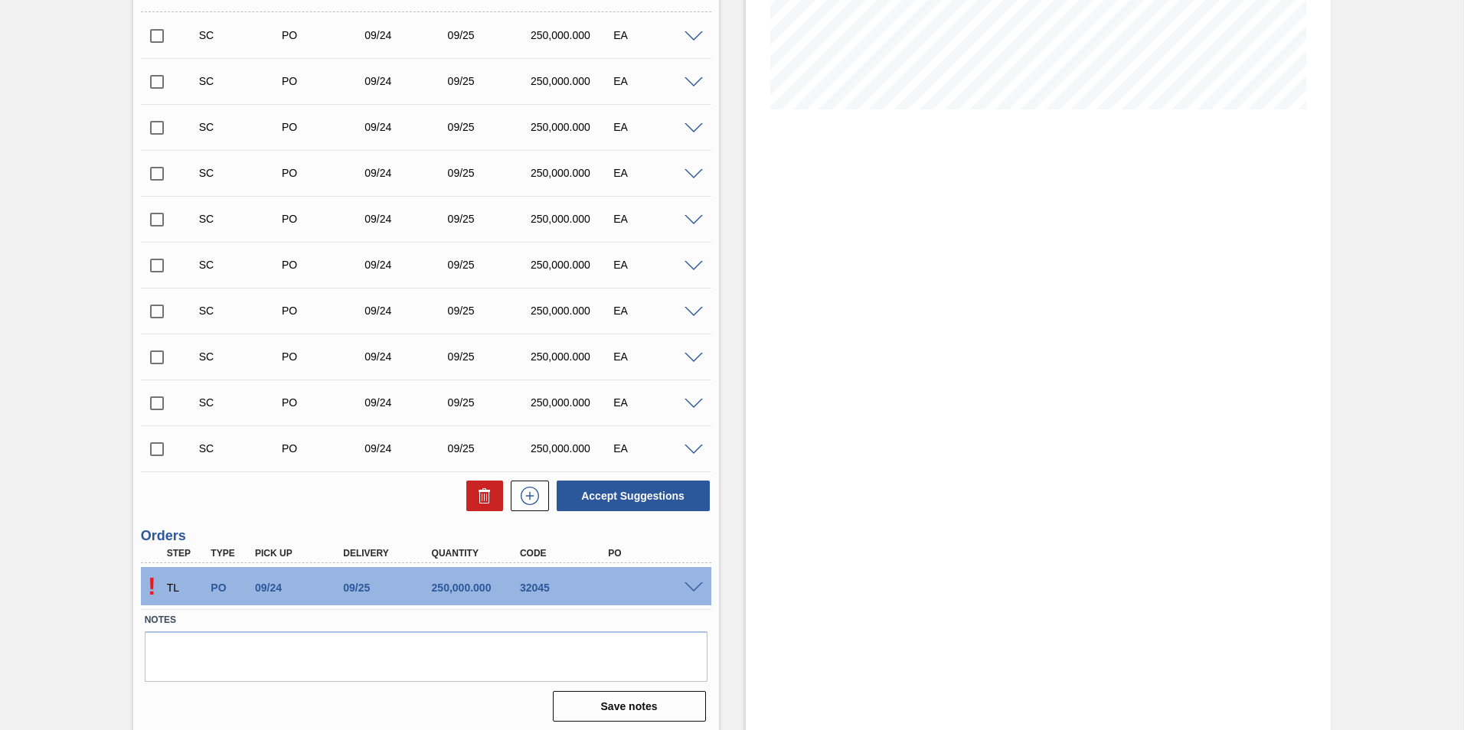
scroll to position [343, 0]
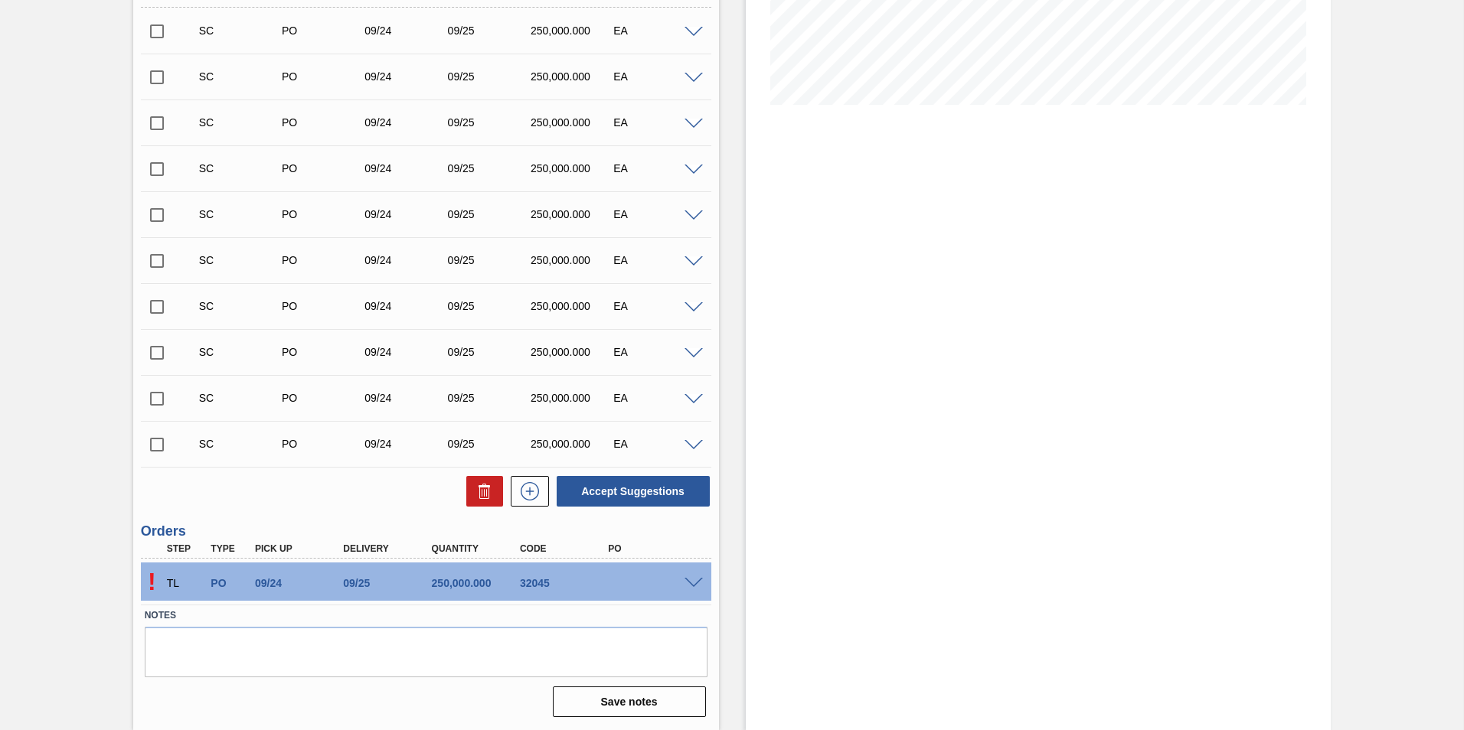
click at [697, 579] on span at bounding box center [693, 583] width 18 height 11
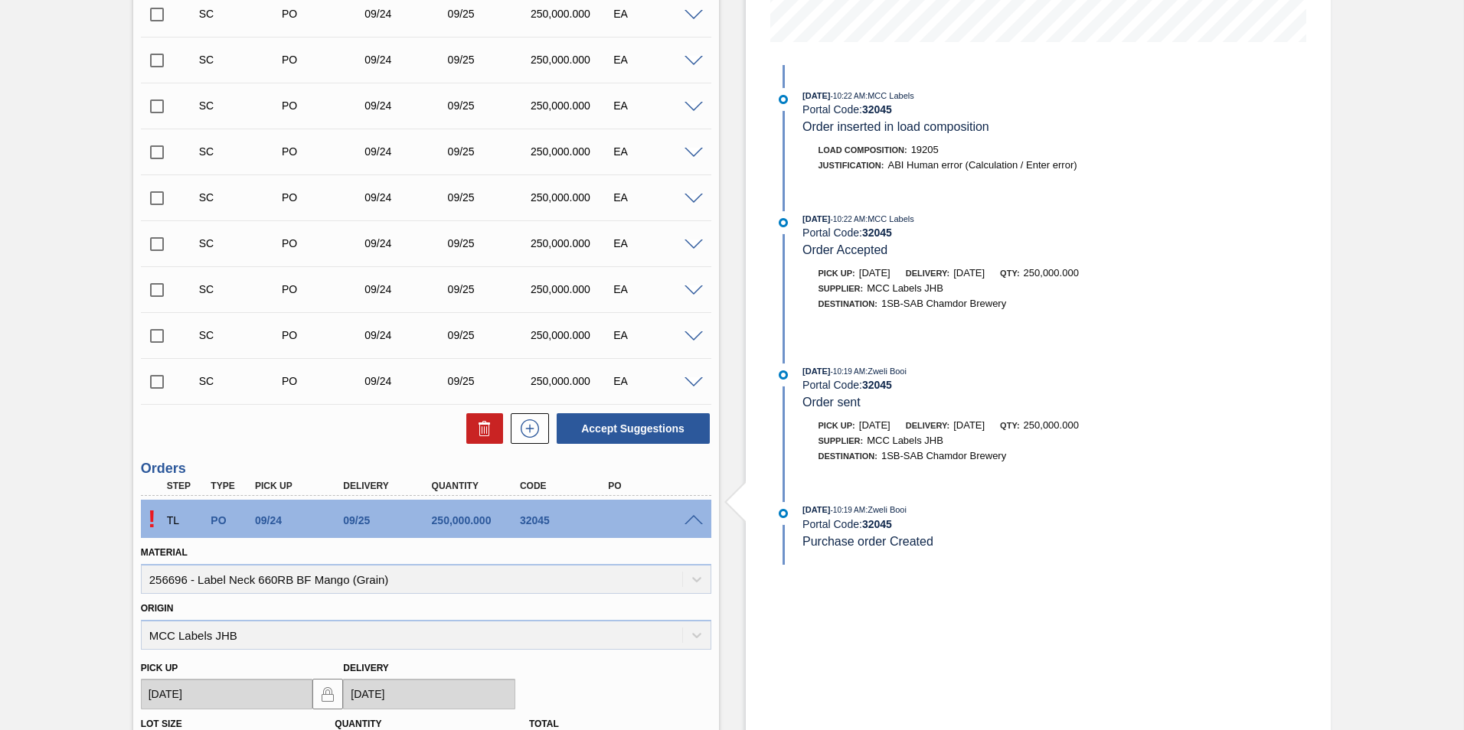
scroll to position [714, 0]
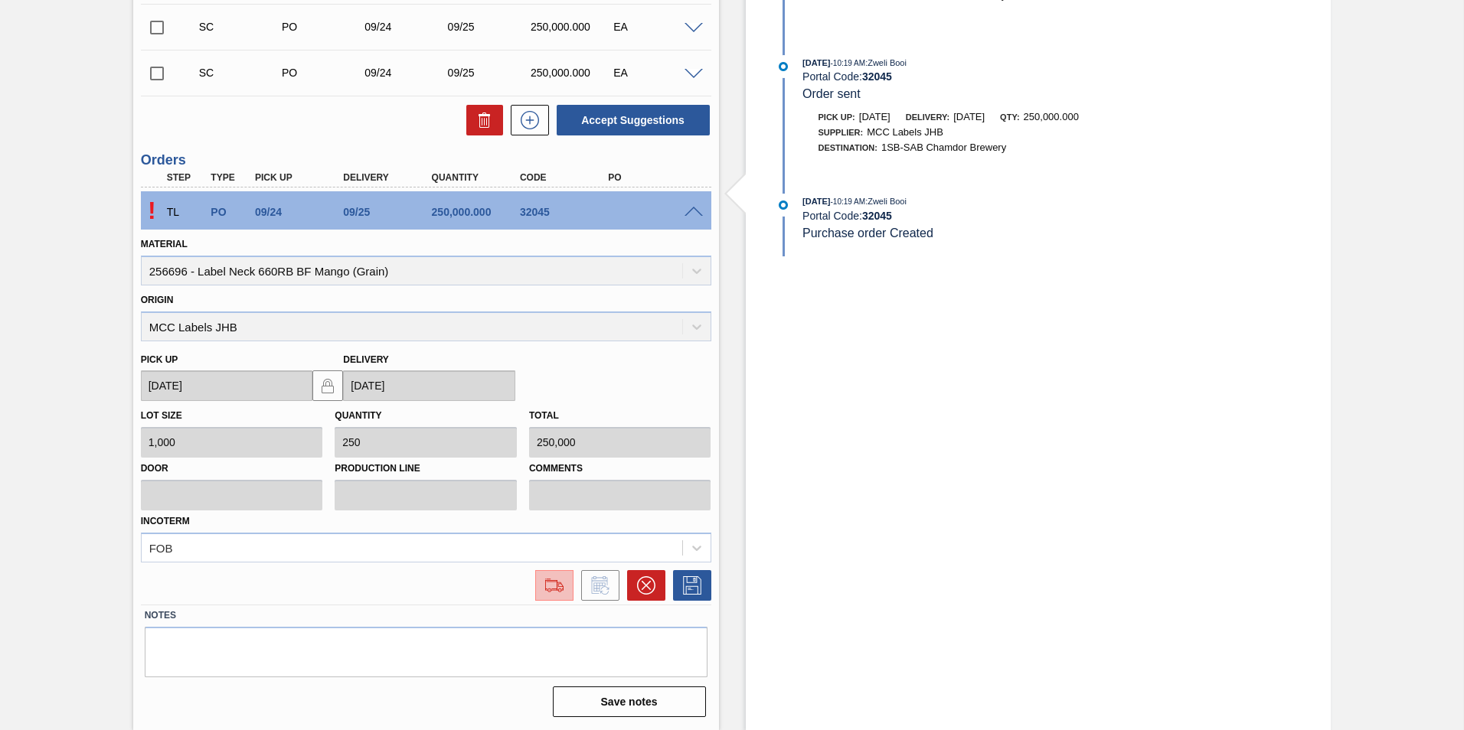
click at [557, 579] on img at bounding box center [554, 585] width 24 height 18
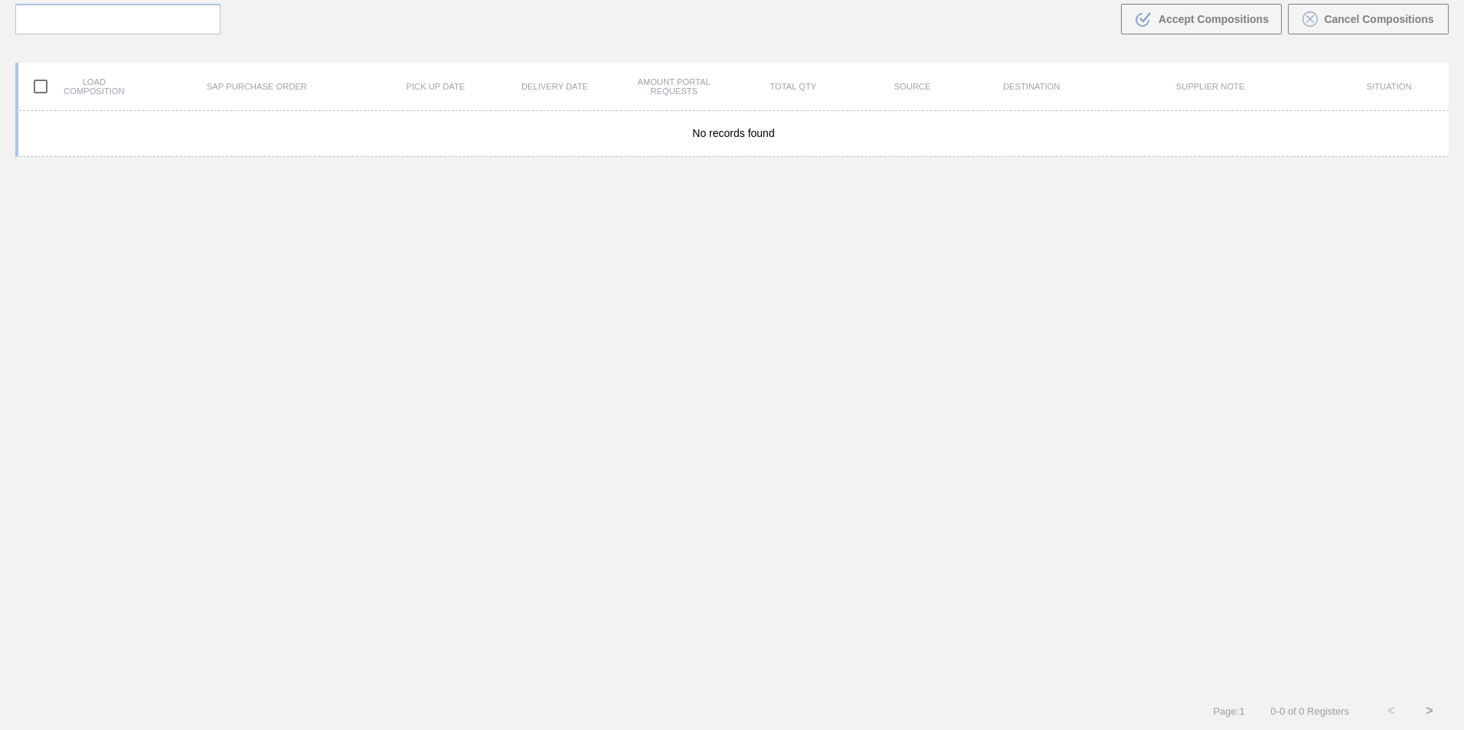
scroll to position [110, 0]
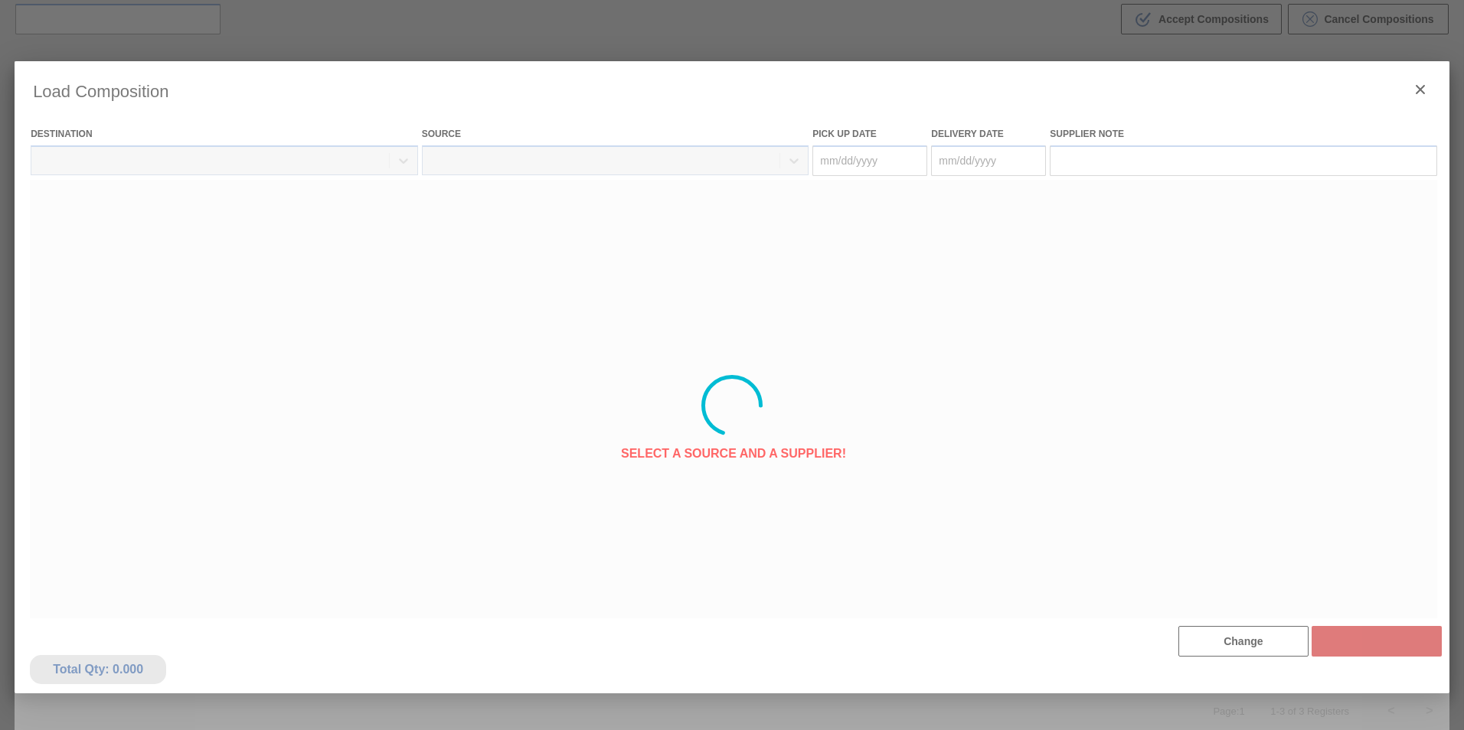
type Date "[DATE]"
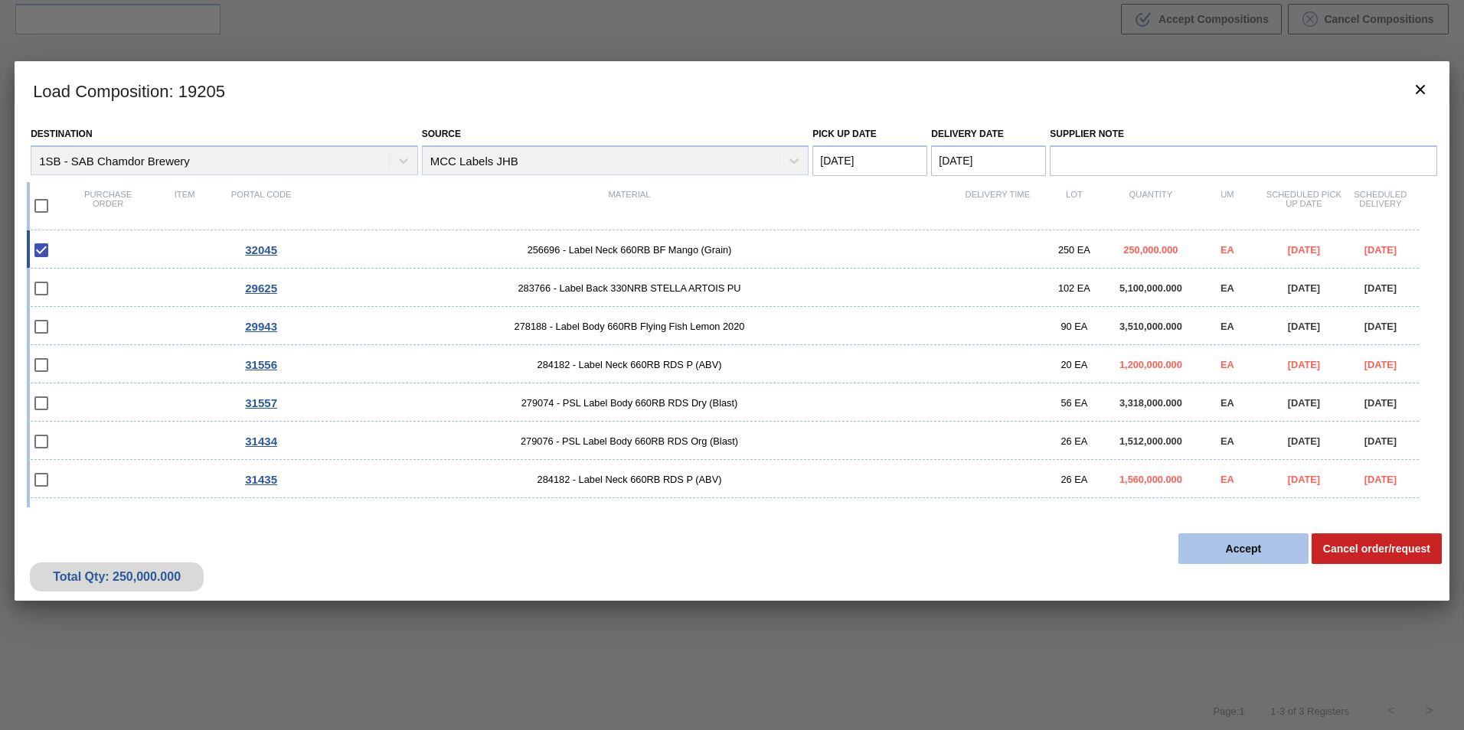
click at [1233, 550] on button "Accept" at bounding box center [1243, 549] width 130 height 31
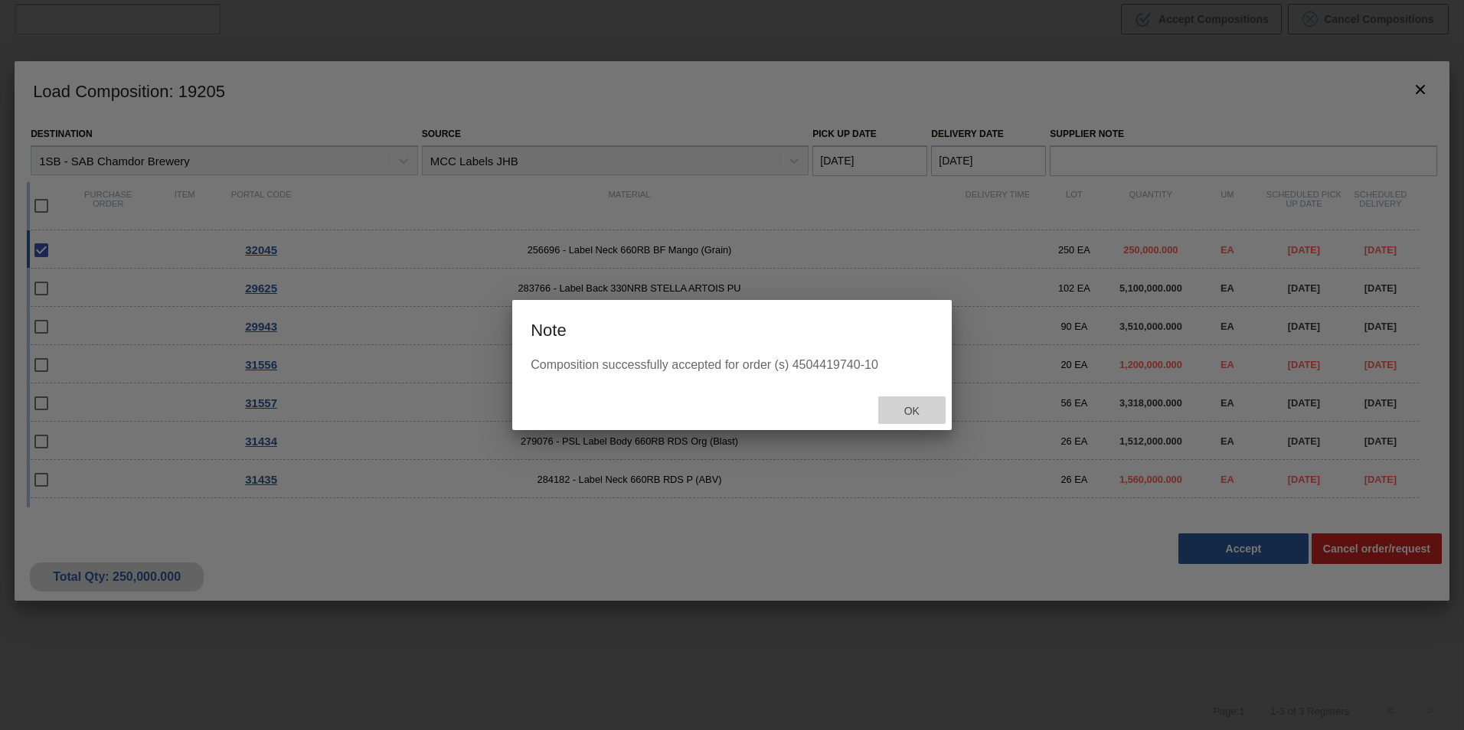
click at [920, 407] on span "Ok" at bounding box center [912, 411] width 40 height 12
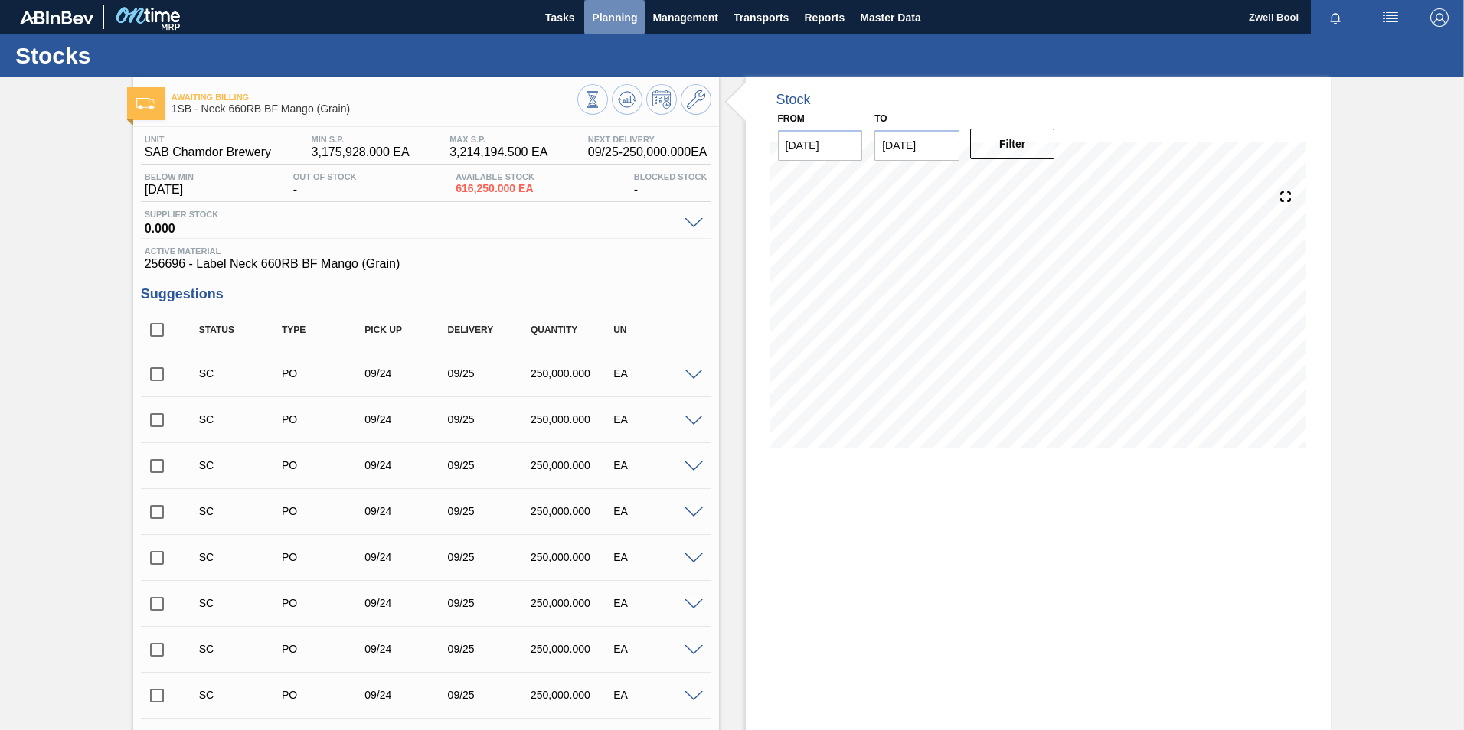
click at [619, 22] on span "Planning" at bounding box center [614, 17] width 45 height 18
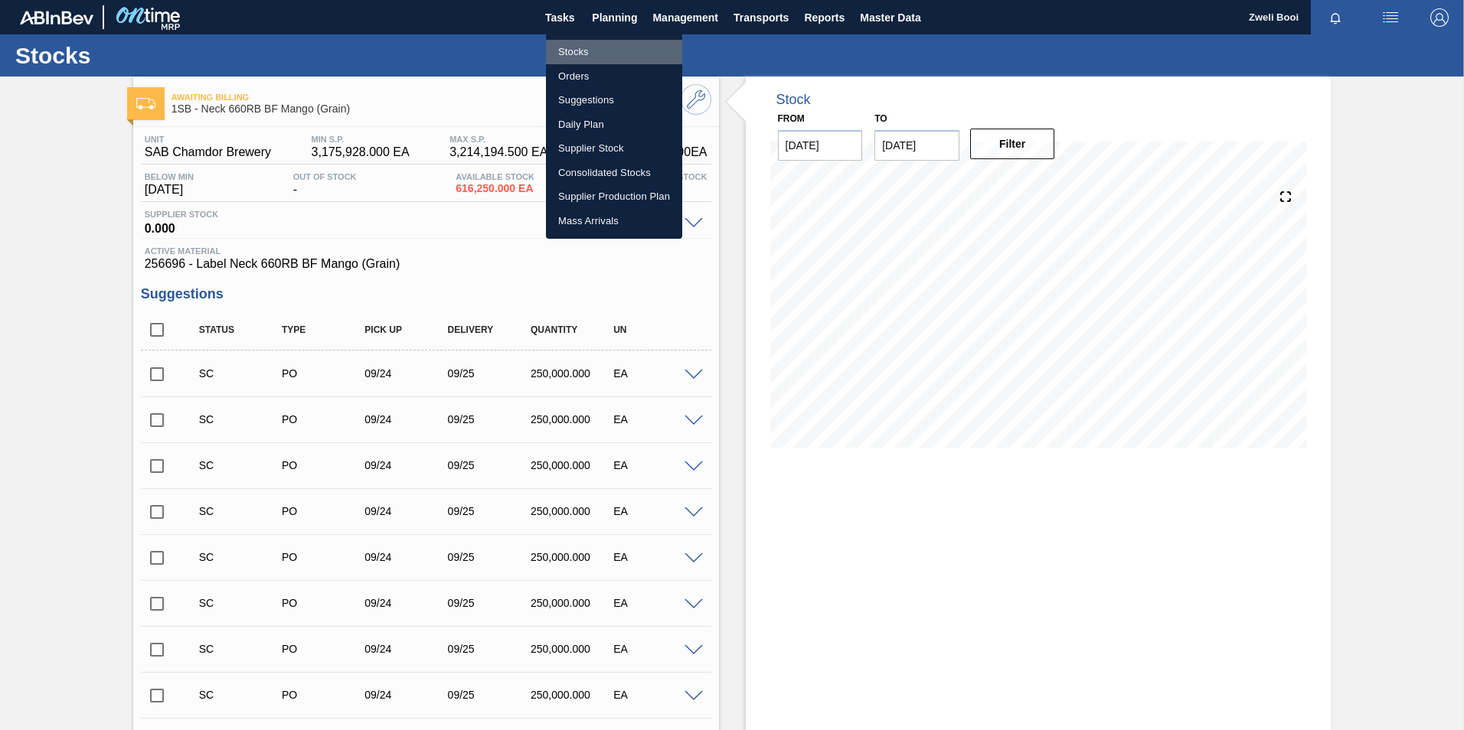
click at [583, 56] on li "Stocks" at bounding box center [614, 52] width 136 height 24
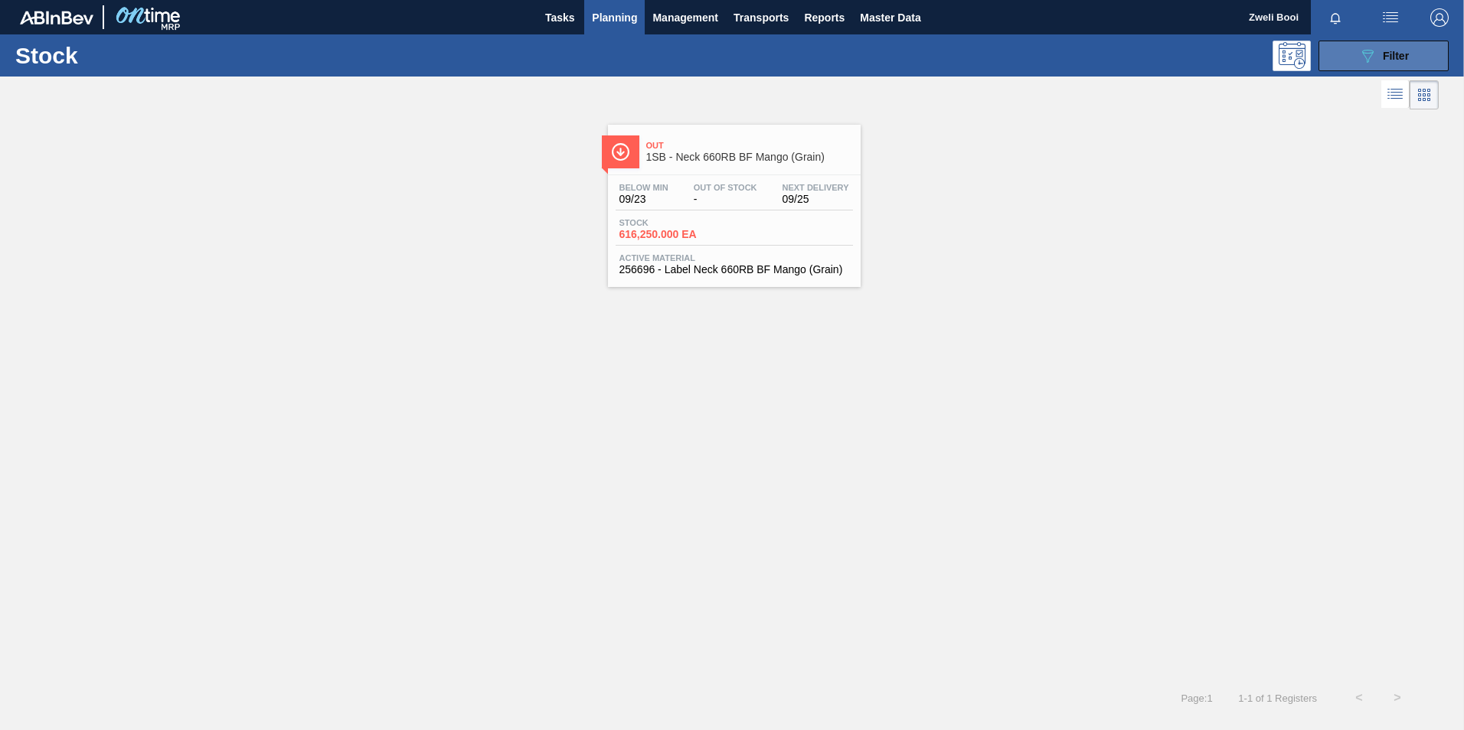
click at [1414, 53] on button "089F7B8B-B2A5-4AFE-B5C0-19BA573D28AC Filter" at bounding box center [1383, 56] width 130 height 31
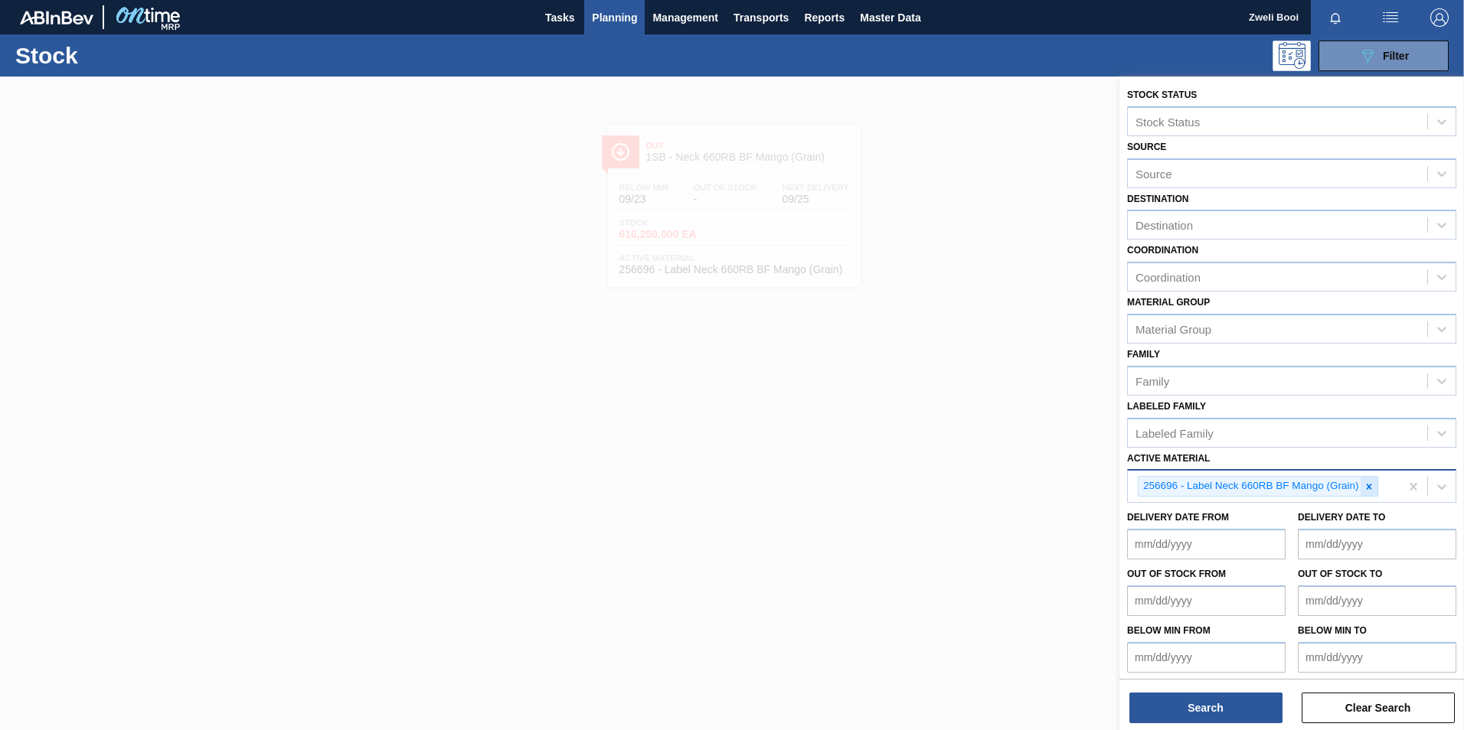
click at [1364, 485] on icon at bounding box center [1368, 486] width 11 height 11
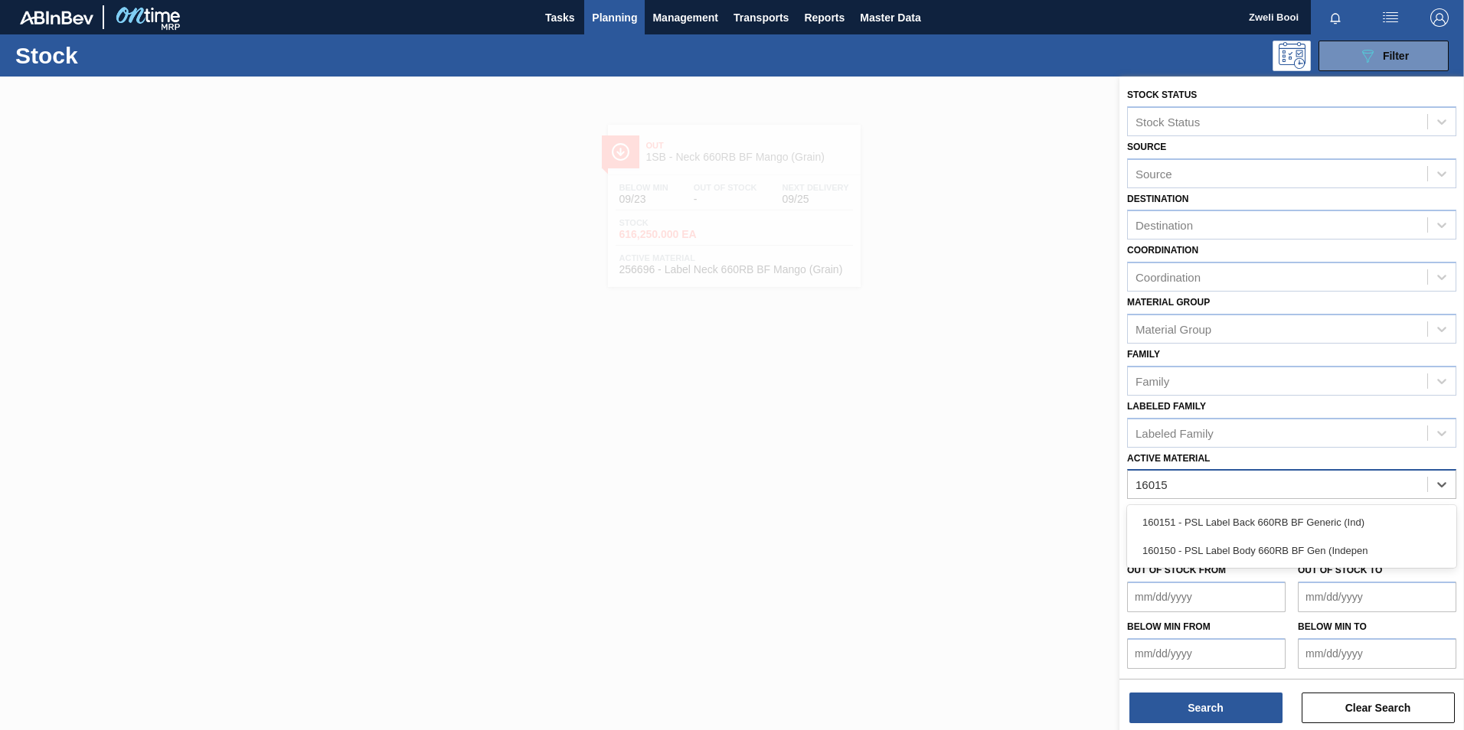
type Material "160151"
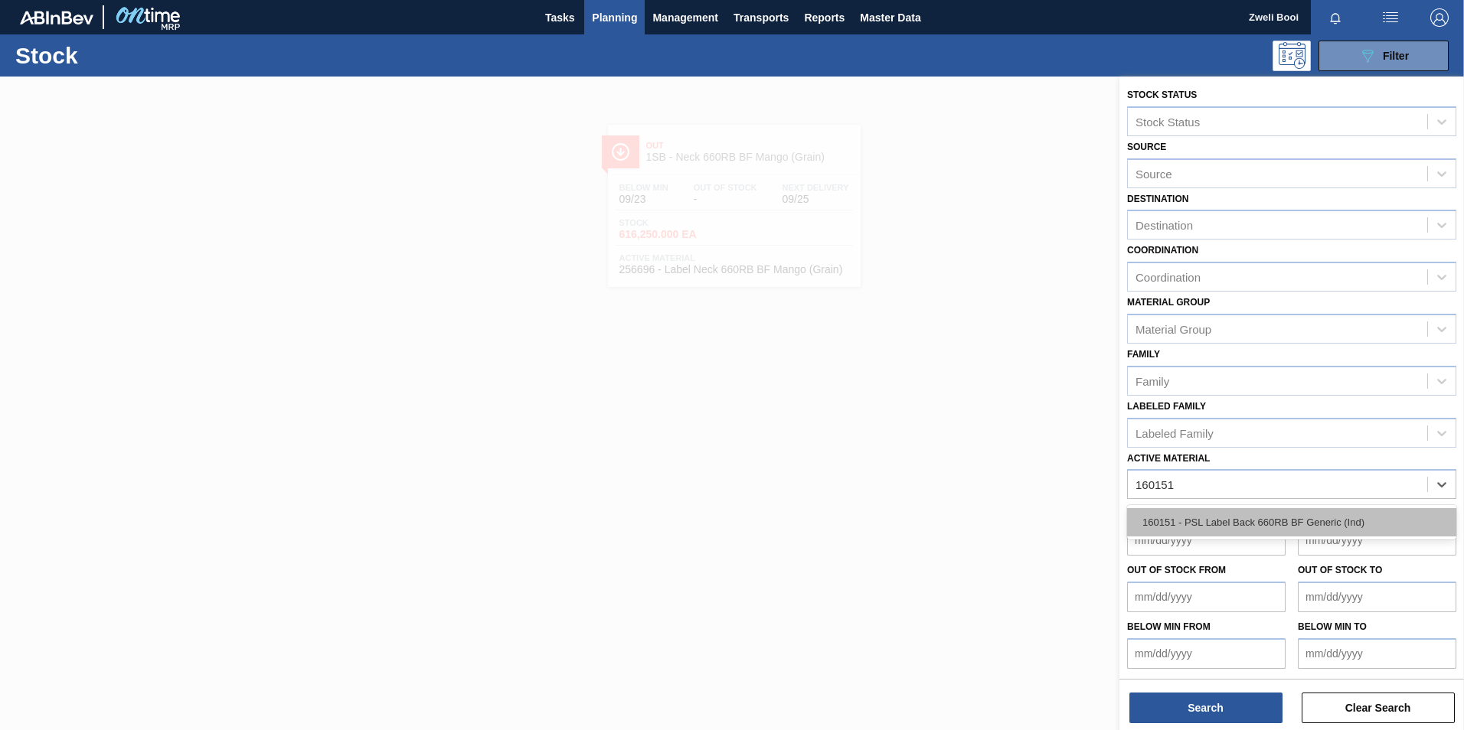
click at [1327, 523] on div "160151 - PSL Label Back 660RB BF Generic (Ind)" at bounding box center [1291, 522] width 329 height 28
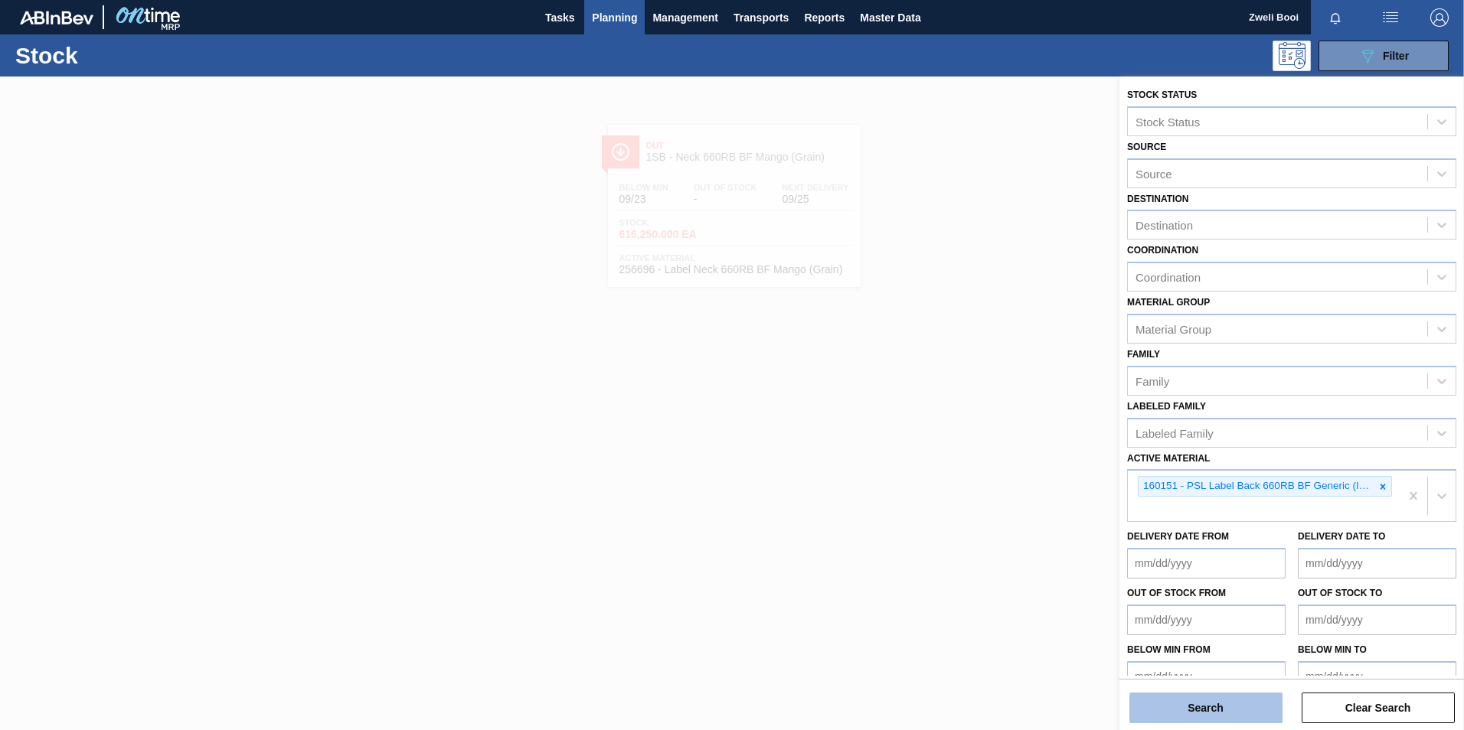
click at [1223, 714] on button "Search" at bounding box center [1205, 708] width 153 height 31
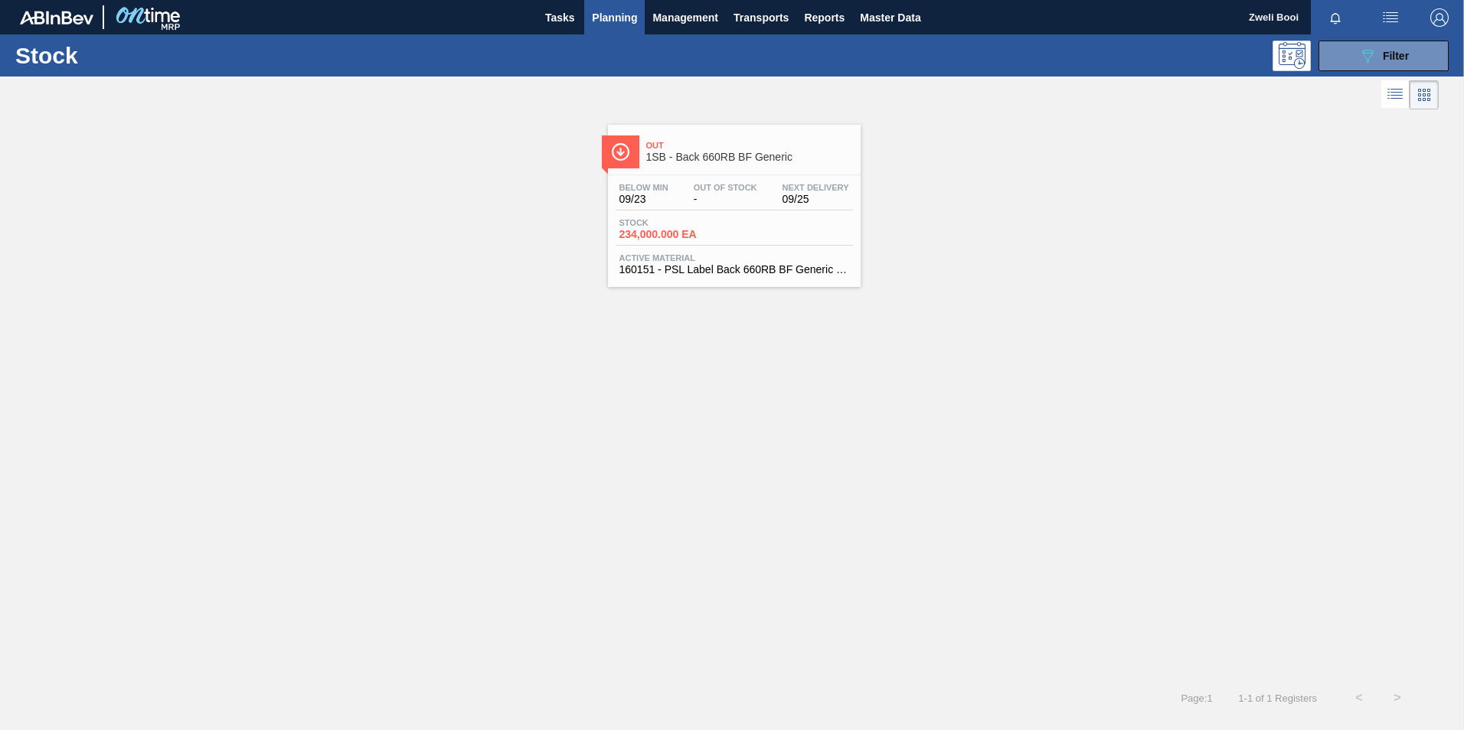
click at [732, 224] on div "Stock 234,000.000 EA" at bounding box center [733, 232] width 237 height 28
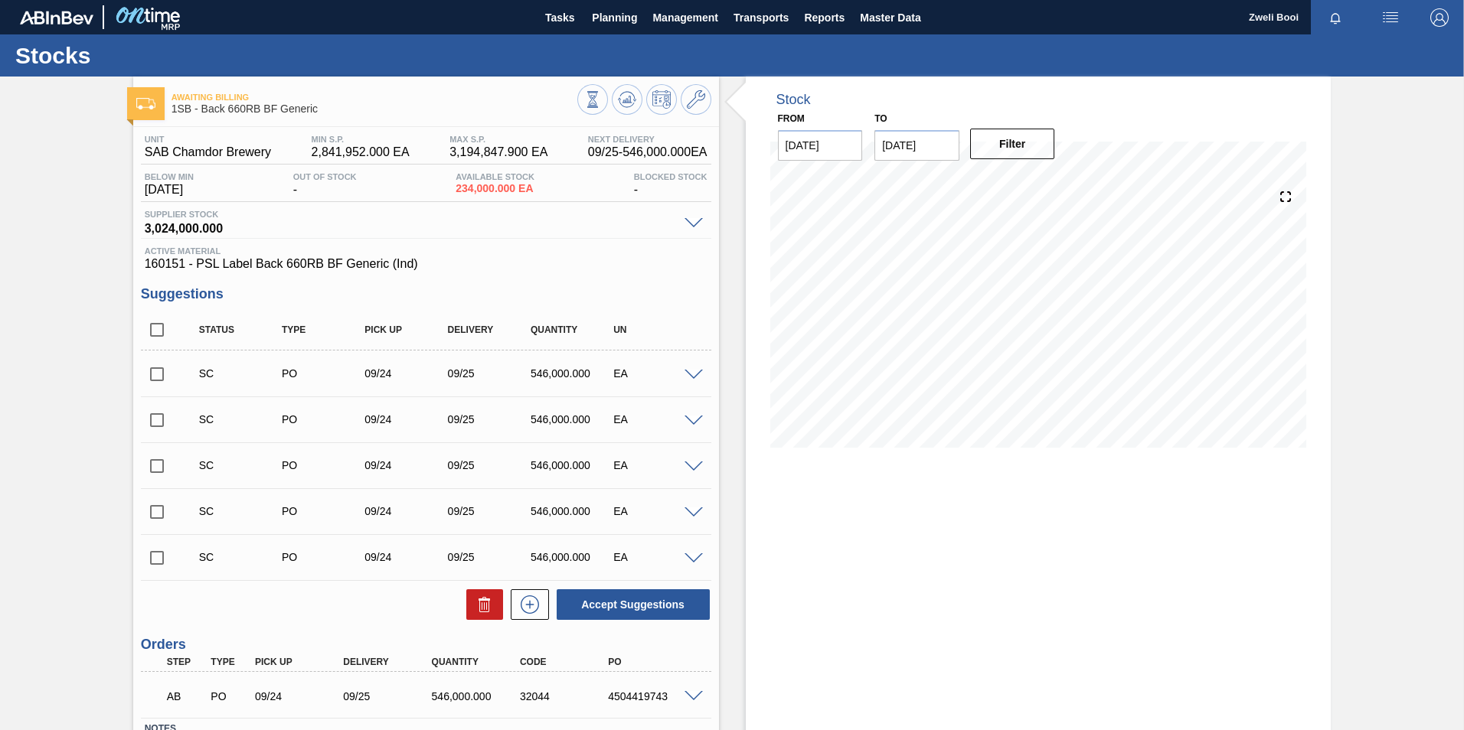
scroll to position [113, 0]
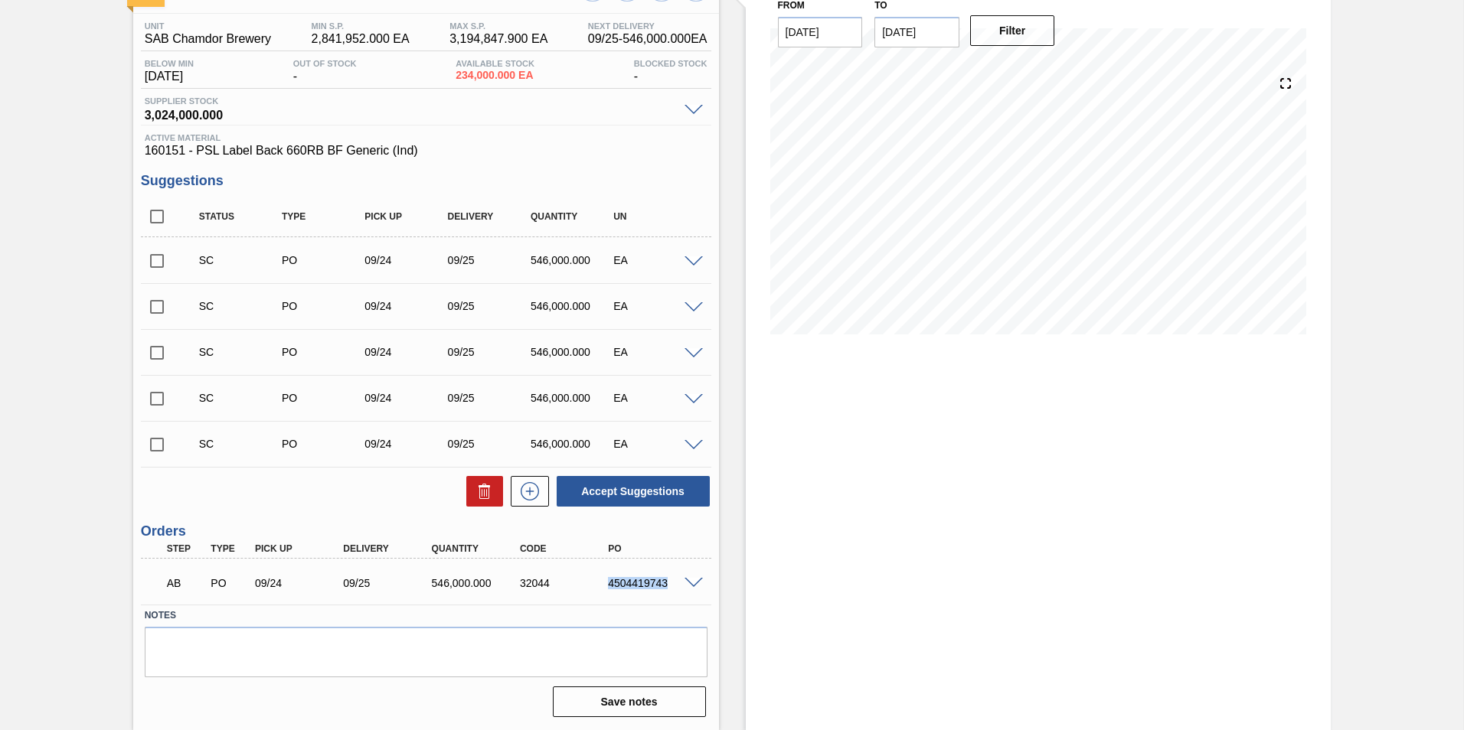
drag, startPoint x: 603, startPoint y: 590, endPoint x: 671, endPoint y: 593, distance: 67.4
click at [671, 593] on div "AB PO 09/24 09/25 546,000.000 32044 4504419743" at bounding box center [422, 581] width 530 height 31
copy div "4504419743"
